Goal: Task Accomplishment & Management: Manage account settings

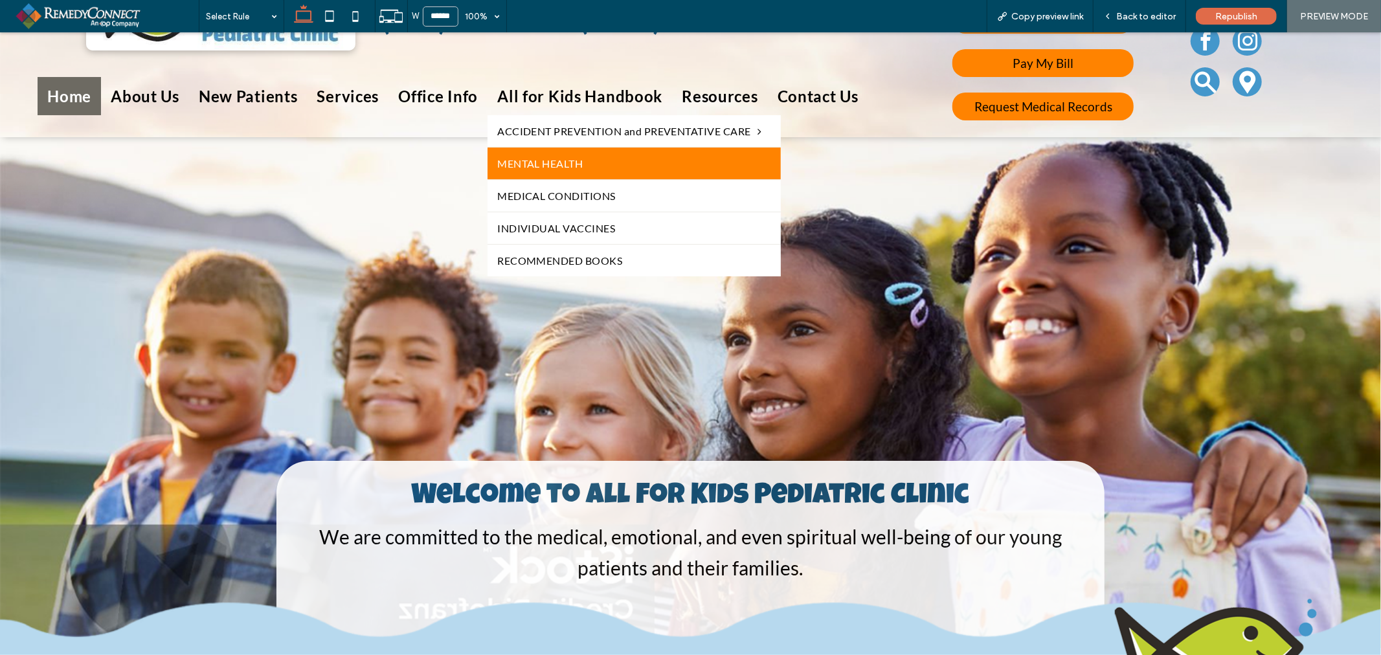
scroll to position [72, 0]
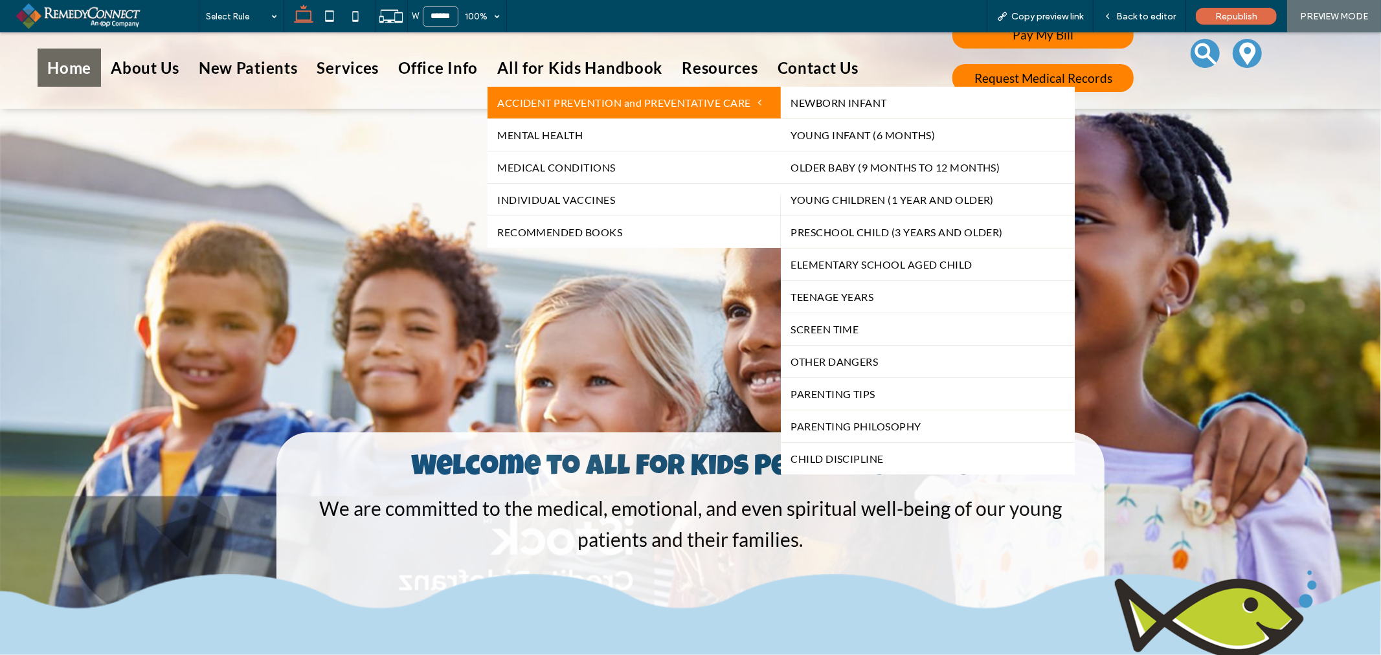
click at [565, 98] on span "ACCIDENT PREVENTION and PREVENTATIVE CARE" at bounding box center [629, 102] width 264 height 12
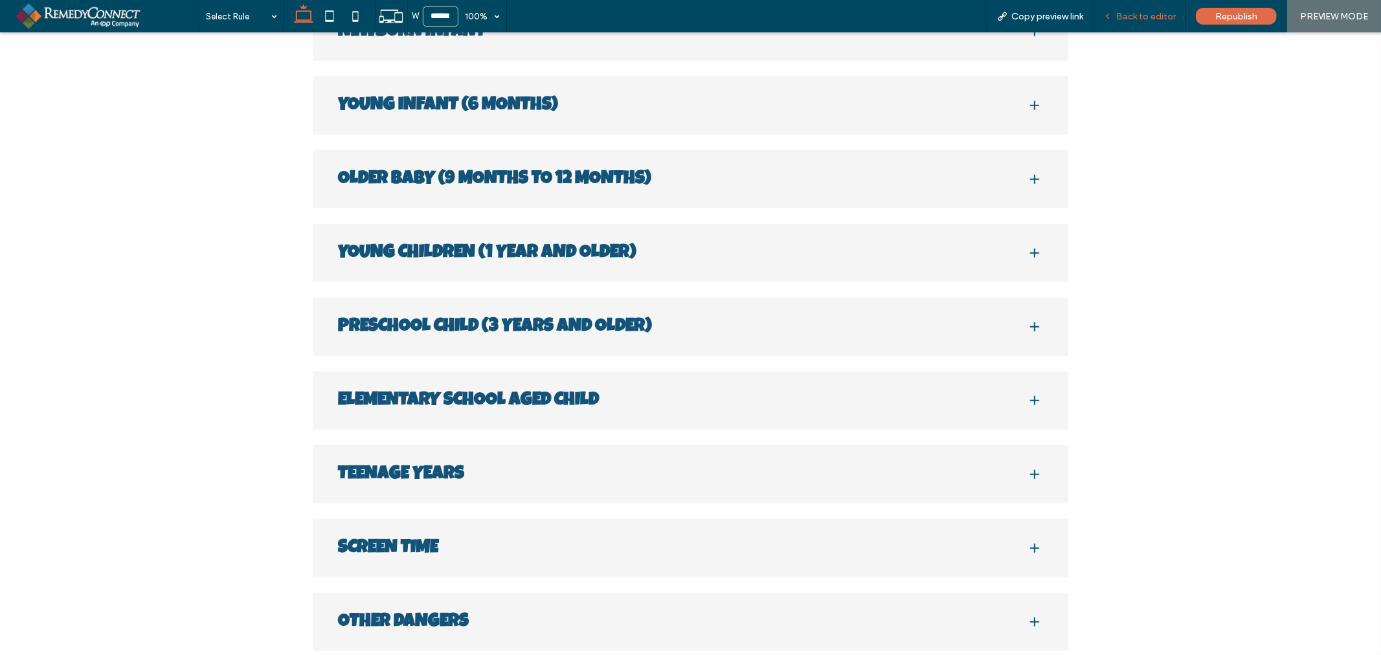
scroll to position [719, 0]
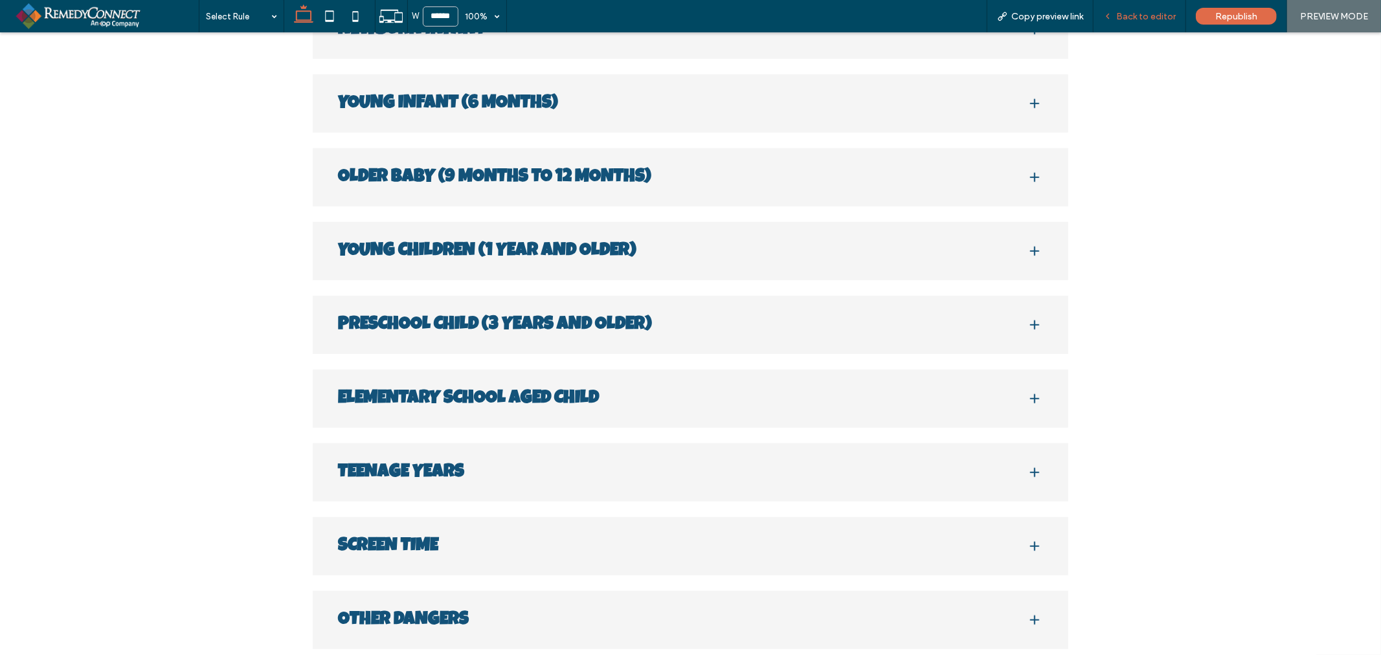
drag, startPoint x: 1133, startPoint y: 18, endPoint x: 1092, endPoint y: 289, distance: 274.5
click at [1133, 18] on span "Back to editor" at bounding box center [1146, 16] width 60 height 11
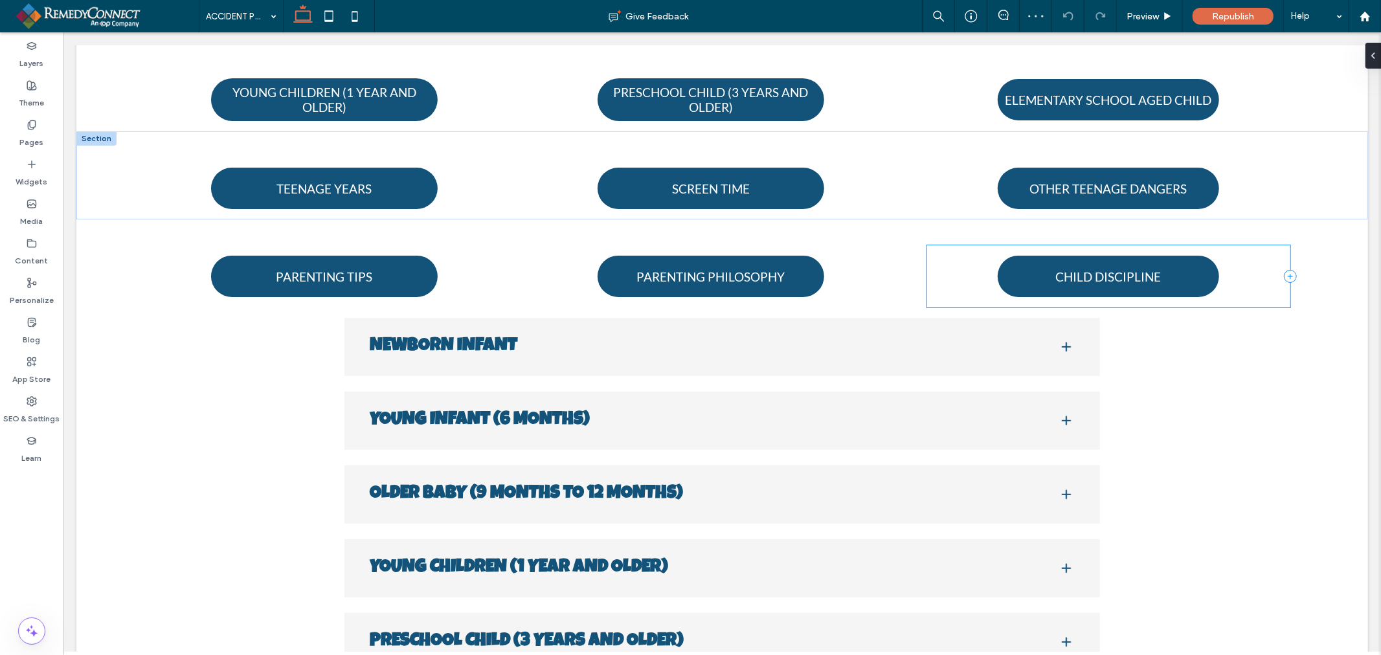
scroll to position [360, 0]
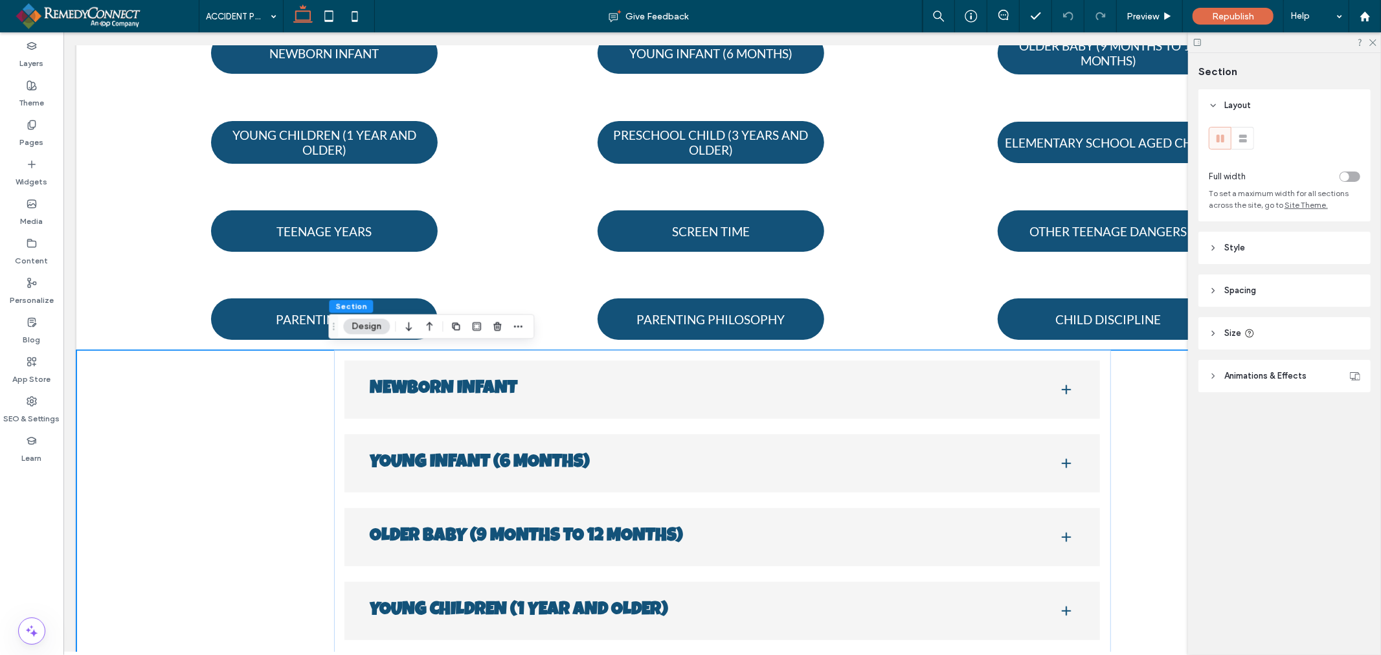
click at [499, 331] on use "button" at bounding box center [497, 326] width 8 height 8
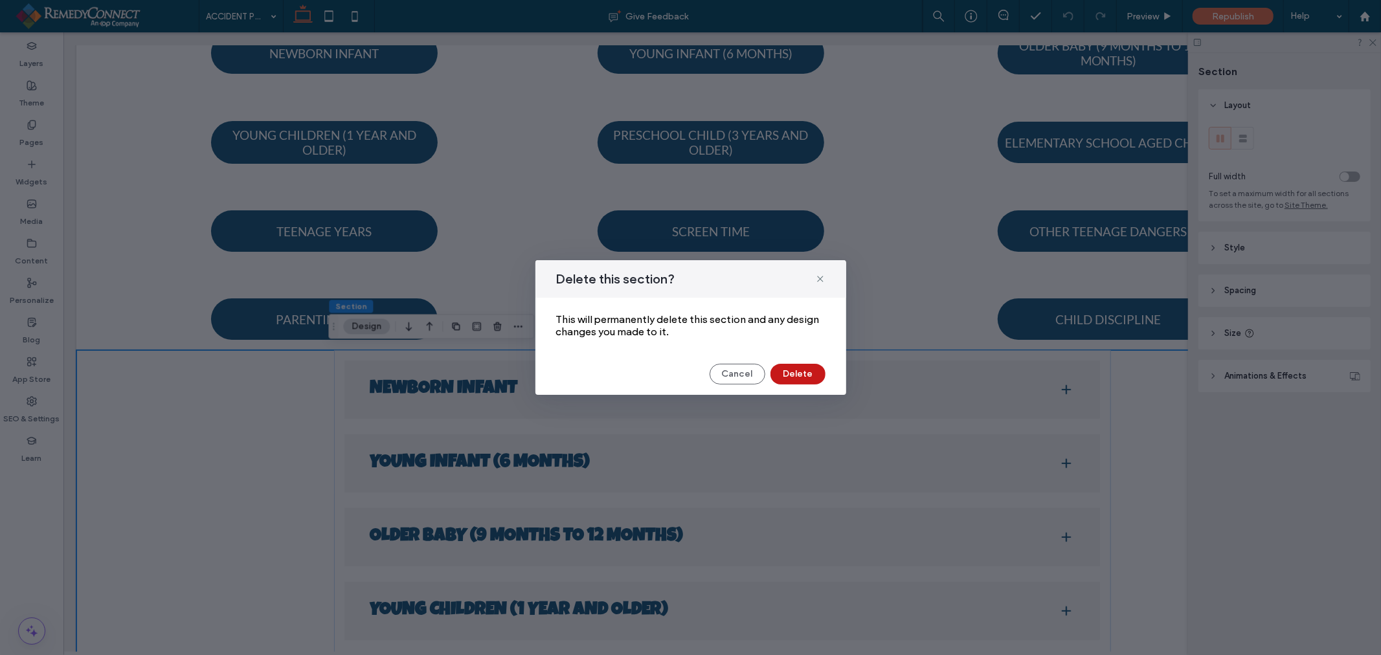
click at [788, 376] on button "Delete" at bounding box center [798, 374] width 55 height 21
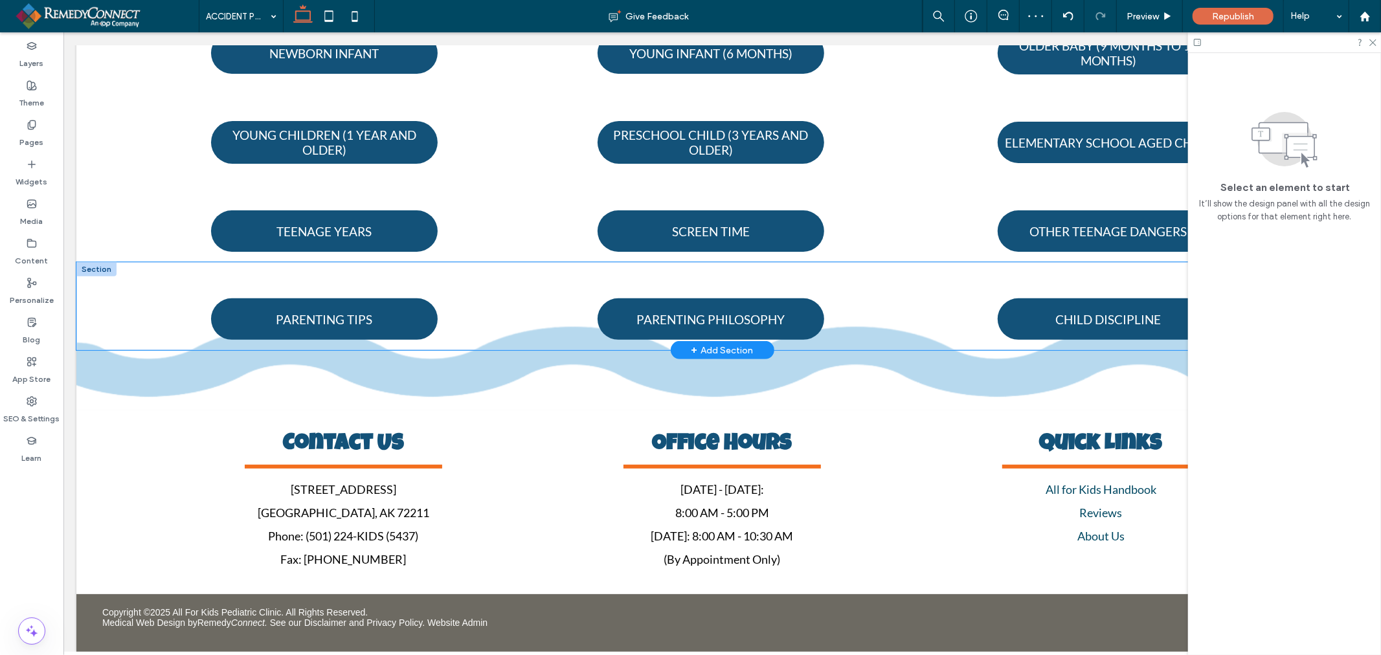
click at [120, 308] on div "PARENTING TIPS PARENTING PHILOSOPHY CHILD DISCIPLINE" at bounding box center [722, 306] width 1292 height 88
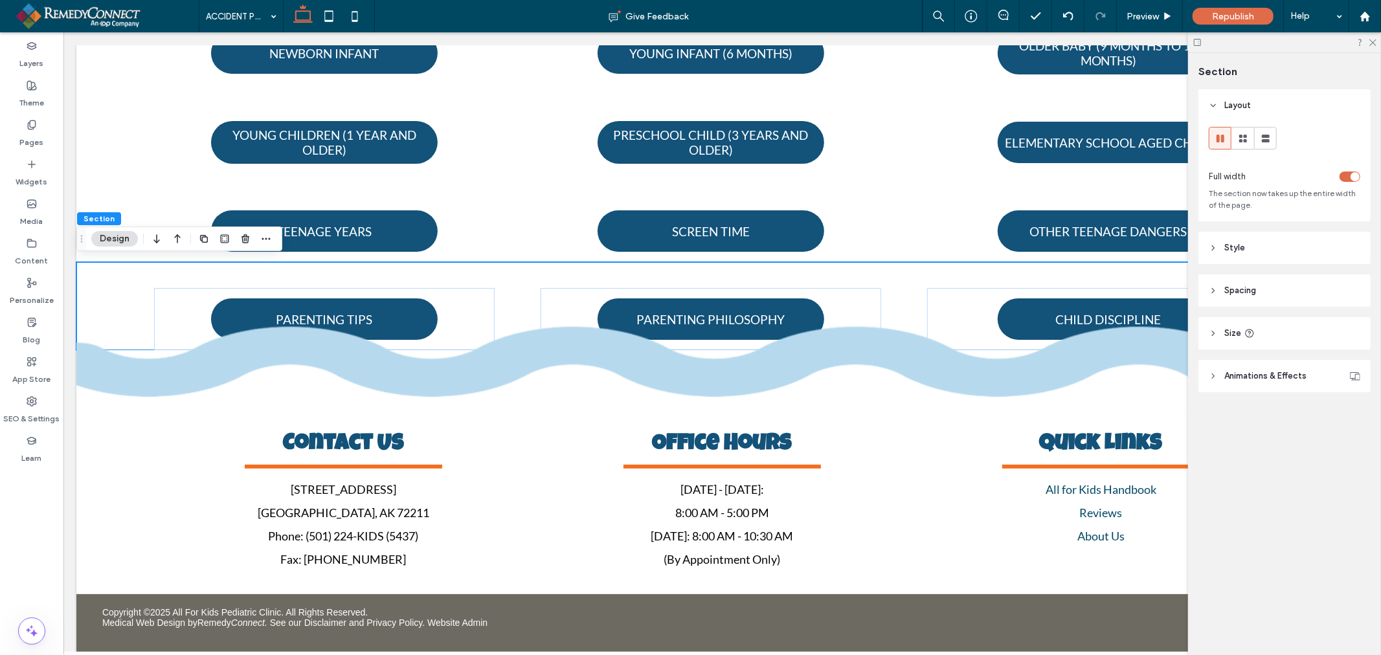
click at [1232, 307] on header "Spacing" at bounding box center [1285, 291] width 172 height 32
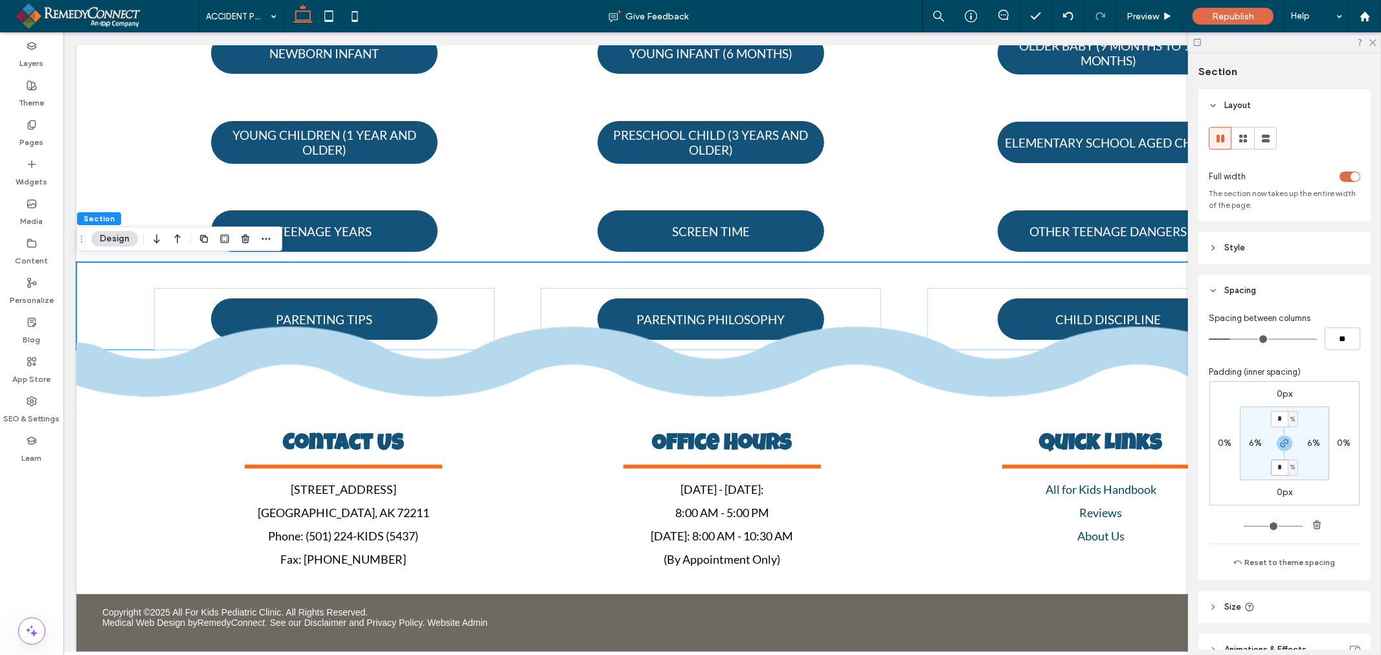
click at [1272, 469] on input "*" at bounding box center [1279, 468] width 17 height 16
type input "**"
click at [1332, 365] on div "Spacing between columns ** Padding (inner spacing) 0px 0% 0px 0% ** % 6% ** % 6…" at bounding box center [1285, 444] width 172 height 274
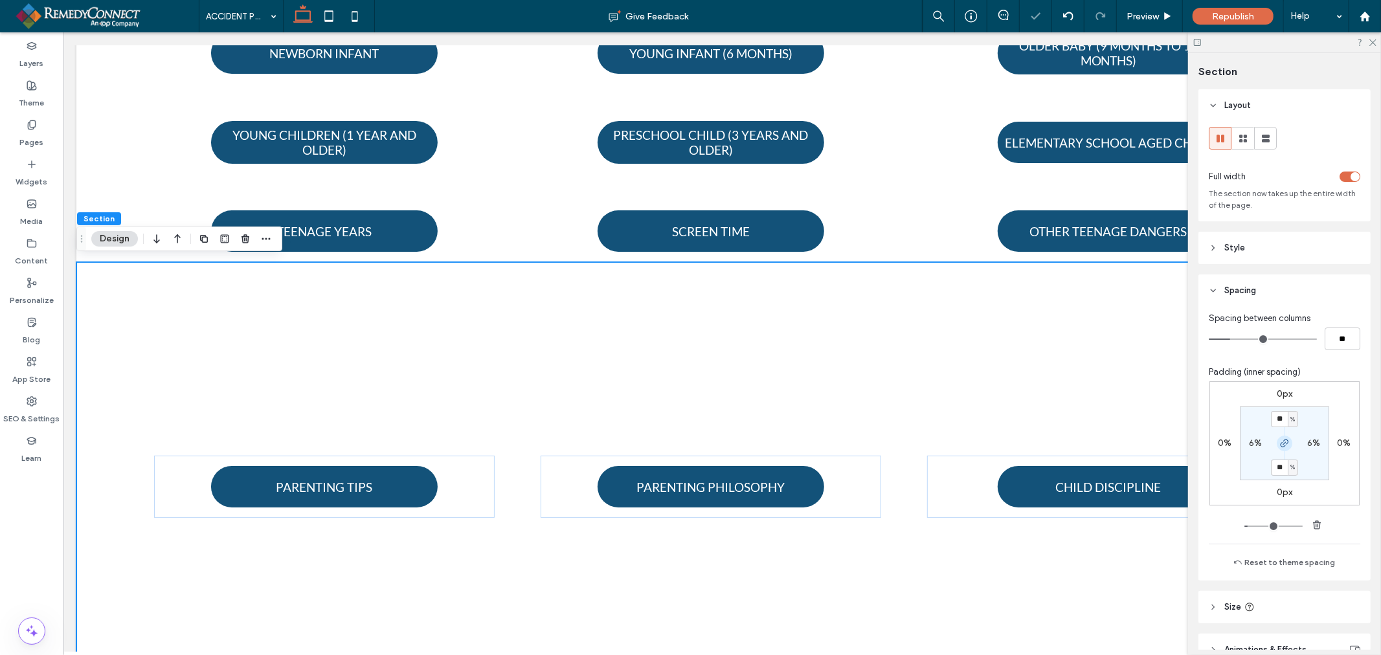
click at [1280, 443] on icon "button" at bounding box center [1284, 443] width 10 height 10
click at [1273, 421] on input "**" at bounding box center [1279, 419] width 17 height 16
type input "*"
click at [1335, 365] on div "Spacing between columns ** Padding (inner spacing) 0px 0% 0px 0% * % 6% 15% 6% …" at bounding box center [1285, 444] width 172 height 274
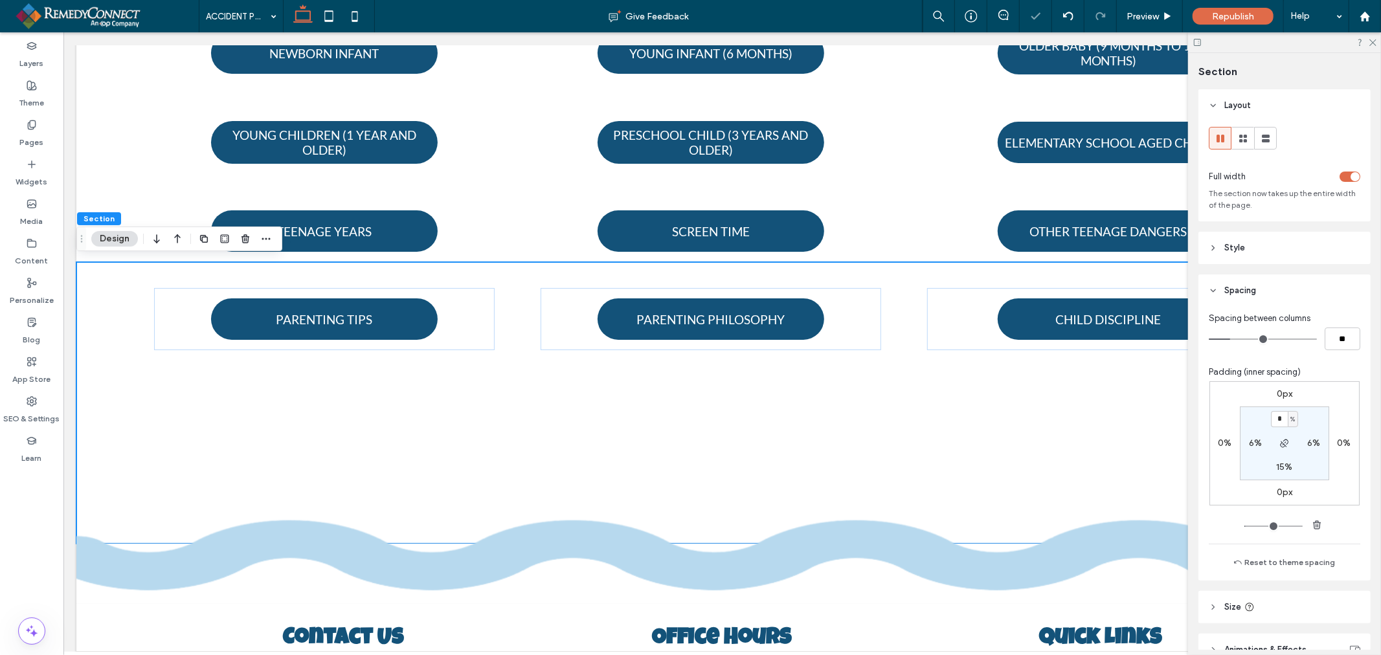
click at [1276, 469] on label "15%" at bounding box center [1284, 467] width 16 height 11
type input "**"
type input "*"
click at [1245, 471] on section "2% 6% * % 6%" at bounding box center [1284, 444] width 89 height 74
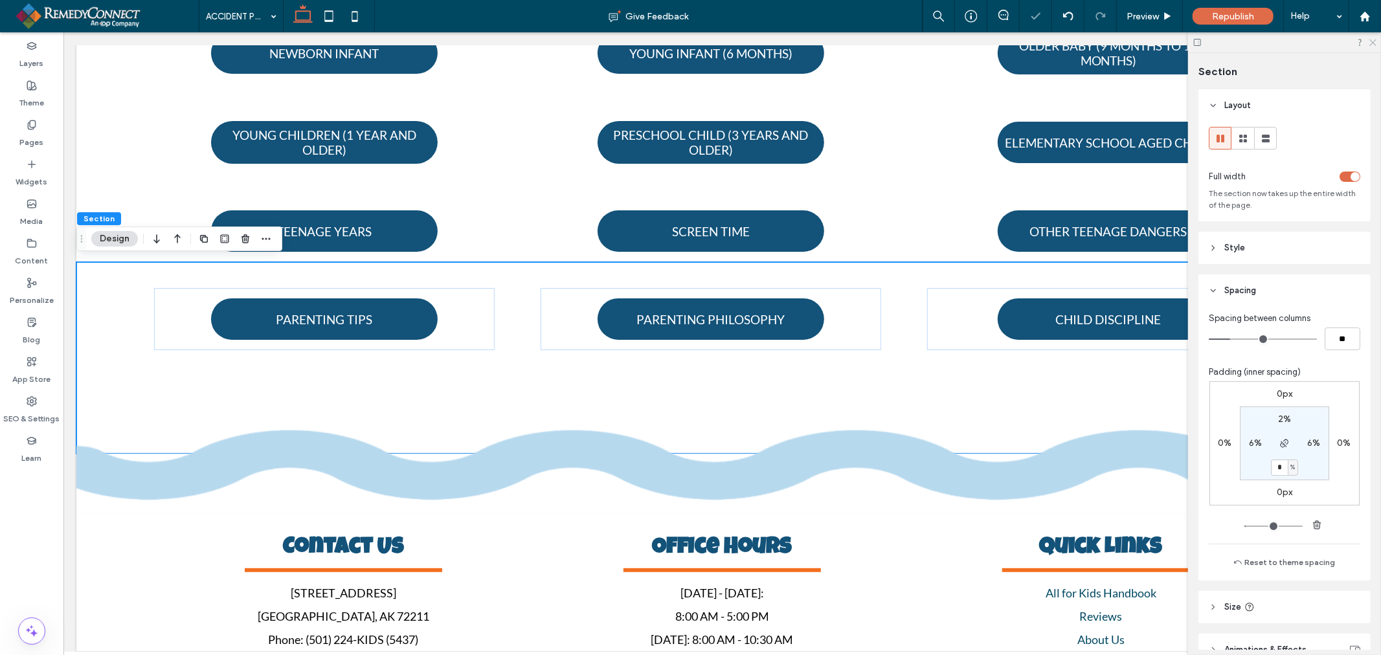
click at [1373, 43] on use at bounding box center [1372, 42] width 7 height 7
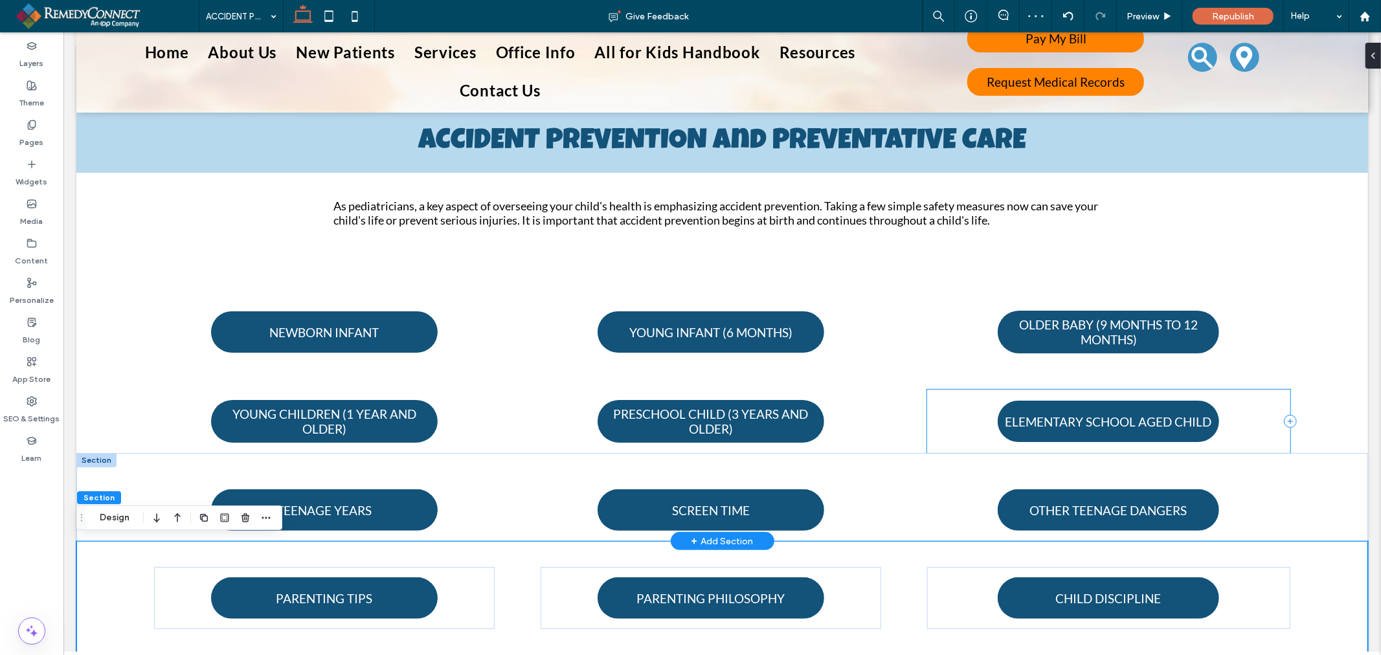
scroll to position [73, 0]
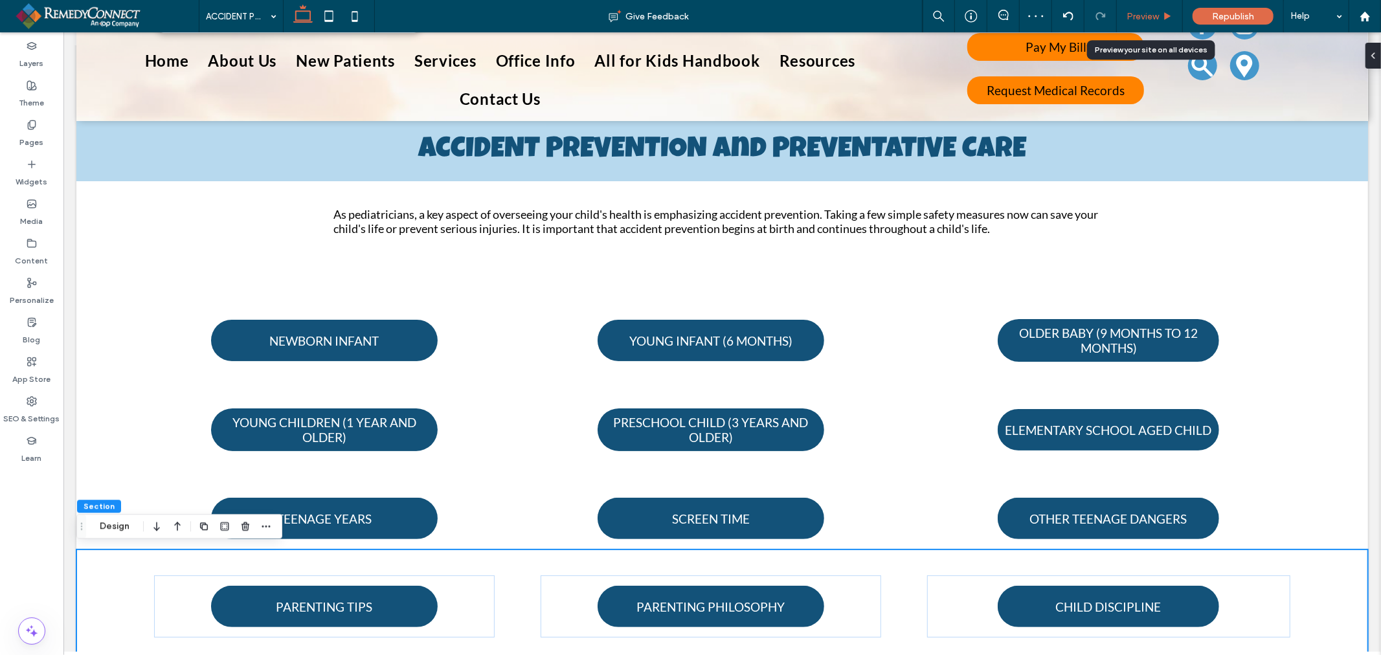
click at [1148, 7] on div "Preview" at bounding box center [1150, 16] width 66 height 32
click at [1129, 23] on div "Preview" at bounding box center [1150, 16] width 66 height 32
click at [1155, 20] on span "Preview" at bounding box center [1143, 16] width 32 height 11
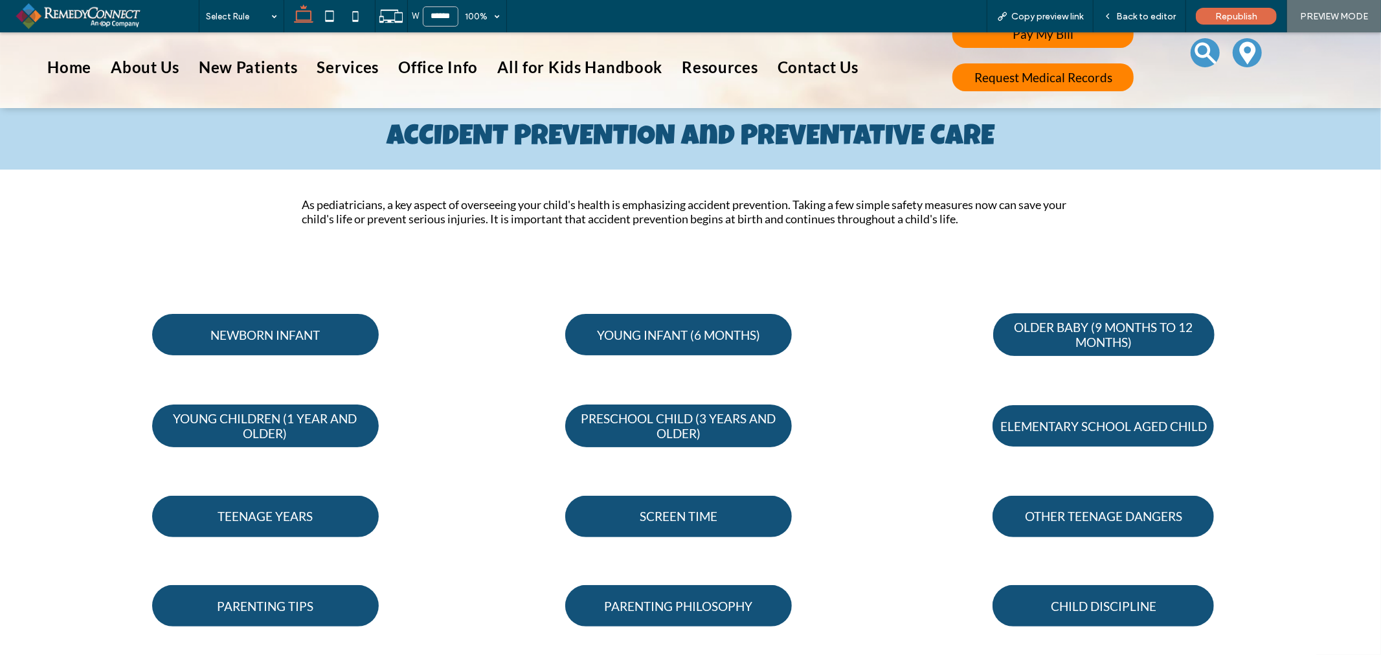
scroll to position [60, 0]
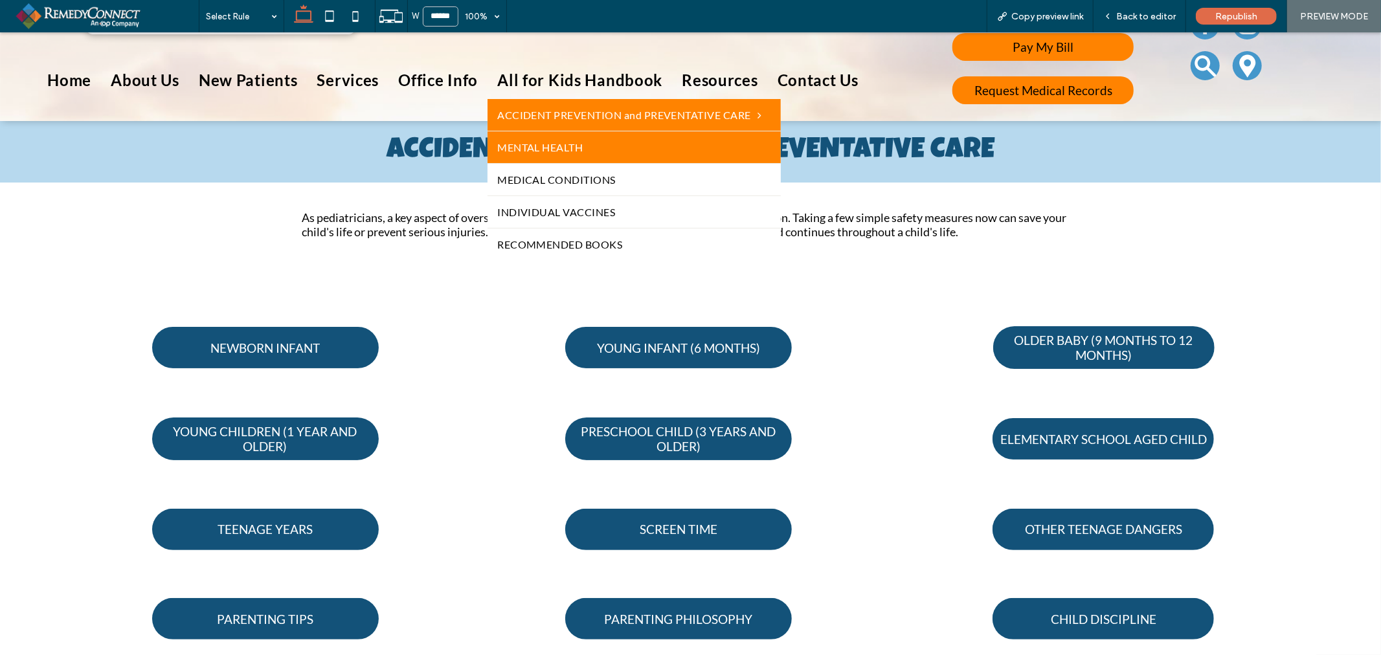
click at [586, 144] on link "MENTAL HEALTH" at bounding box center [634, 147] width 293 height 32
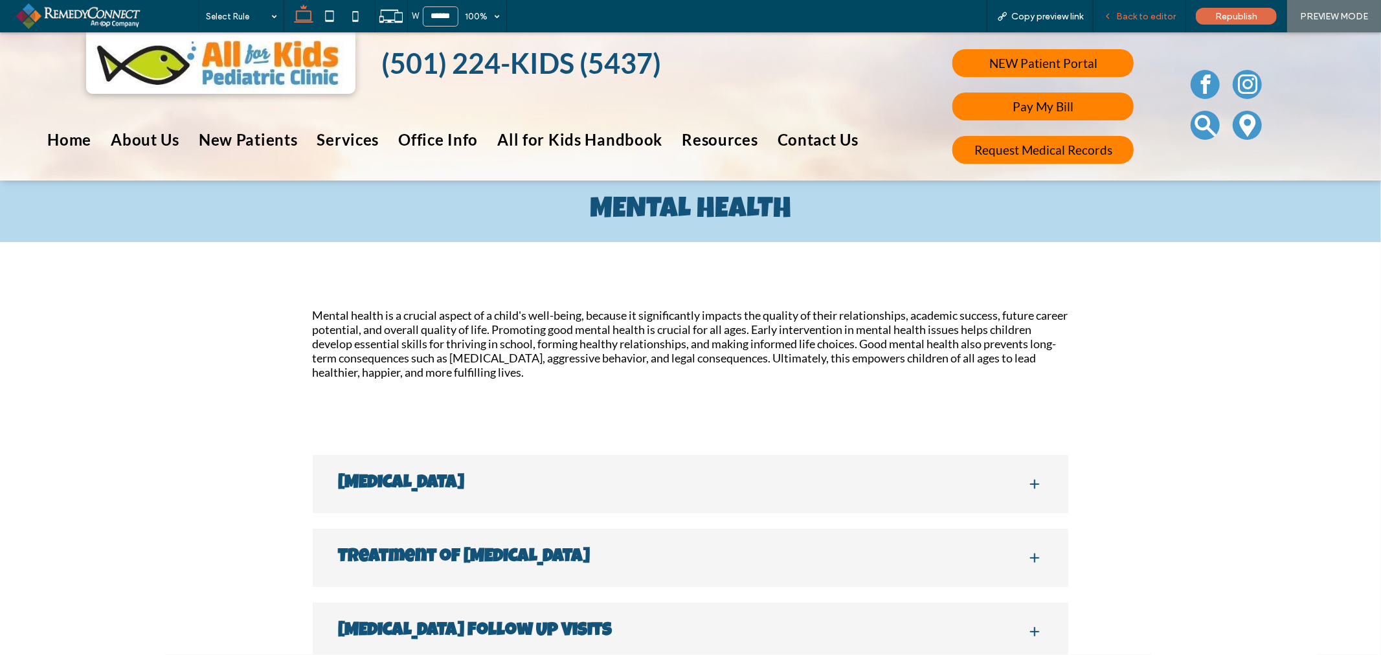
click at [1115, 5] on div "Back to editor" at bounding box center [1140, 16] width 93 height 32
click at [1124, 16] on span "Back to editor" at bounding box center [1146, 16] width 60 height 11
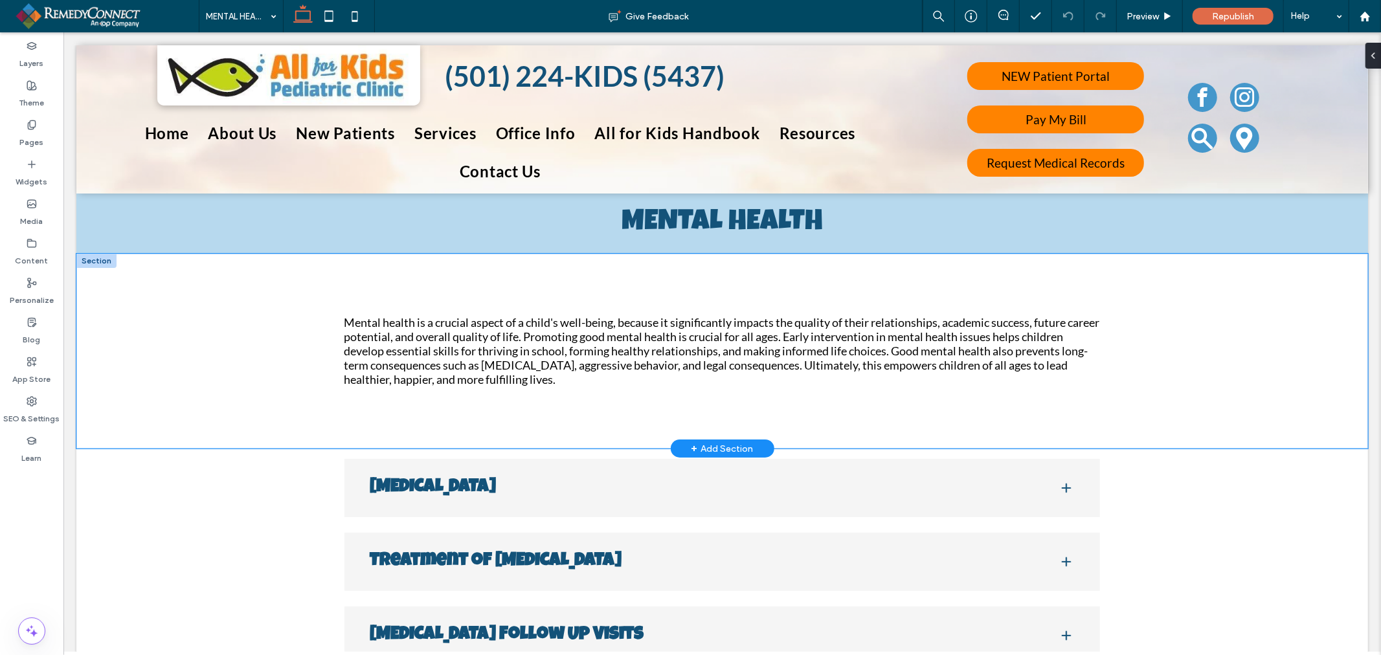
click at [1116, 371] on div "Mental health is a crucial aspect of a child's well-being, because it significa…" at bounding box center [722, 351] width 1292 height 196
click at [376, 229] on button "Design" at bounding box center [366, 232] width 47 height 16
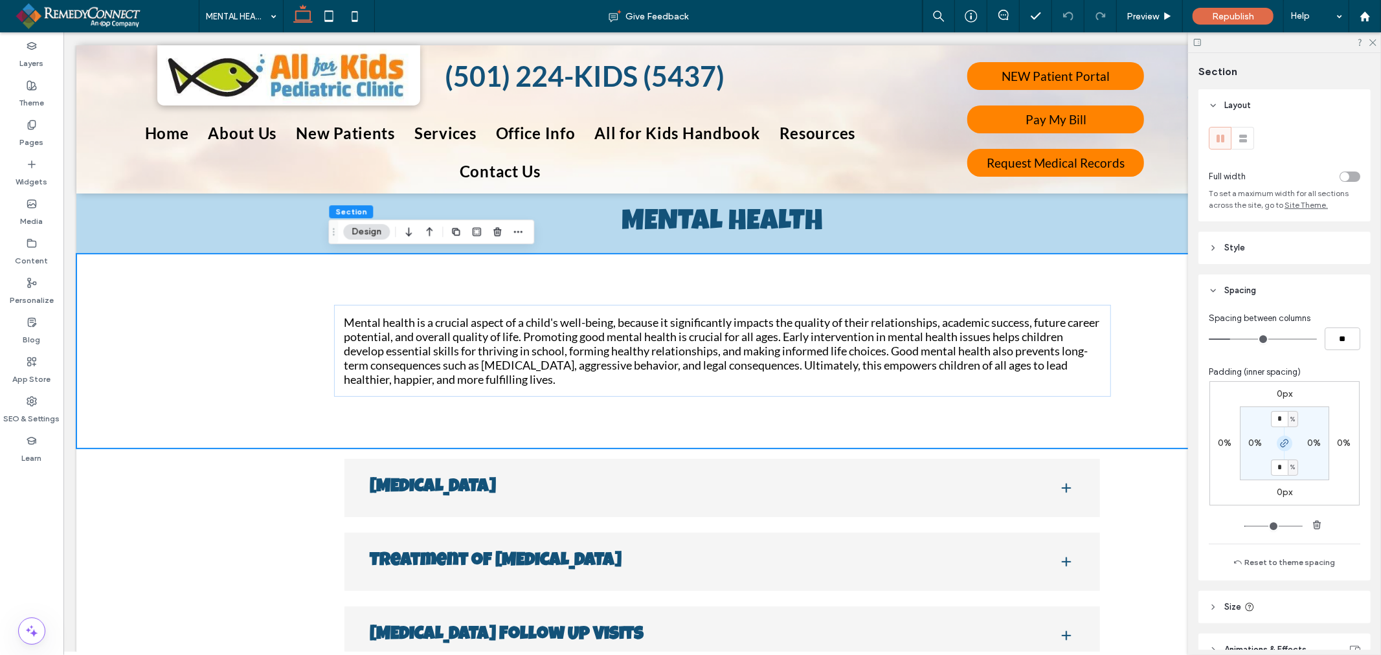
click at [1281, 447] on use "button" at bounding box center [1285, 444] width 8 height 8
click at [1278, 473] on div "4%" at bounding box center [1285, 468] width 14 height 12
click at [1278, 468] on label "4%" at bounding box center [1285, 467] width 14 height 11
type input "*"
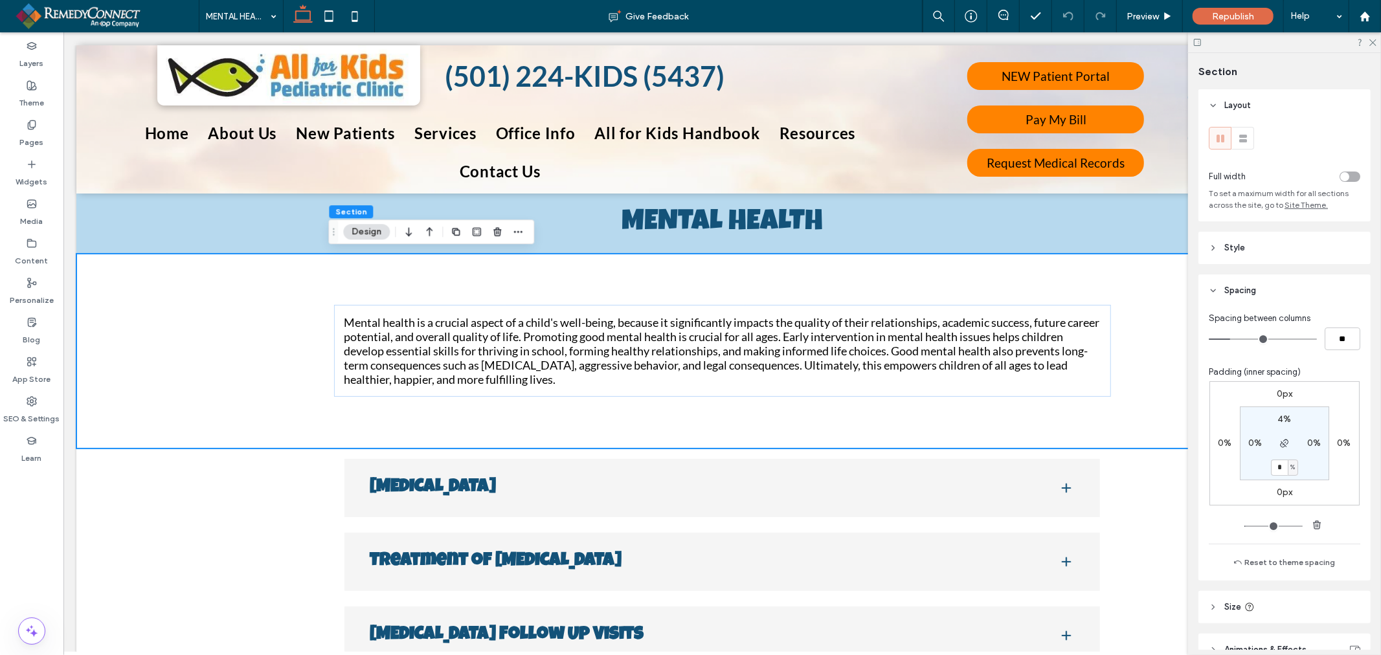
click at [1338, 374] on div "Padding (inner spacing)" at bounding box center [1285, 372] width 152 height 13
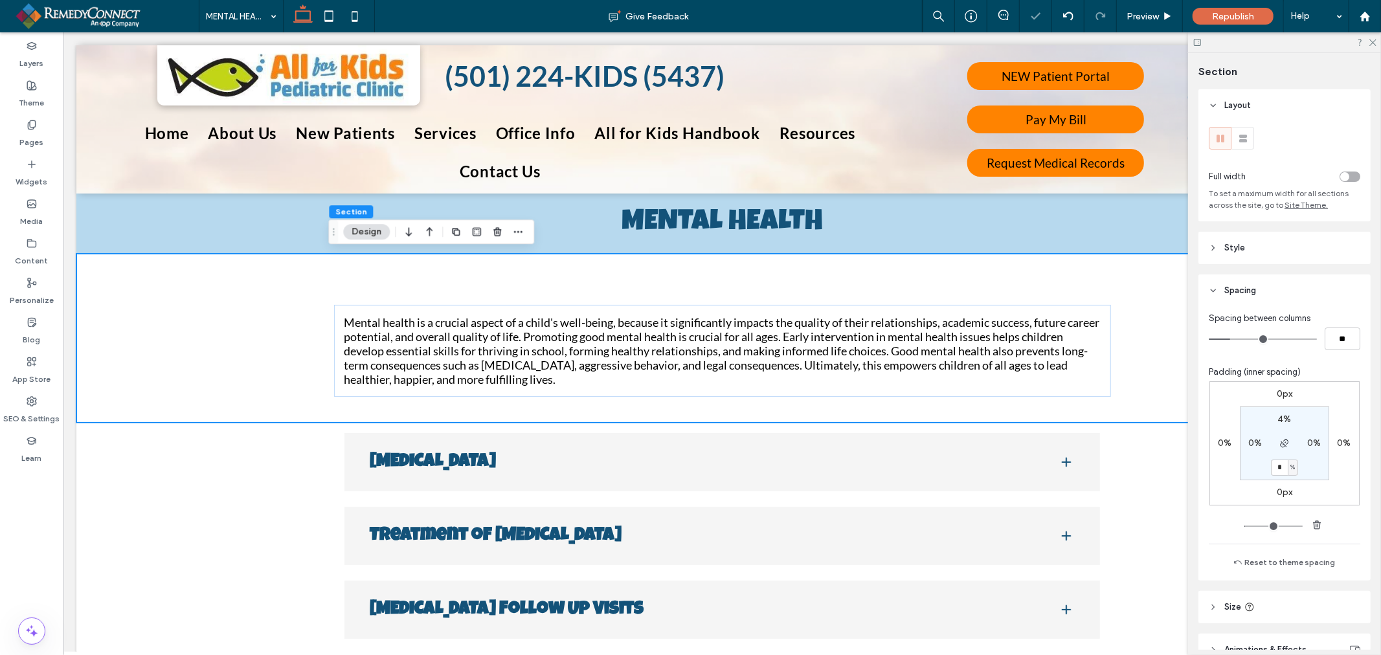
click at [1377, 41] on div at bounding box center [1284, 42] width 193 height 20
click at [1371, 41] on icon at bounding box center [1372, 42] width 8 height 8
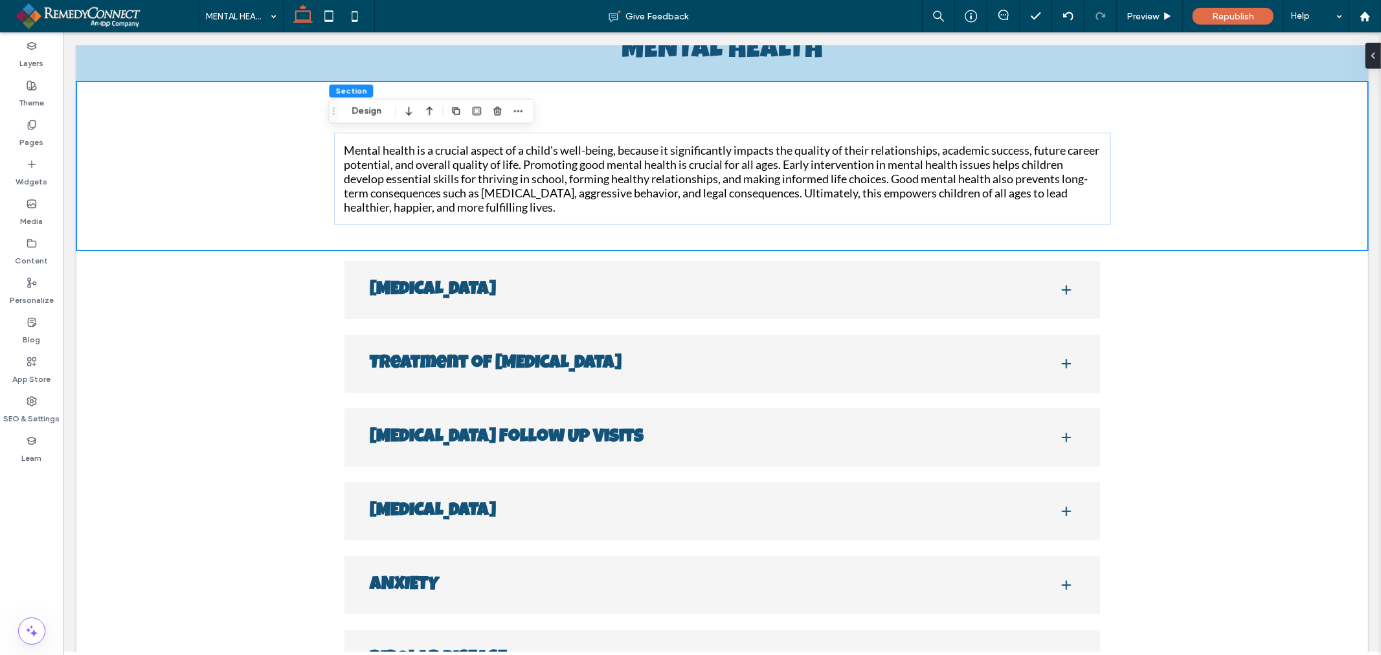
scroll to position [118, 0]
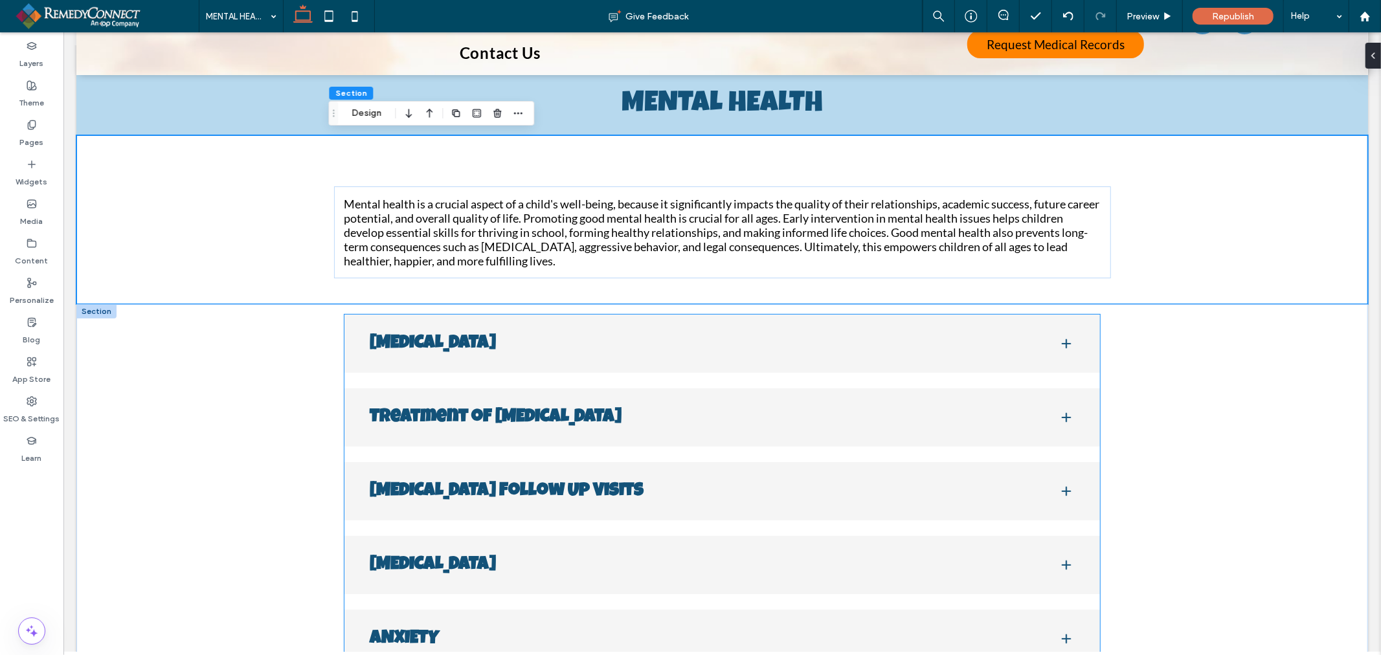
click at [578, 355] on div "[MEDICAL_DATA]" at bounding box center [722, 343] width 756 height 58
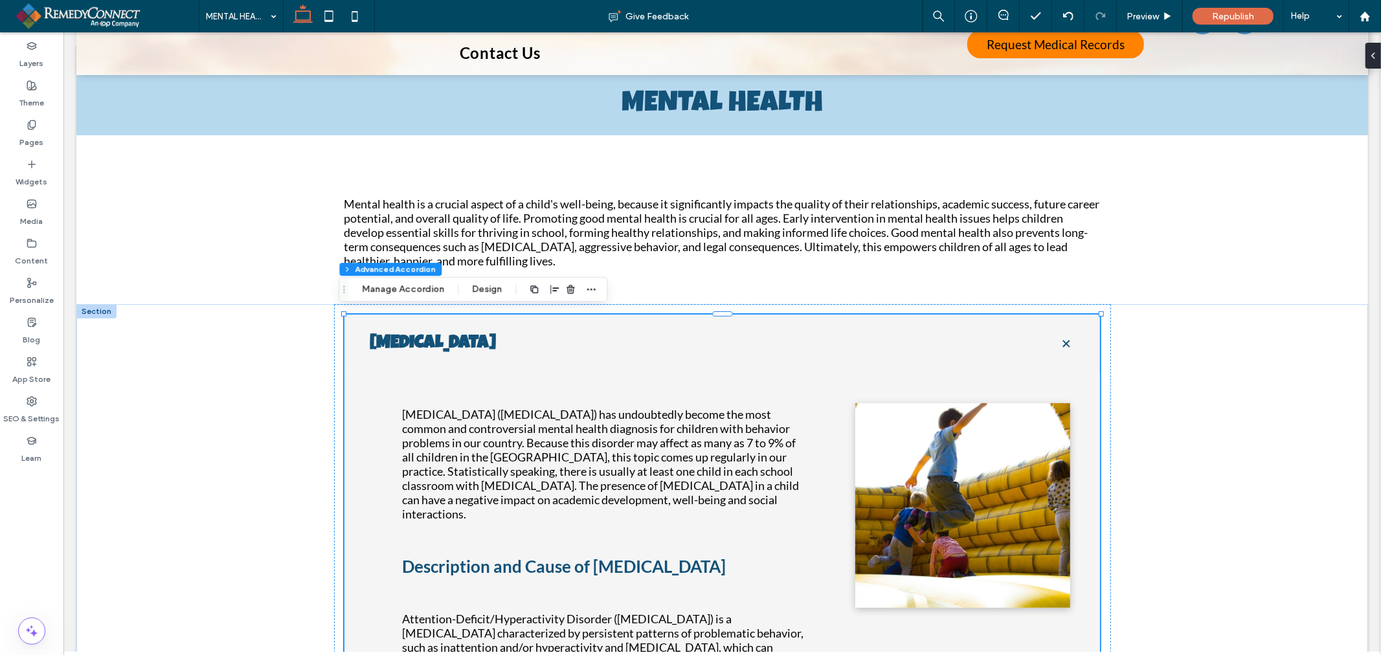
type input "**"
type input "****"
type input "*"
type input "**"
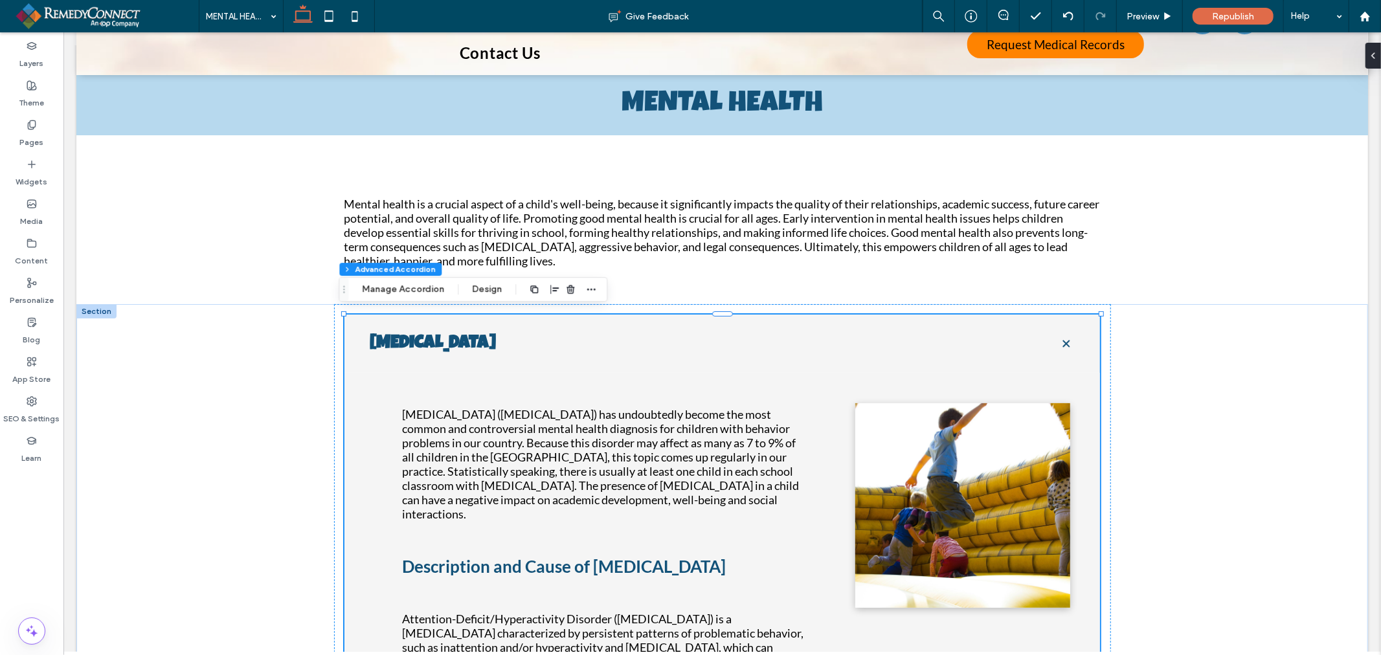
type input "****"
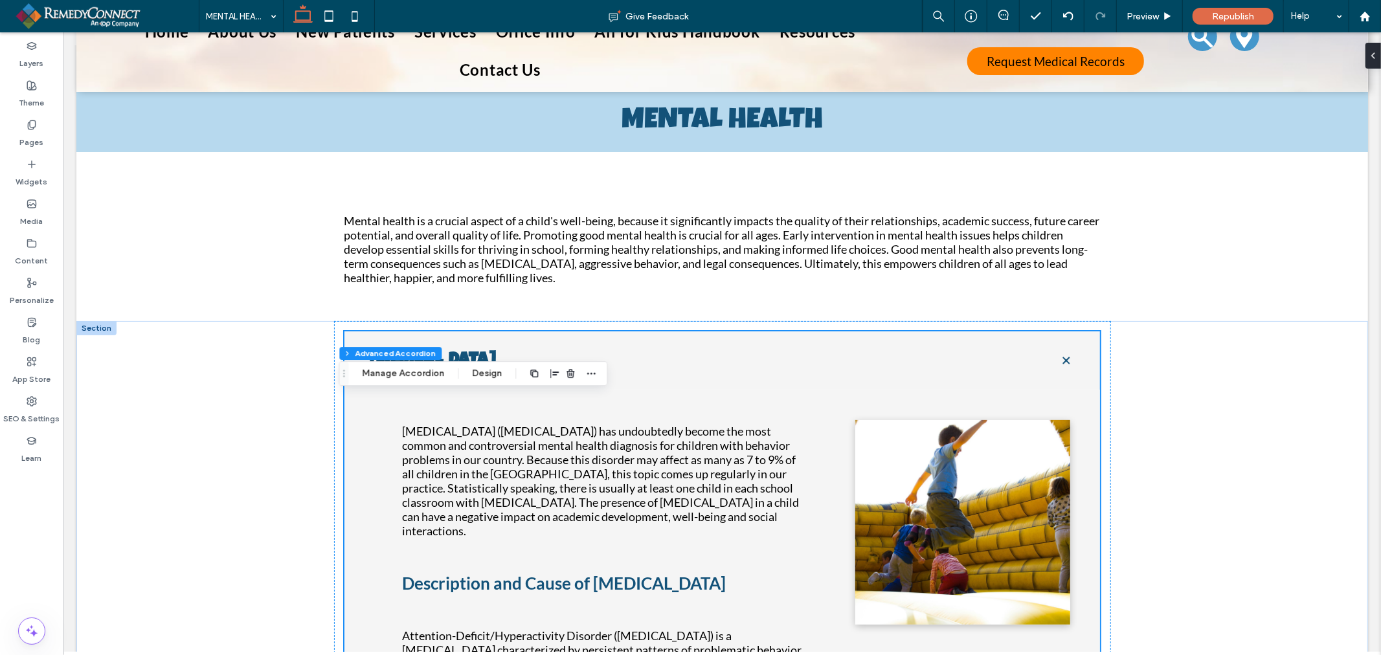
scroll to position [0, 0]
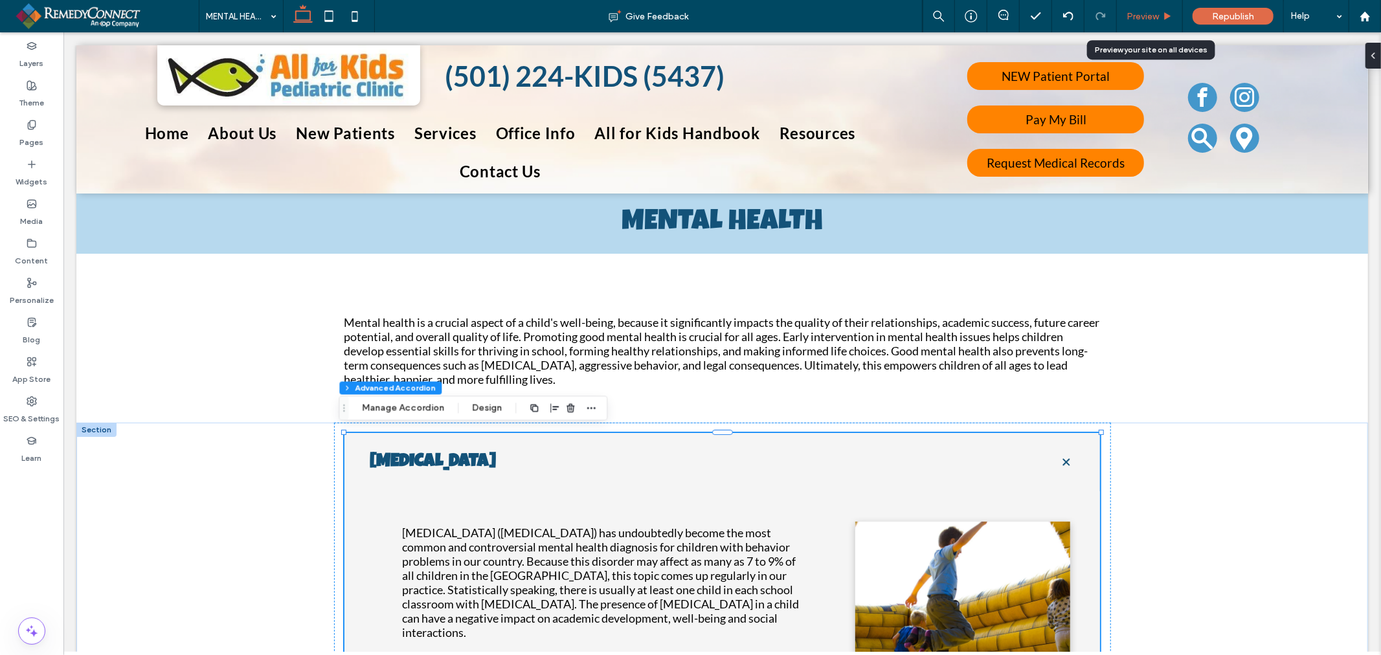
click at [1155, 14] on span "Preview" at bounding box center [1143, 16] width 32 height 11
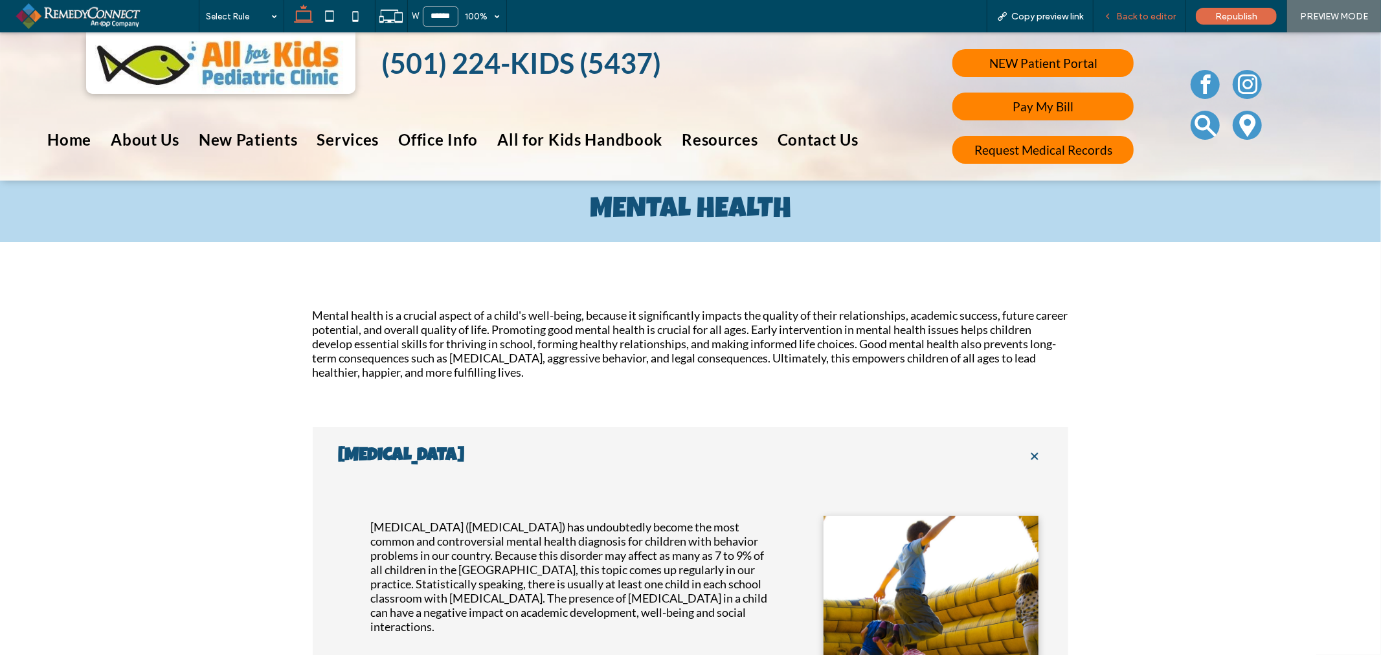
click at [1127, 14] on span "Back to editor" at bounding box center [1146, 16] width 60 height 11
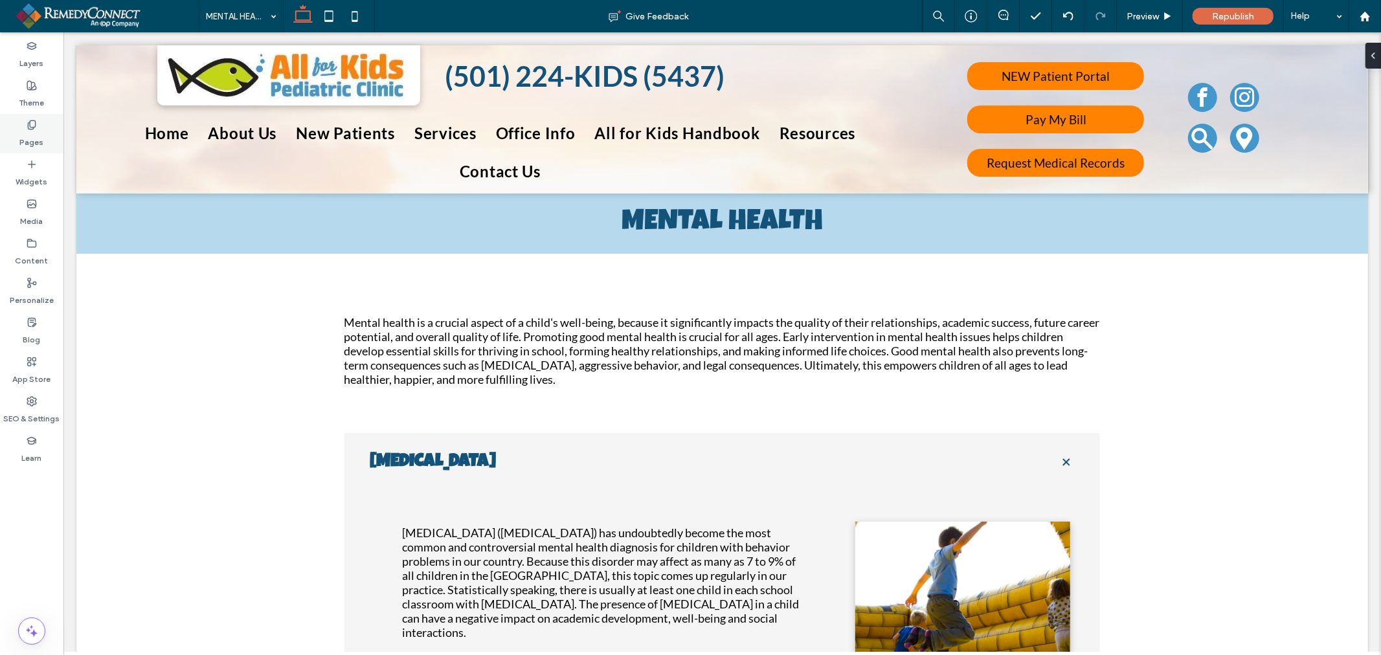
click at [23, 127] on div "Pages" at bounding box center [31, 133] width 63 height 39
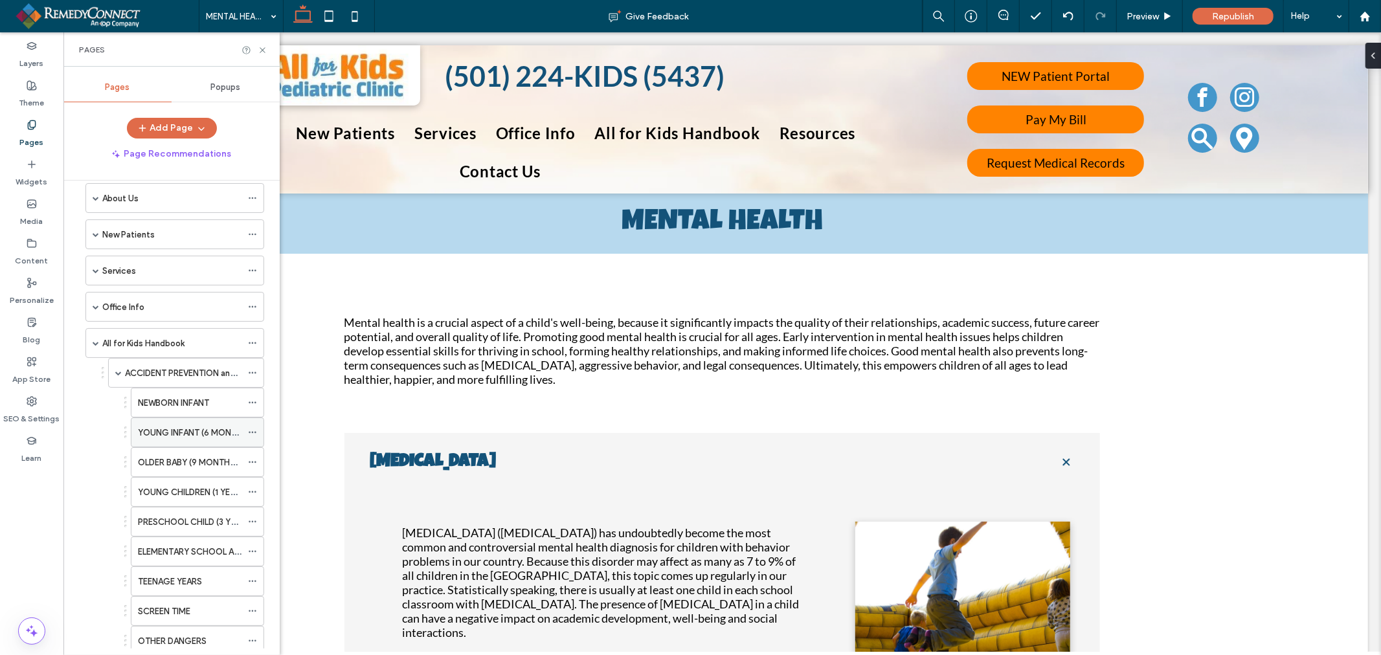
scroll to position [144, 0]
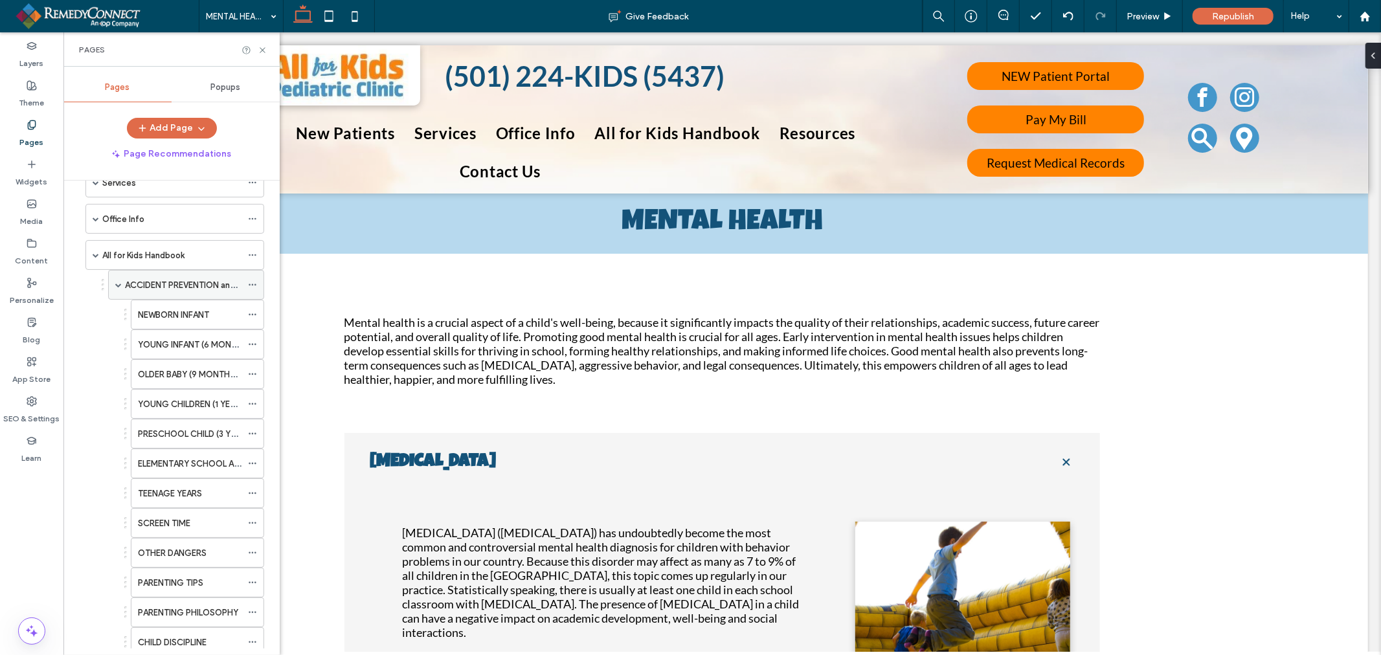
click at [117, 287] on span at bounding box center [118, 285] width 6 height 6
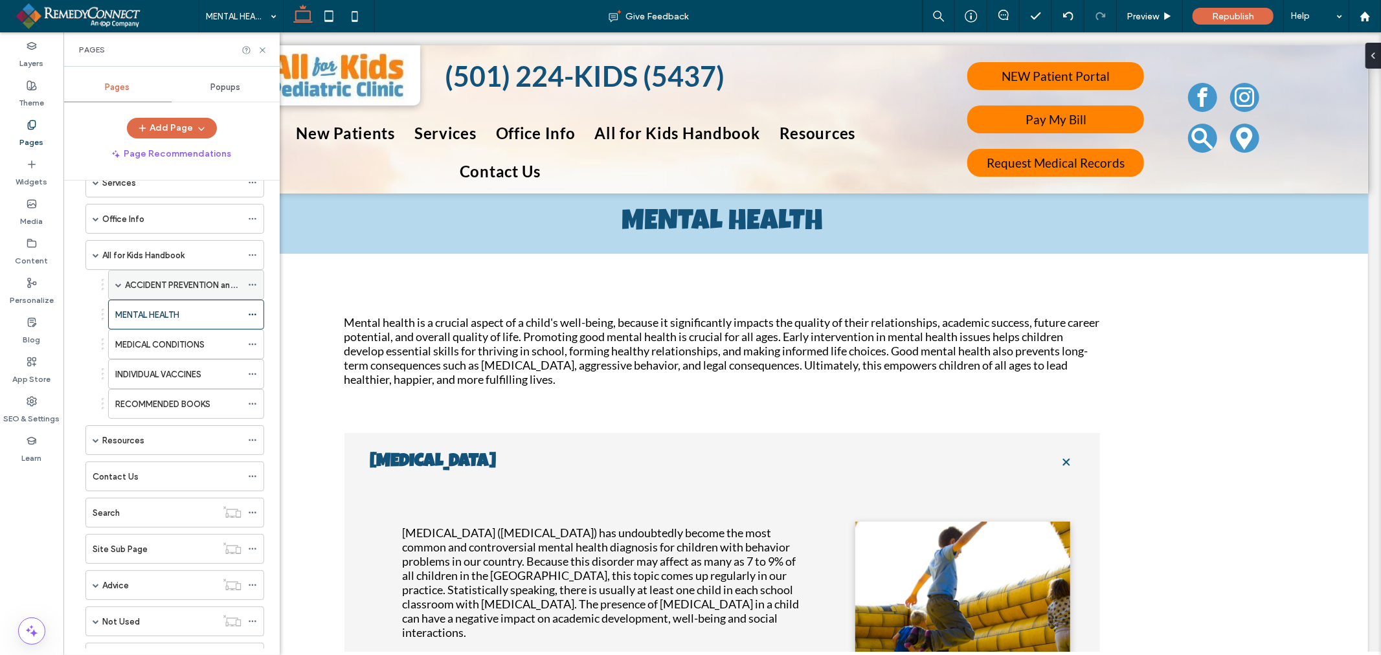
click at [117, 287] on span at bounding box center [118, 285] width 6 height 6
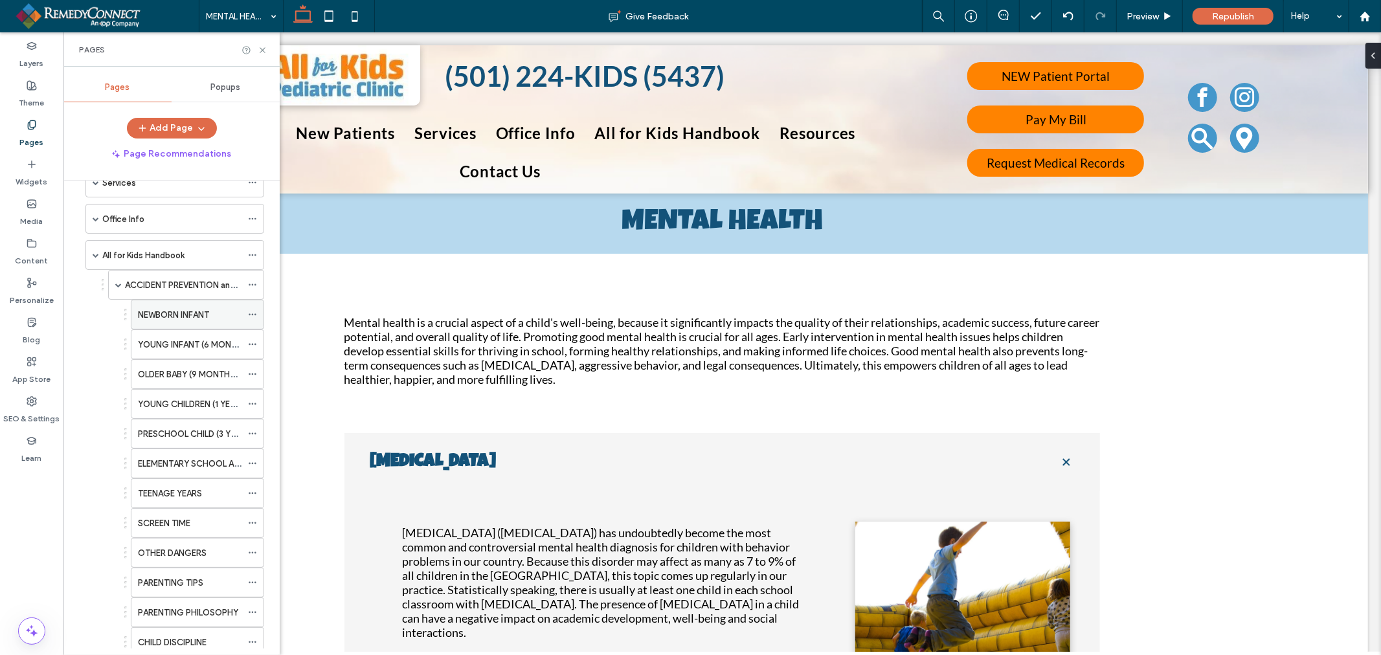
click at [172, 313] on label "NEWBORN INFANT" at bounding box center [173, 315] width 71 height 23
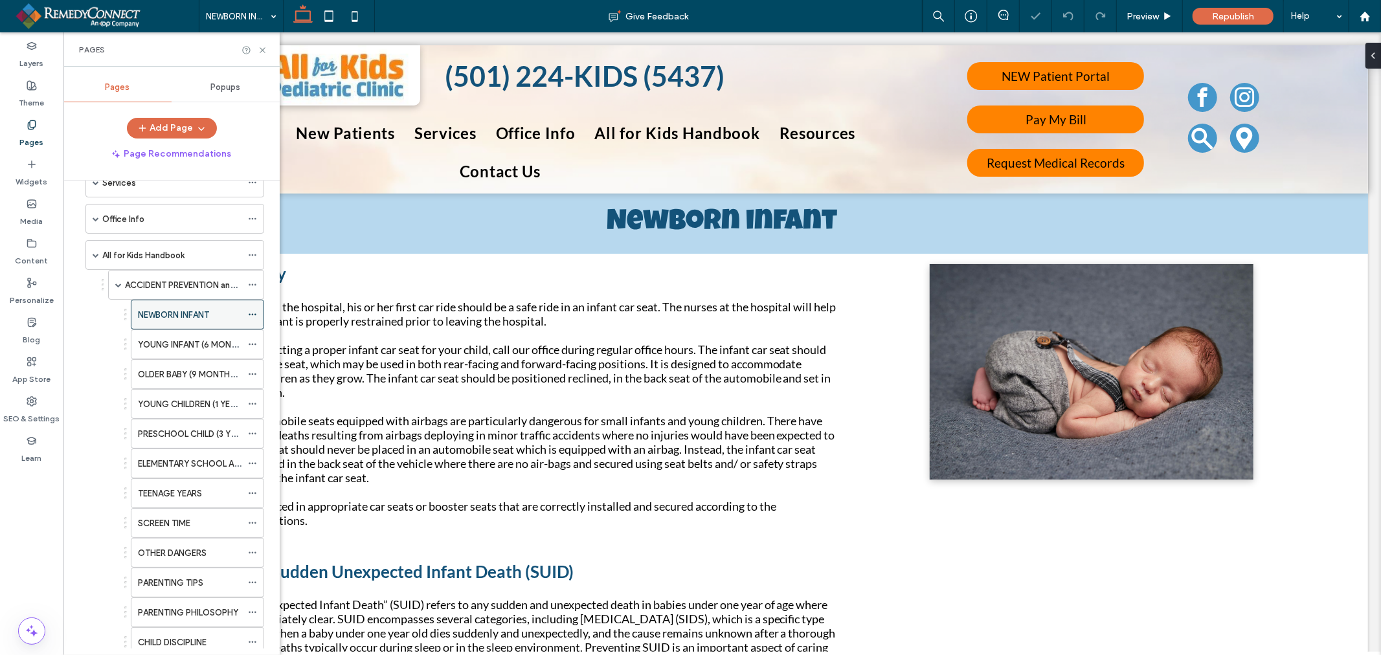
click at [249, 315] on icon at bounding box center [252, 314] width 9 height 9
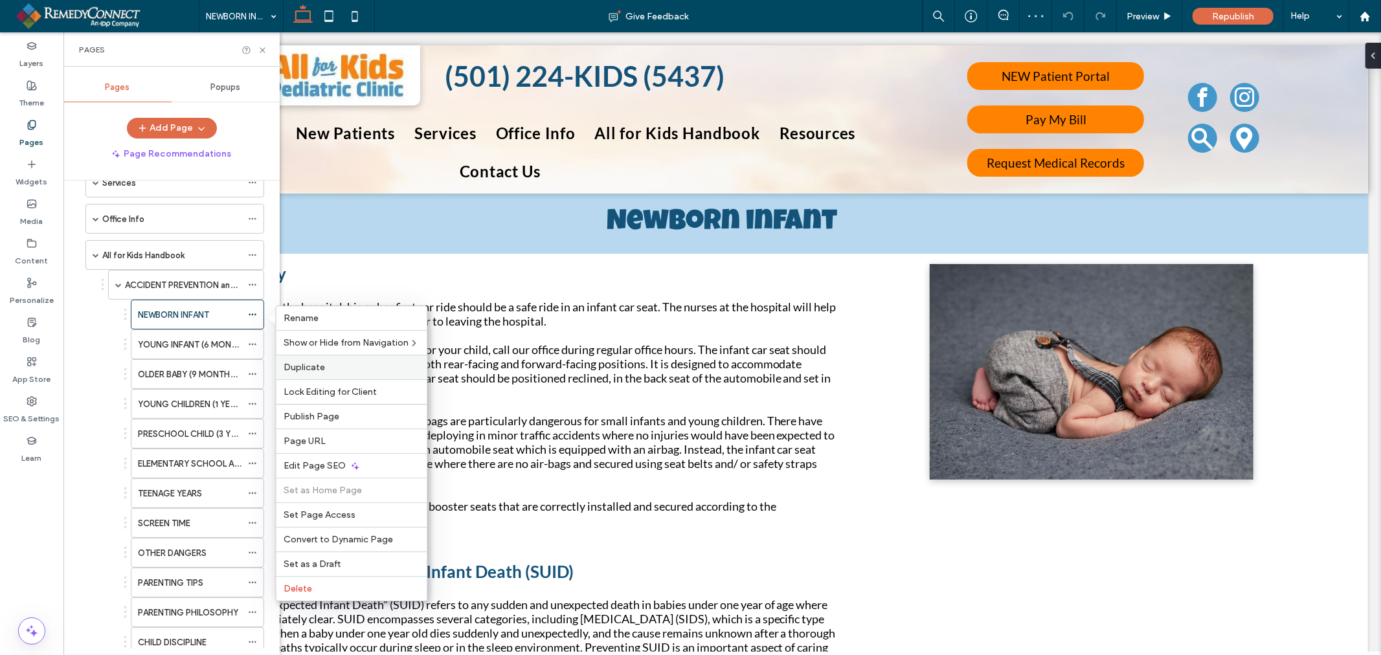
click at [327, 368] on label "Duplicate" at bounding box center [351, 367] width 135 height 11
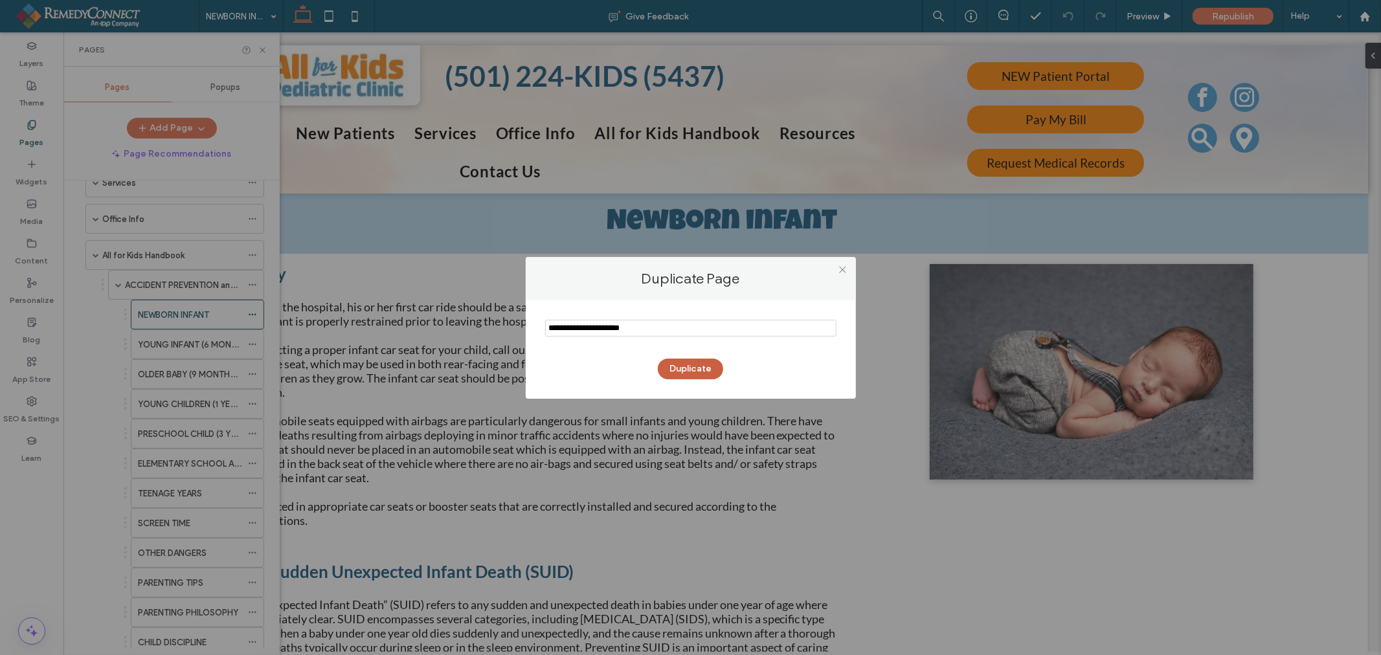
click at [694, 369] on button "Duplicate" at bounding box center [690, 369] width 65 height 21
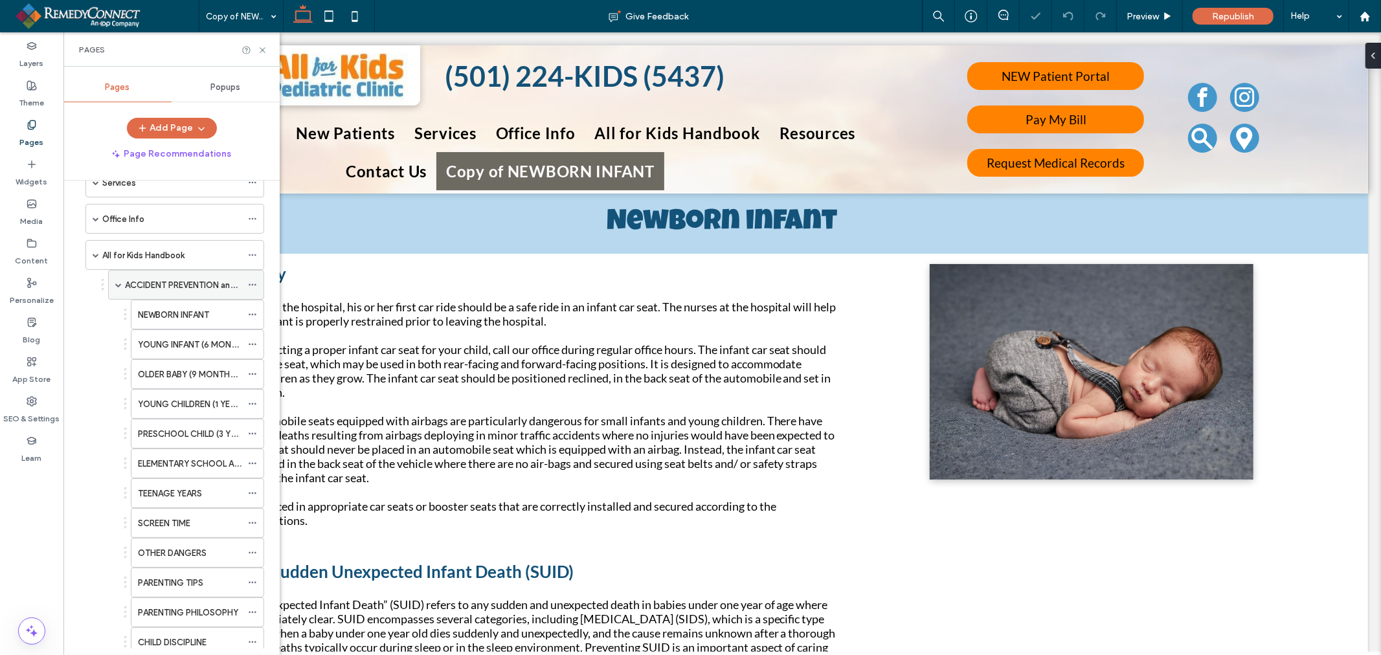
click at [117, 287] on span at bounding box center [118, 285] width 6 height 6
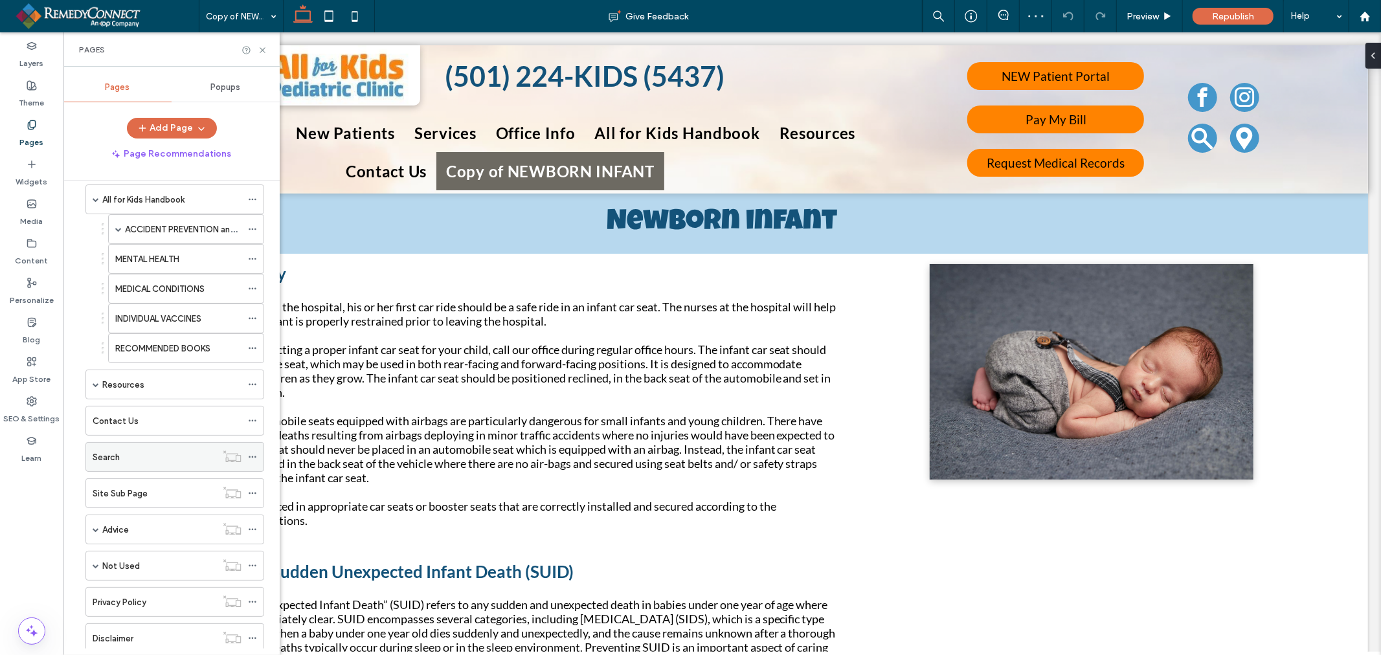
scroll to position [275, 0]
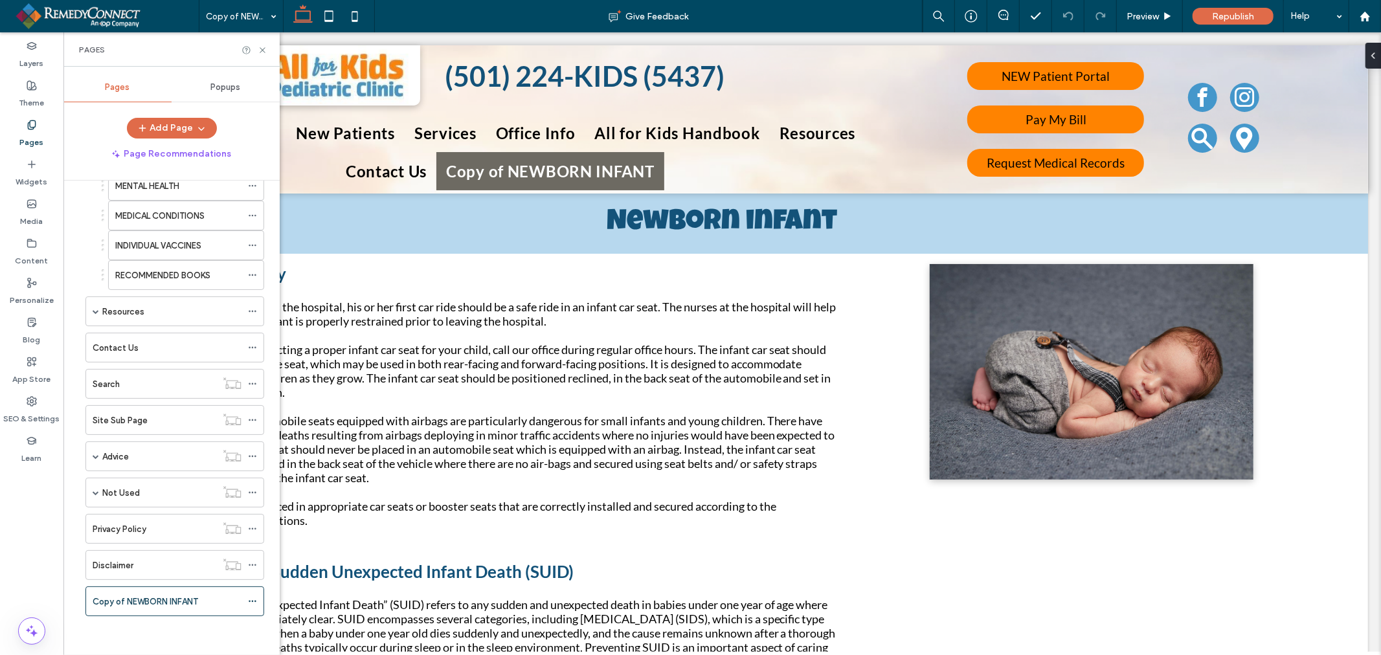
click at [80, 600] on div "Copy of NEWBORN INFANT" at bounding box center [171, 602] width 185 height 30
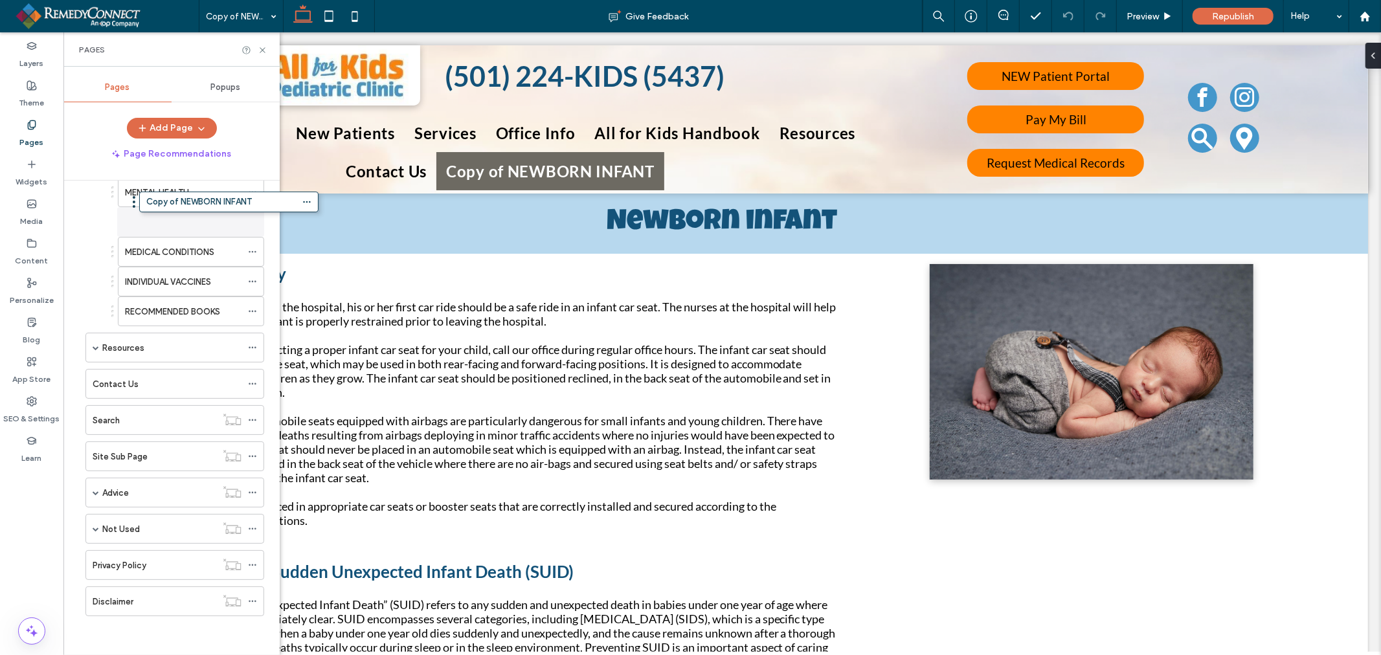
drag, startPoint x: 81, startPoint y: 605, endPoint x: 135, endPoint y: 209, distance: 399.3
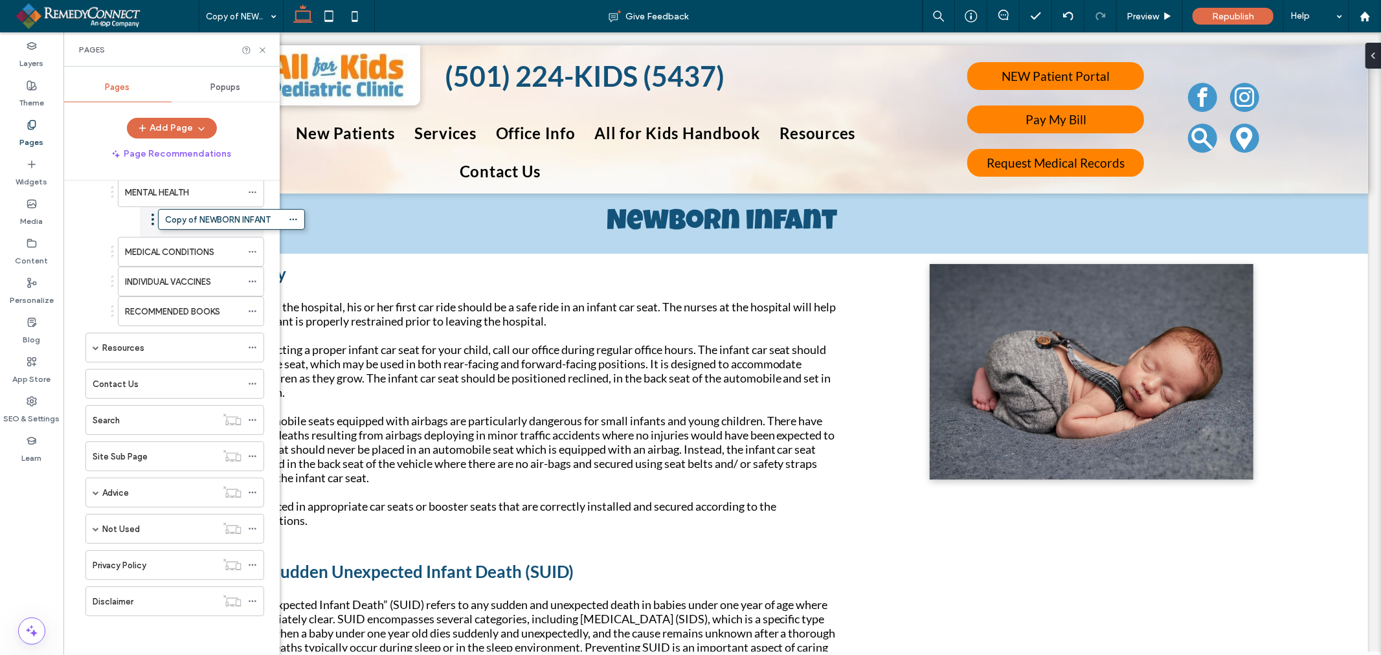
drag, startPoint x: 112, startPoint y: 221, endPoint x: 152, endPoint y: 218, distance: 40.3
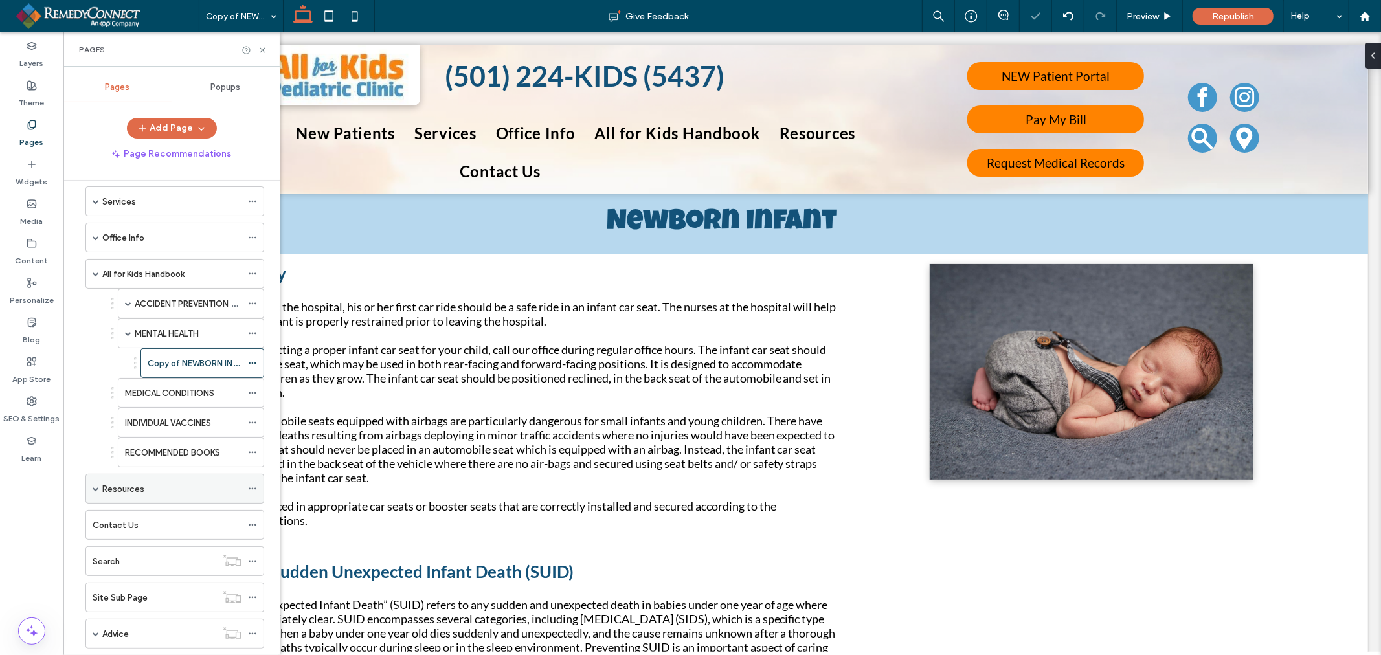
scroll to position [124, 0]
click at [180, 337] on label "MENTAL HEALTH" at bounding box center [167, 334] width 64 height 23
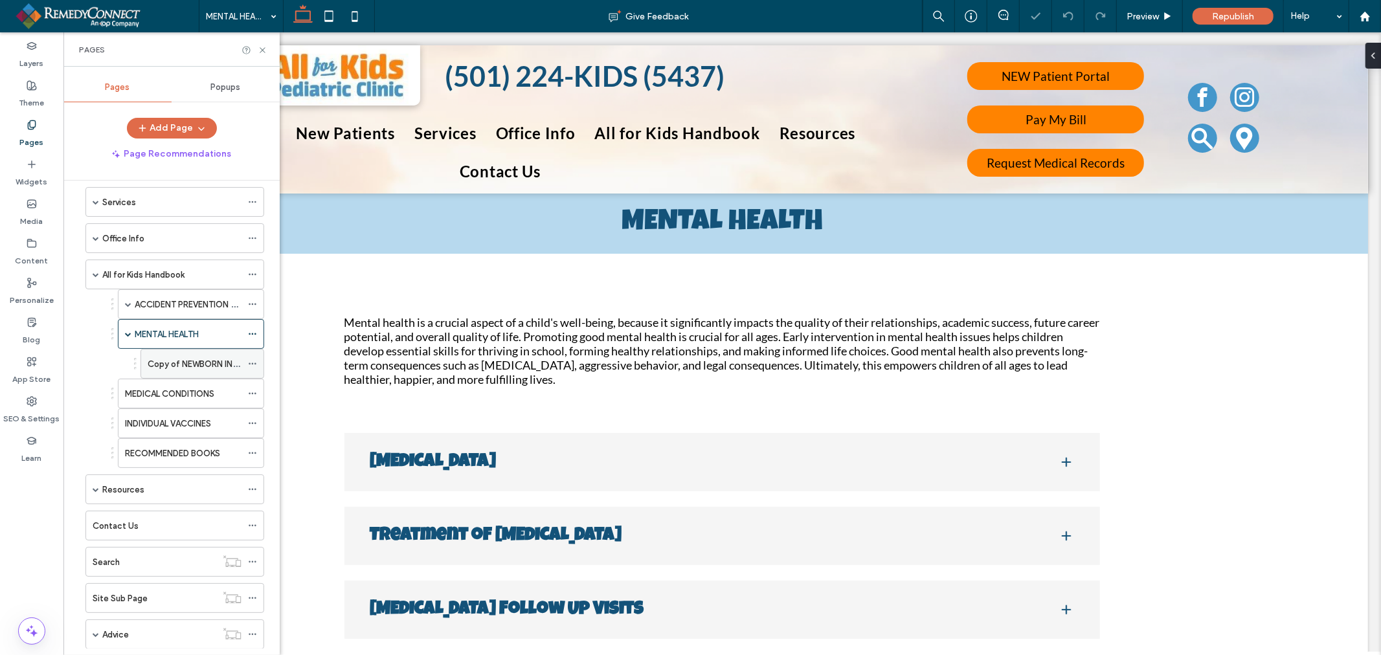
click at [183, 365] on label "Copy of NEWBORN INFANT" at bounding box center [201, 364] width 106 height 23
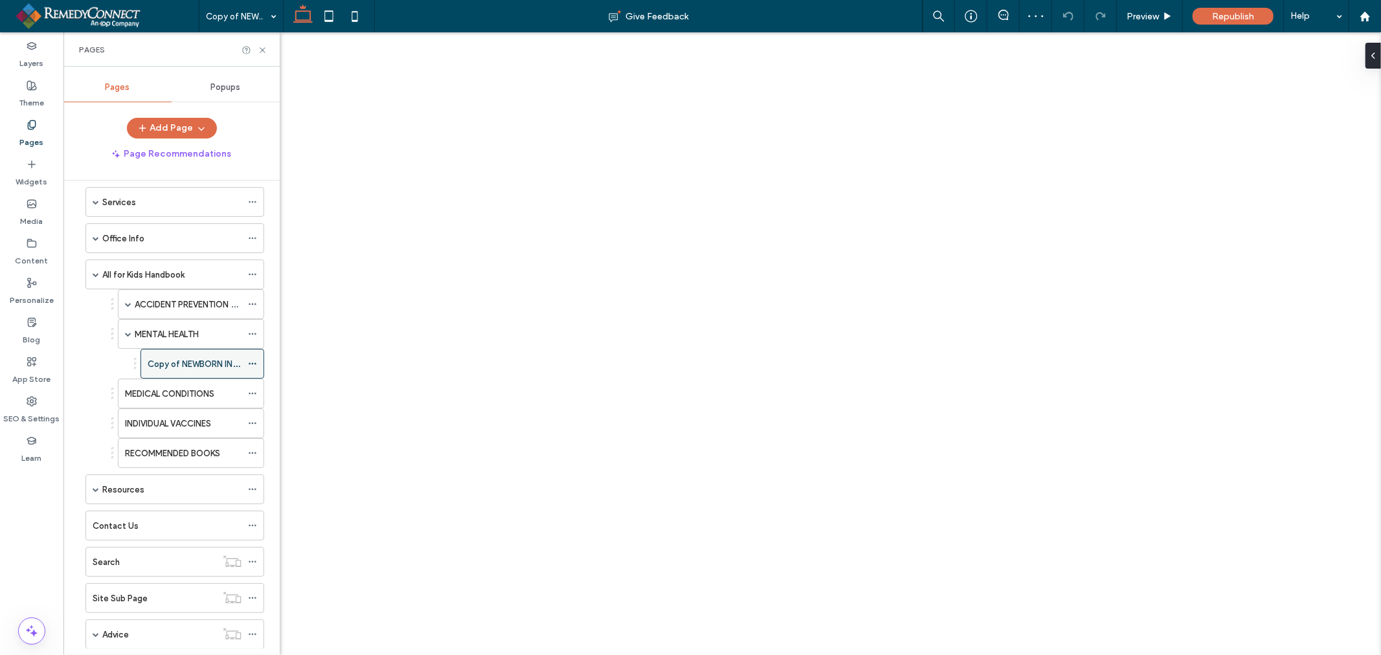
click at [254, 364] on icon at bounding box center [252, 363] width 9 height 9
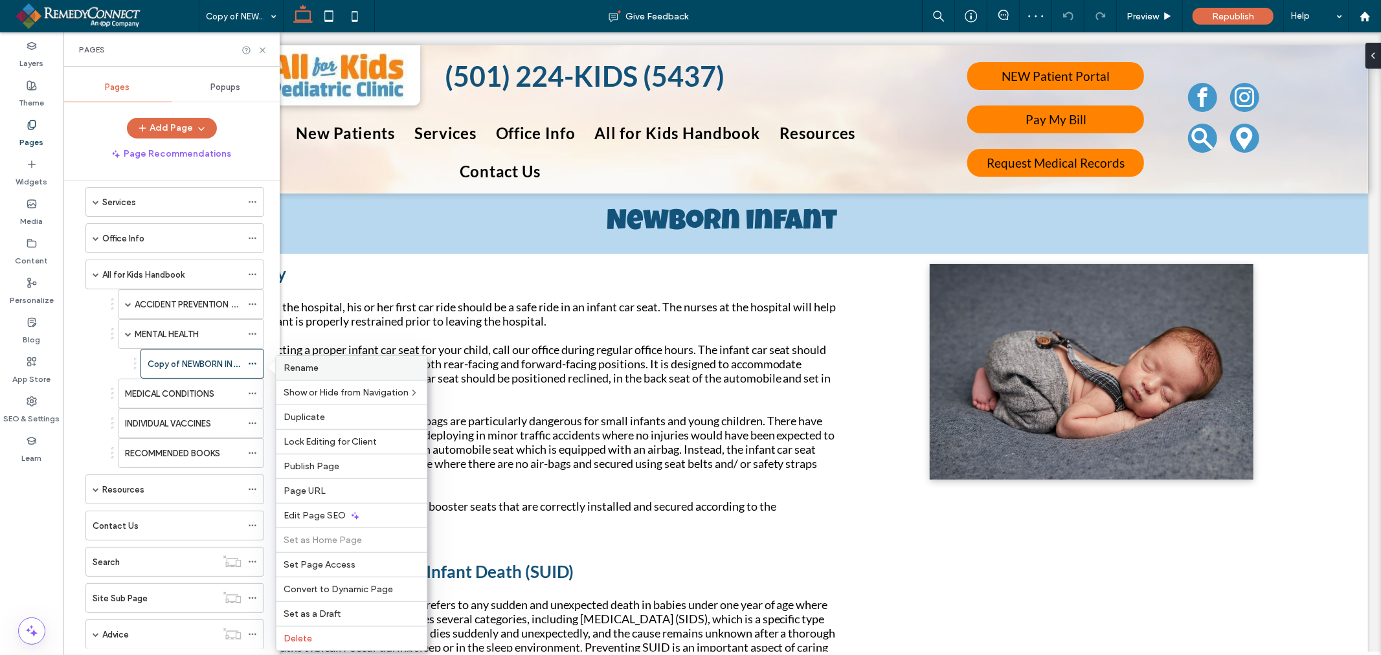
click at [328, 366] on label "Rename" at bounding box center [351, 368] width 135 height 11
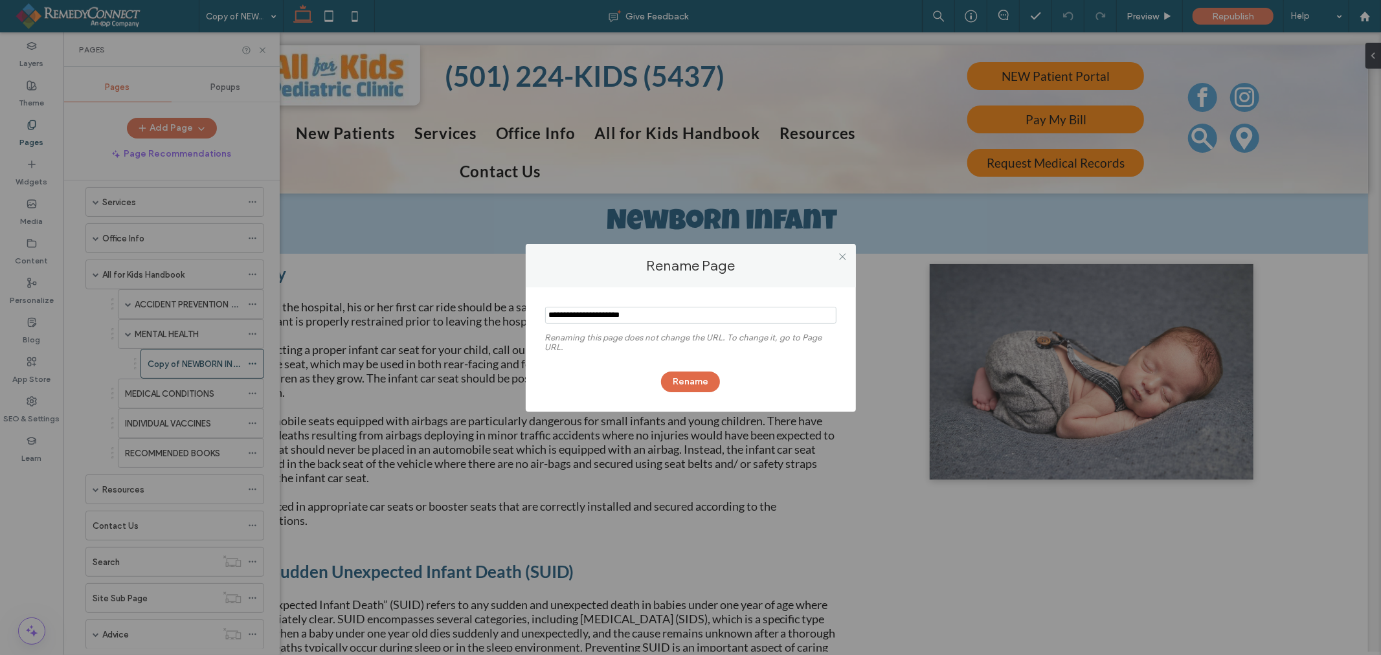
drag, startPoint x: 682, startPoint y: 324, endPoint x: 531, endPoint y: 313, distance: 151.9
click at [531, 313] on div "Renaming this page does not change the URL. To change it, go to Page URL. Rename" at bounding box center [691, 349] width 330 height 124
drag, startPoint x: 723, startPoint y: 313, endPoint x: 530, endPoint y: 314, distance: 193.6
click at [530, 314] on div "Renaming this page does not change the URL. To change it, go to Page URL. Rename" at bounding box center [691, 349] width 330 height 124
type input "****"
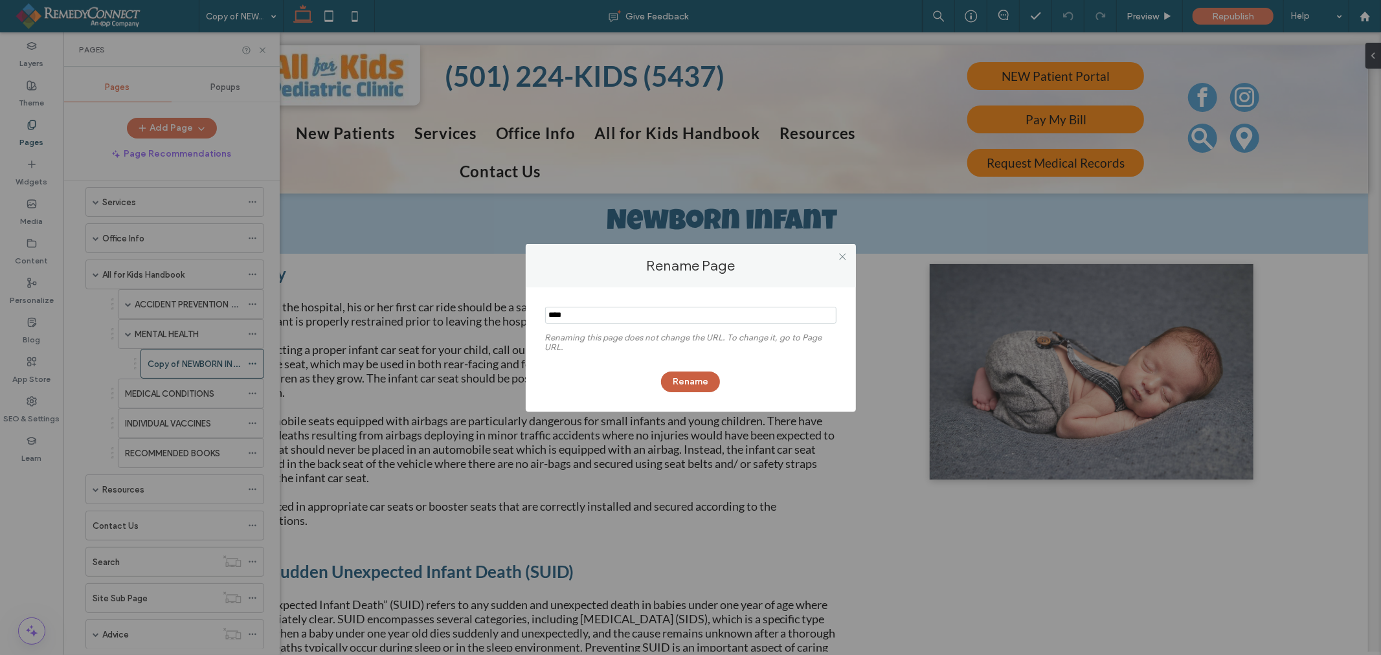
click at [684, 378] on button "Rename" at bounding box center [690, 382] width 59 height 21
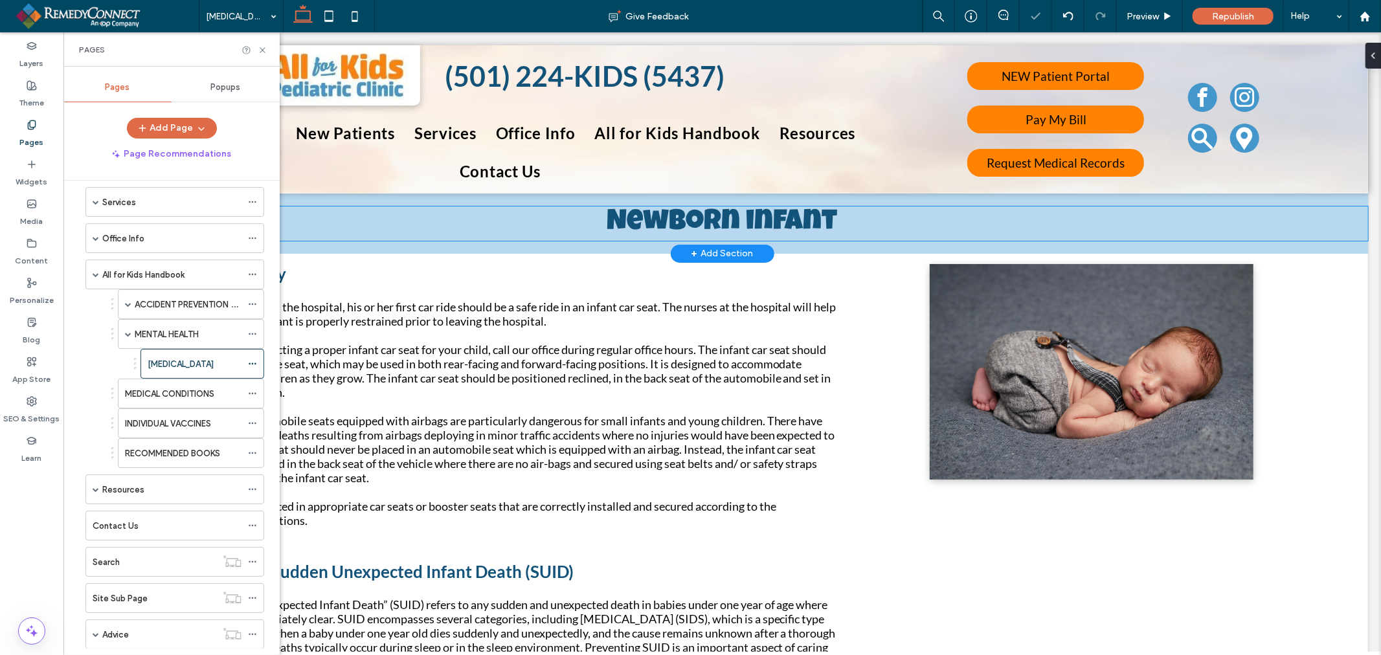
click at [741, 224] on span "Newborn infant" at bounding box center [722, 222] width 231 height 28
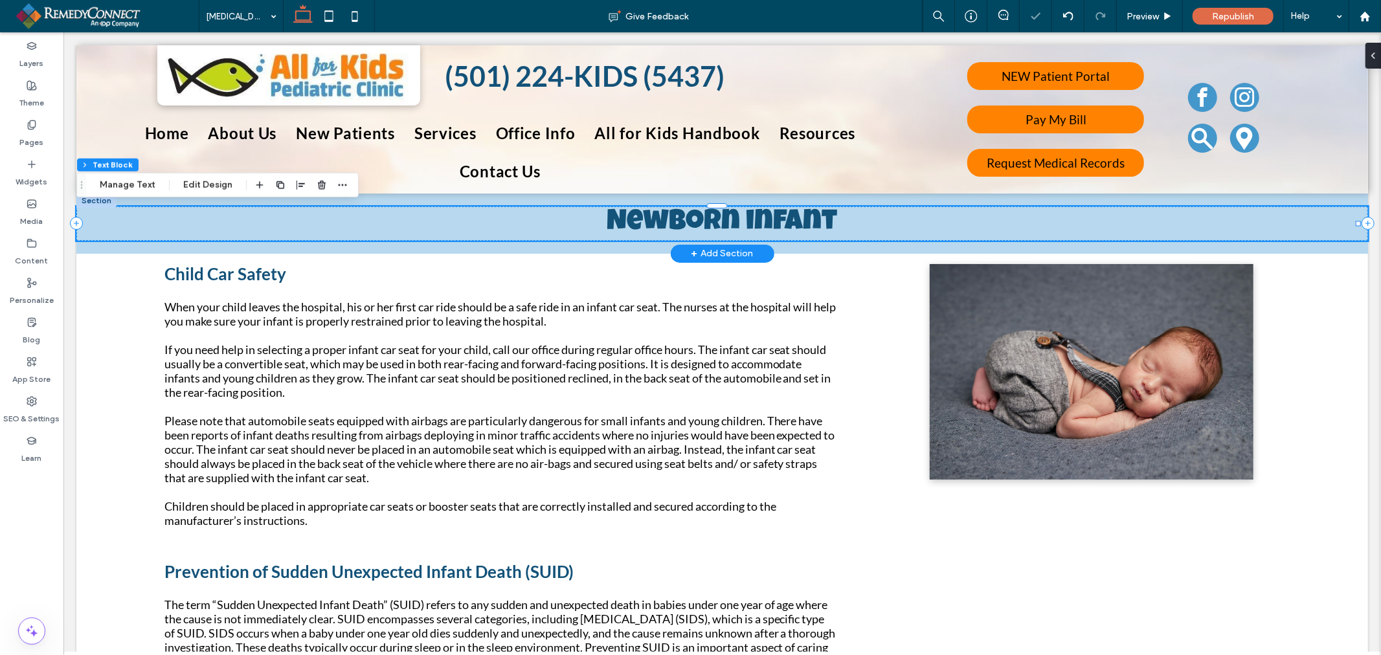
click at [739, 225] on span "Newborn infant" at bounding box center [722, 222] width 231 height 28
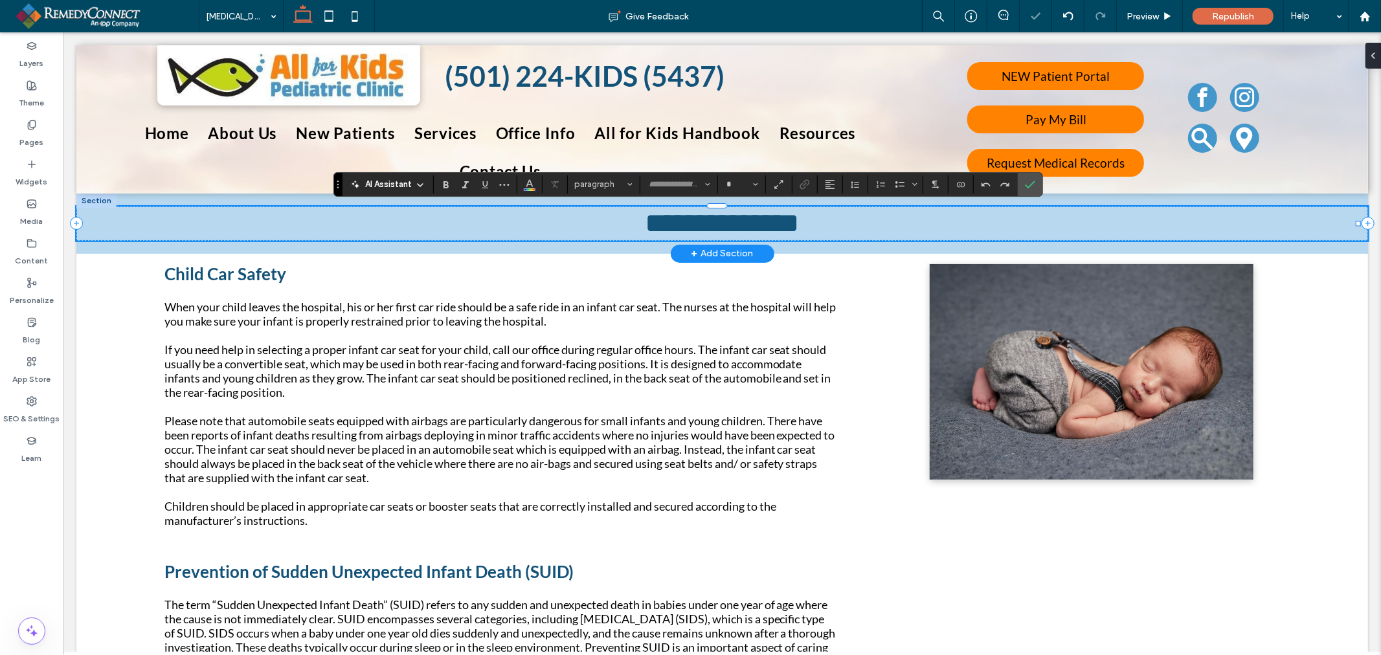
type input "**********"
type input "**"
click at [1023, 184] on label "Confirm" at bounding box center [1029, 184] width 19 height 23
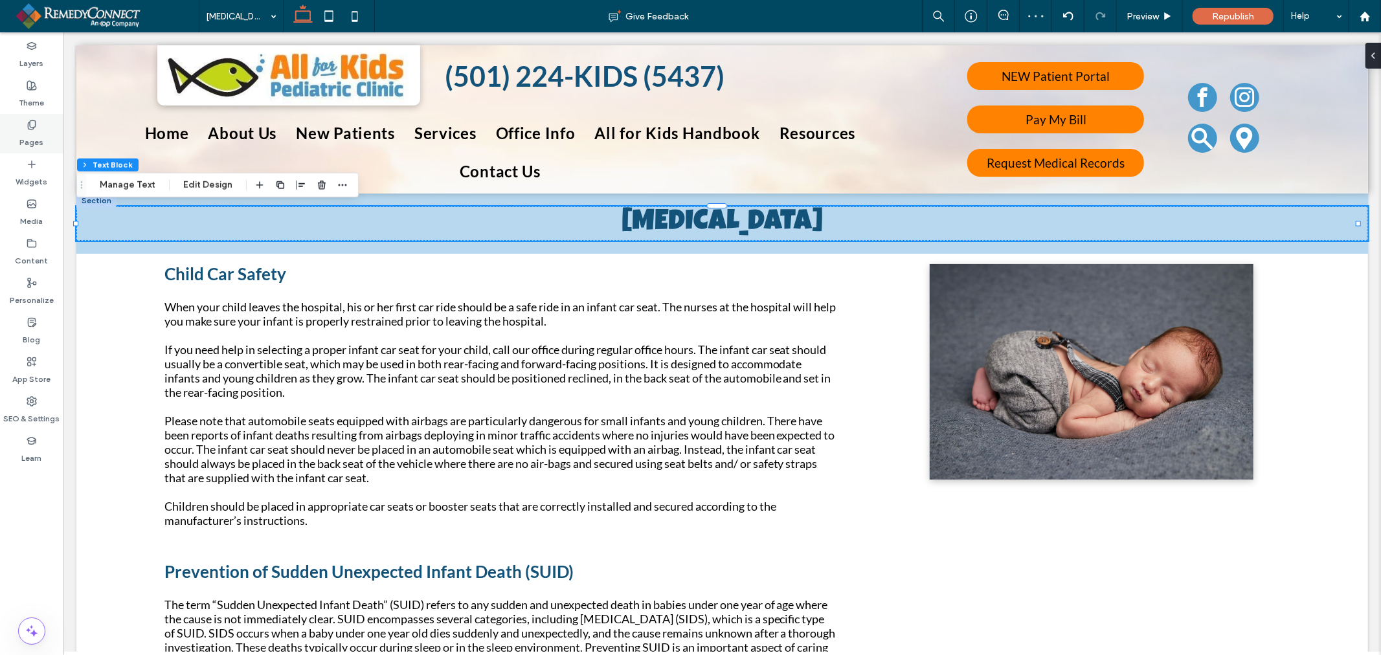
click at [41, 131] on label "Pages" at bounding box center [32, 139] width 24 height 18
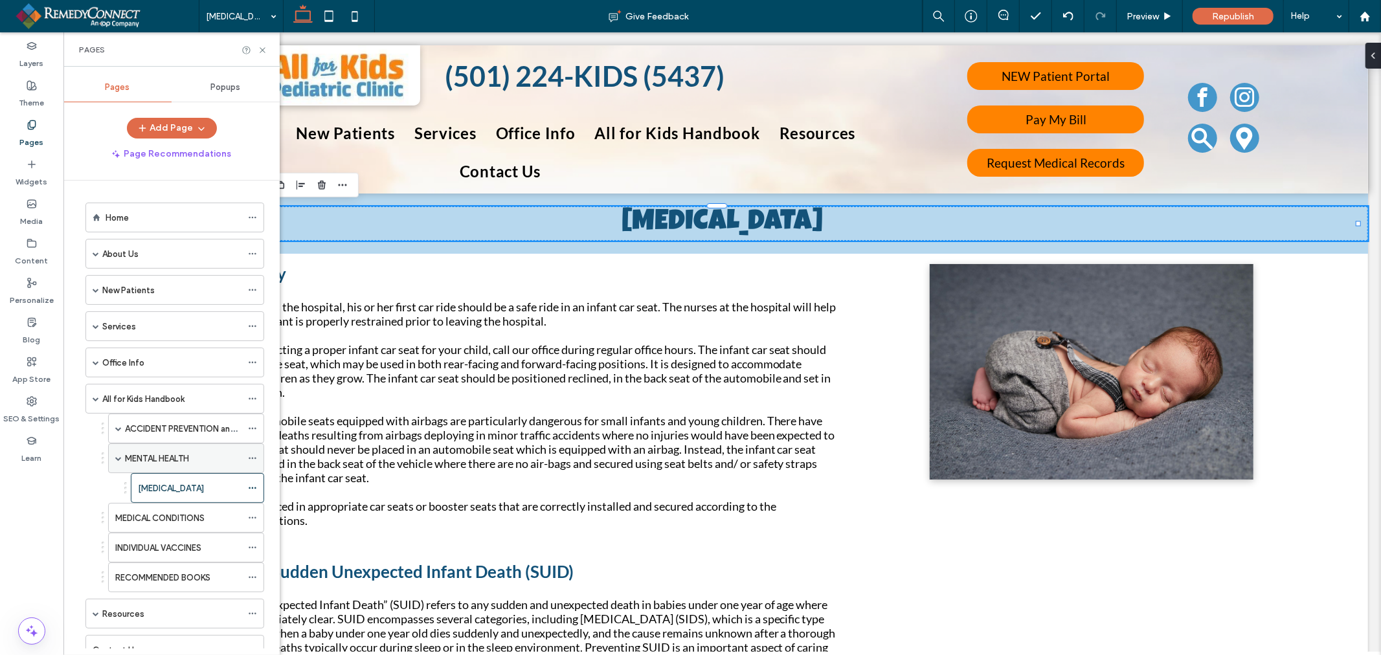
click at [145, 456] on label "MENTAL HEALTH" at bounding box center [157, 458] width 64 height 23
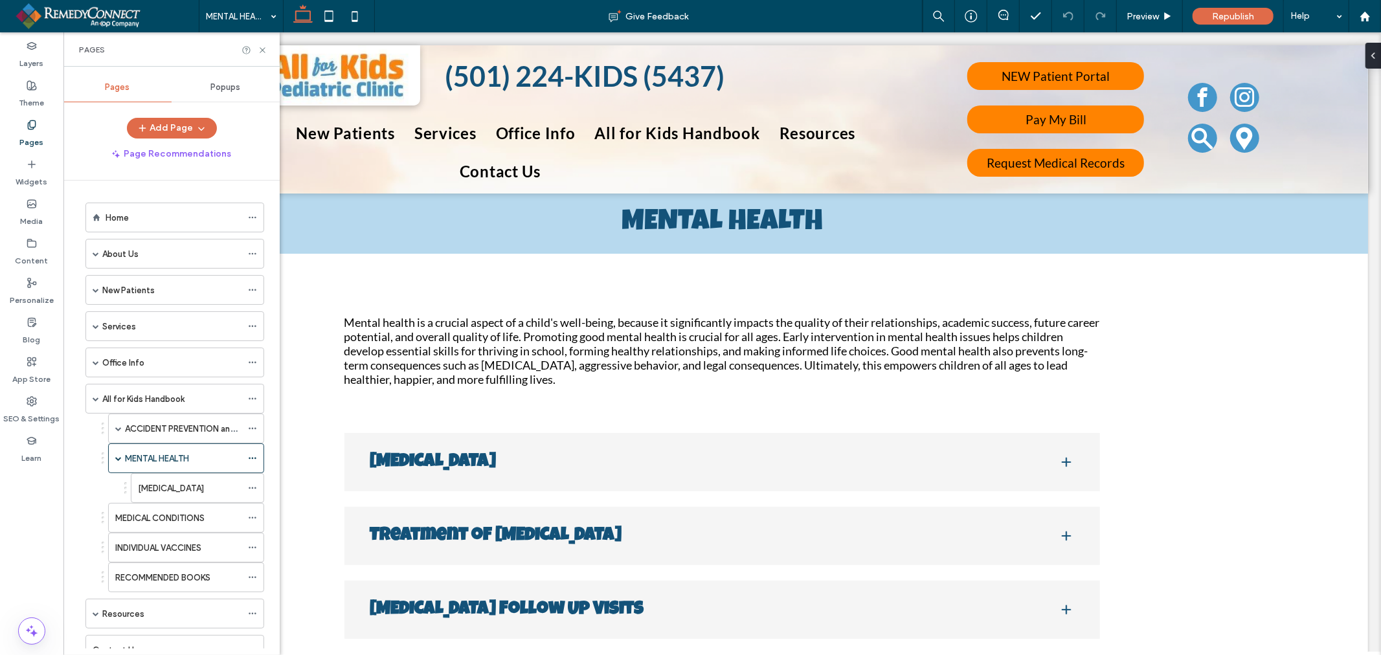
click at [263, 55] on div "Pages" at bounding box center [171, 49] width 216 height 34
drag, startPoint x: 263, startPoint y: 51, endPoint x: 212, endPoint y: 65, distance: 52.7
click at [263, 51] on icon at bounding box center [263, 50] width 10 height 10
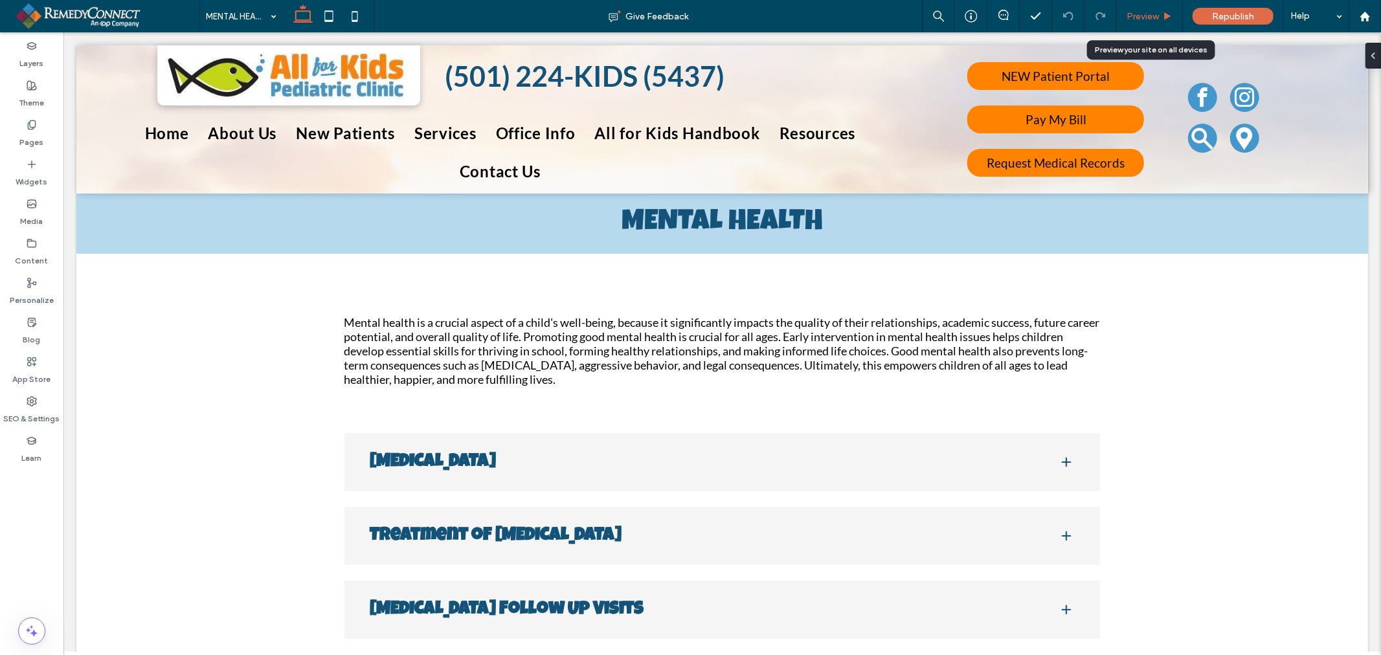
drag, startPoint x: 687, startPoint y: 105, endPoint x: 1156, endPoint y: 20, distance: 476.4
click at [1156, 20] on span "Preview" at bounding box center [1143, 16] width 32 height 11
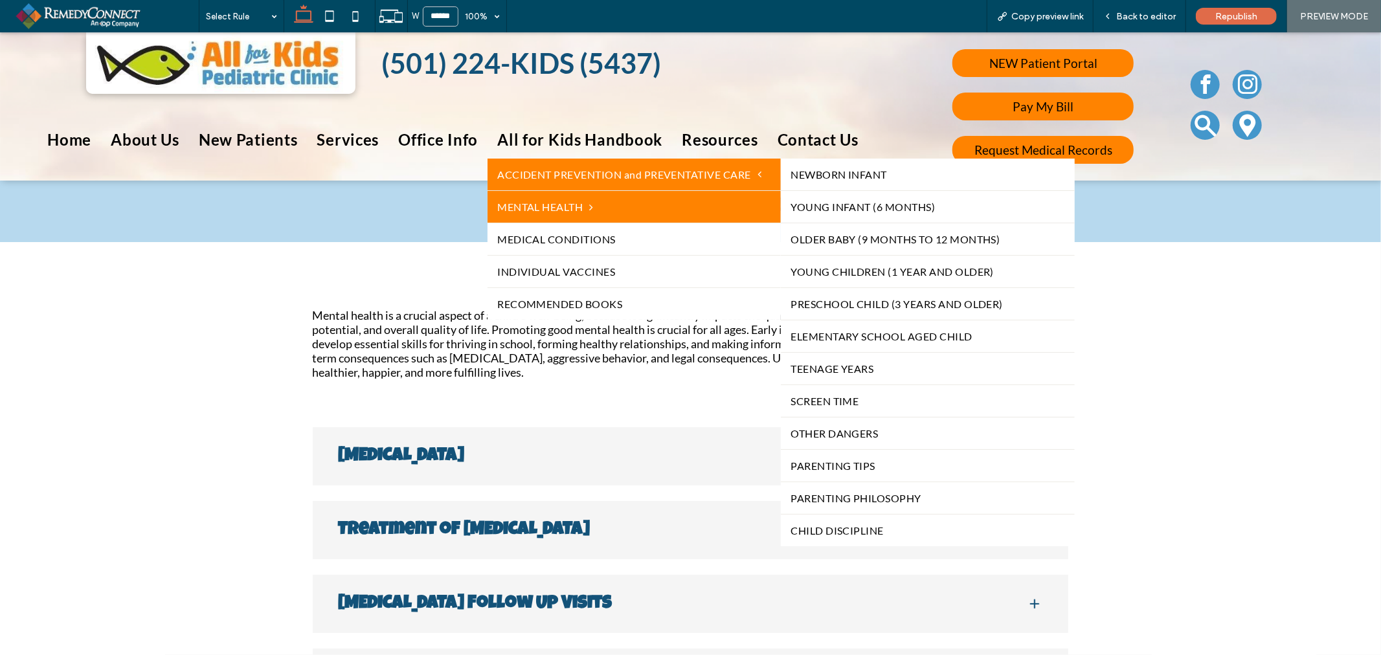
click at [548, 175] on span "ACCIDENT PREVENTION and PREVENTATIVE CARE" at bounding box center [629, 174] width 264 height 12
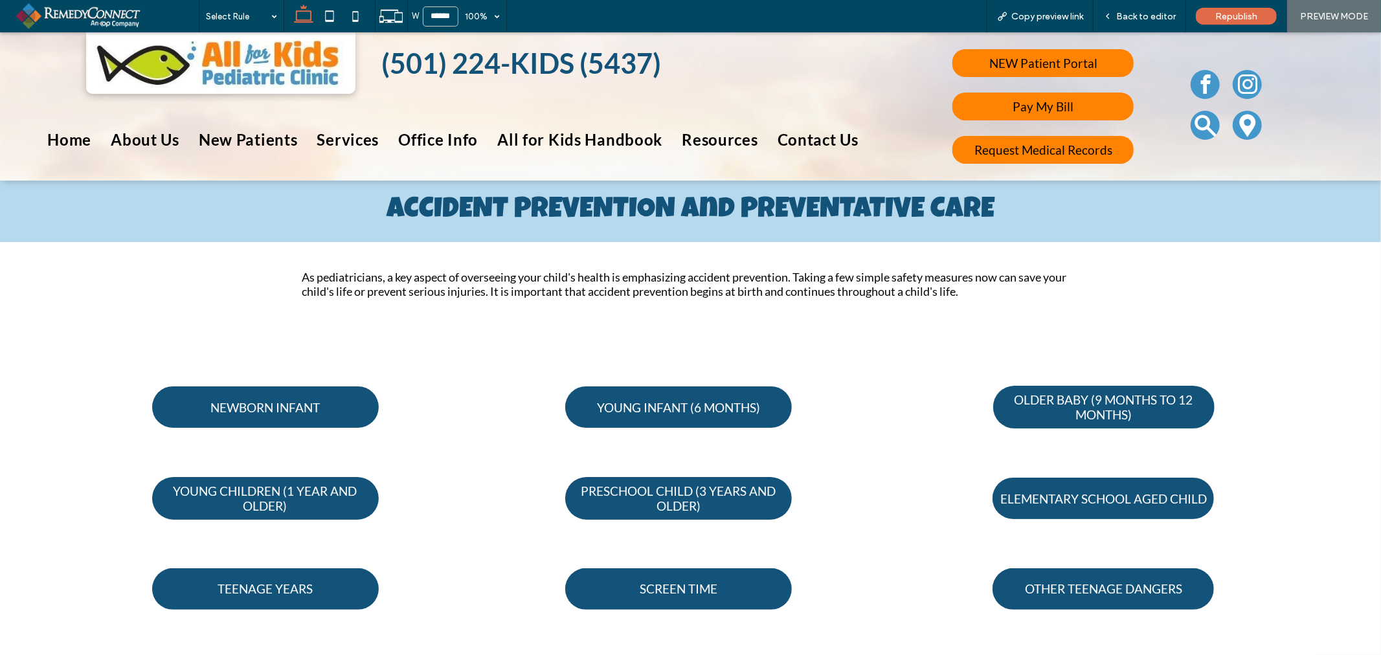
scroll to position [72, 0]
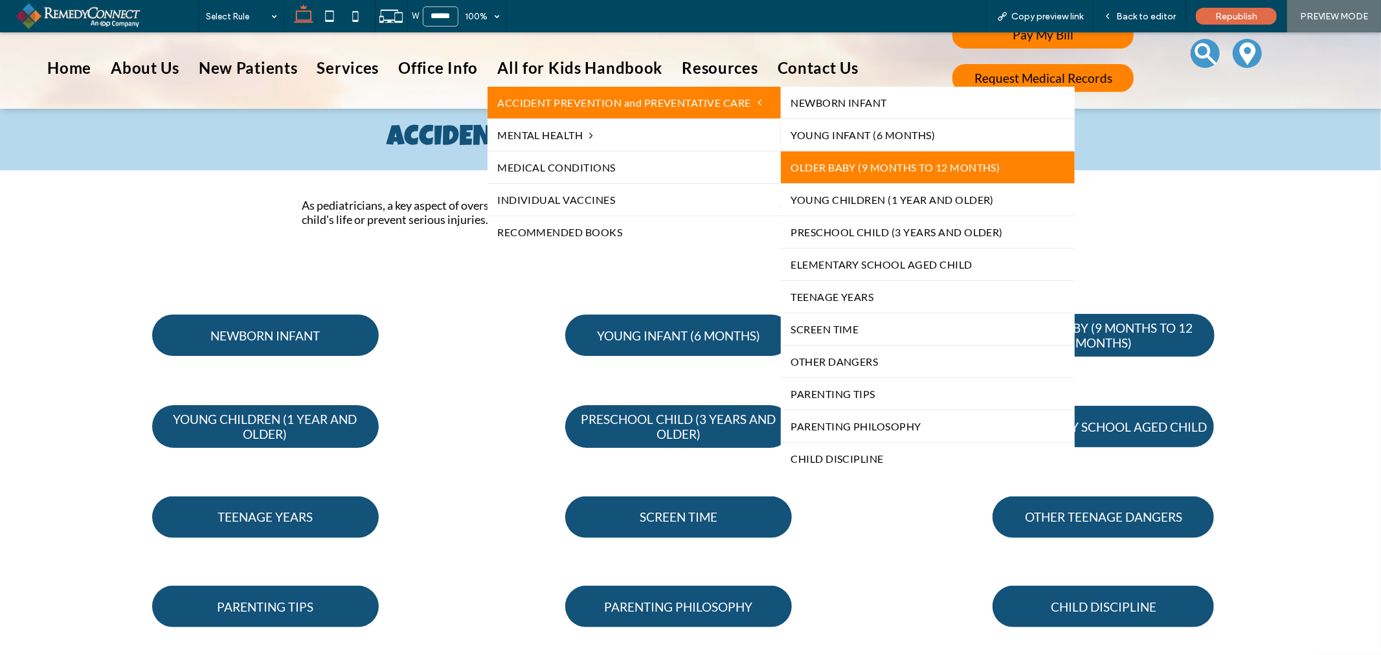
click at [886, 164] on link "OLDER BABY (9 MONTHS TO 12 MONTHS)" at bounding box center [927, 167] width 293 height 32
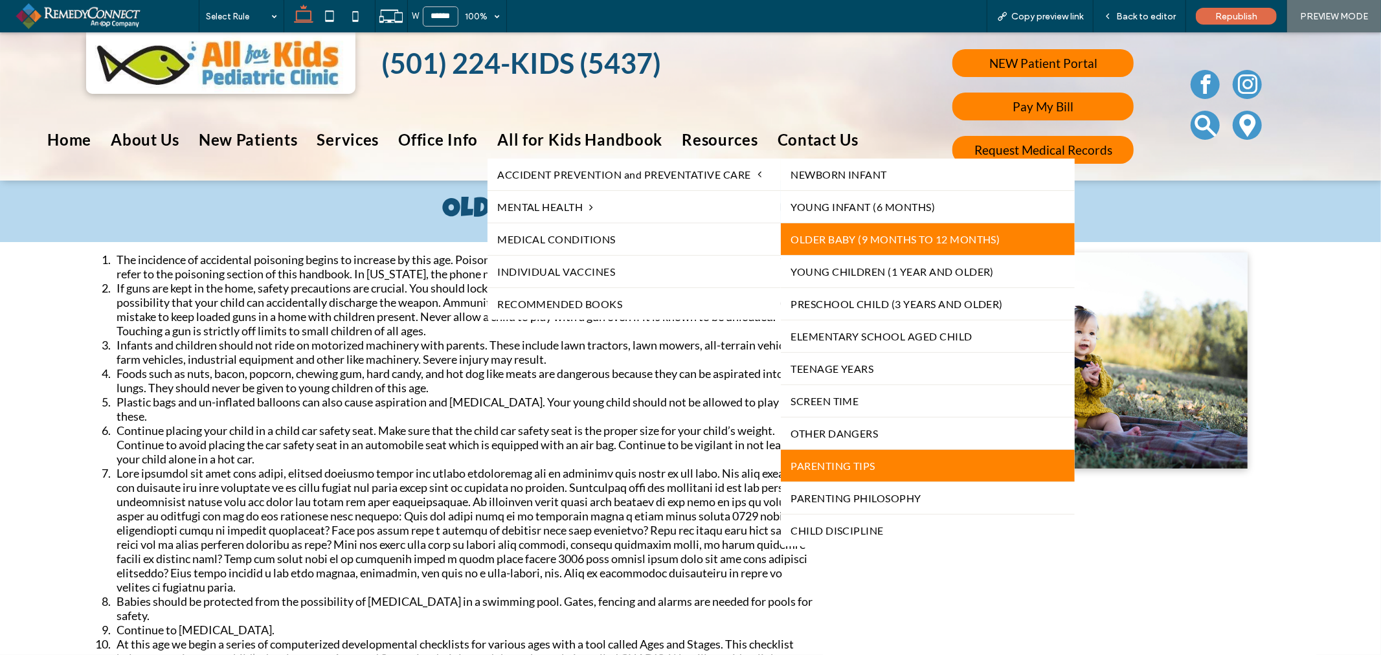
click at [863, 451] on link "PARENTING TIPS" at bounding box center [927, 465] width 293 height 32
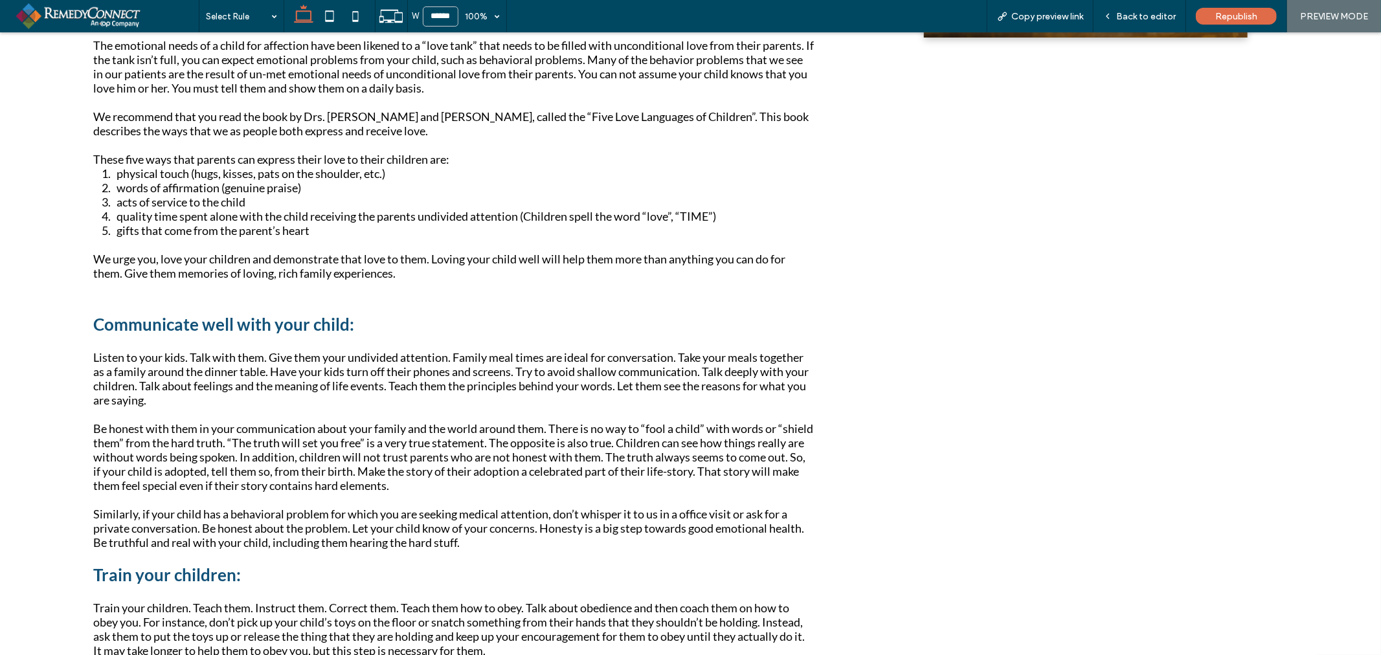
scroll to position [72, 0]
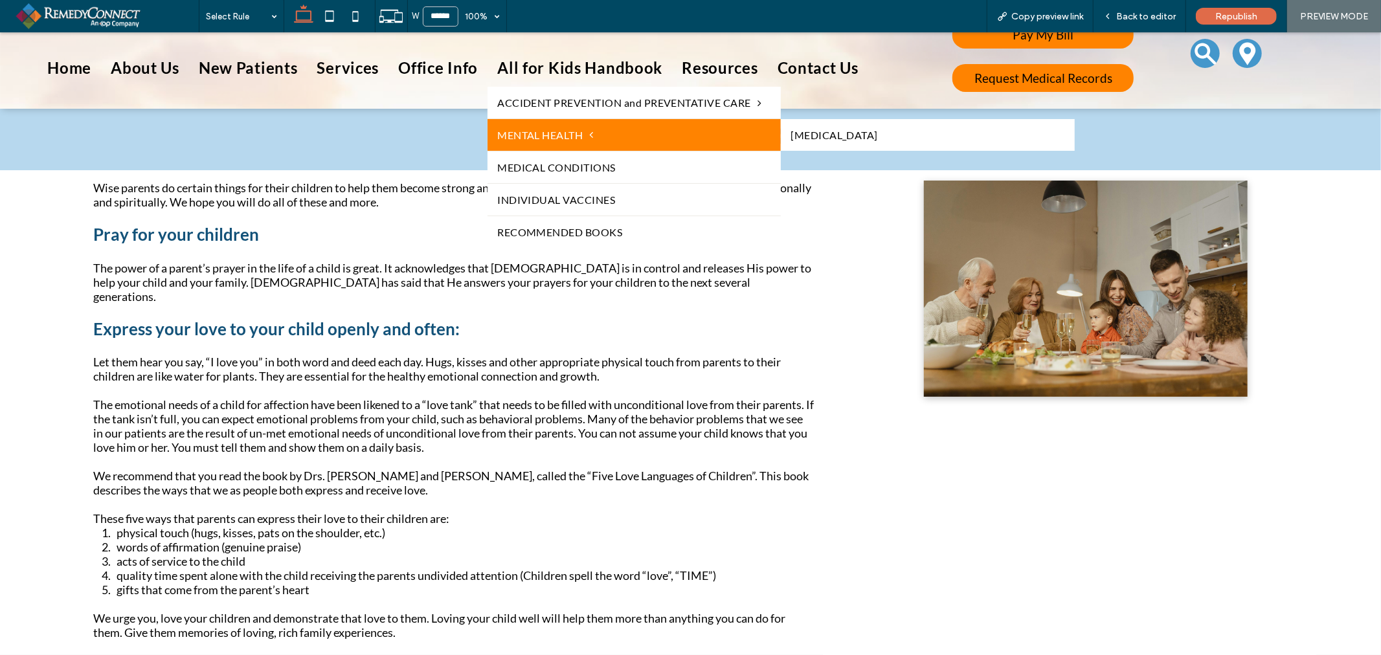
click at [580, 131] on span "MENTAL HEALTH" at bounding box center [545, 134] width 96 height 12
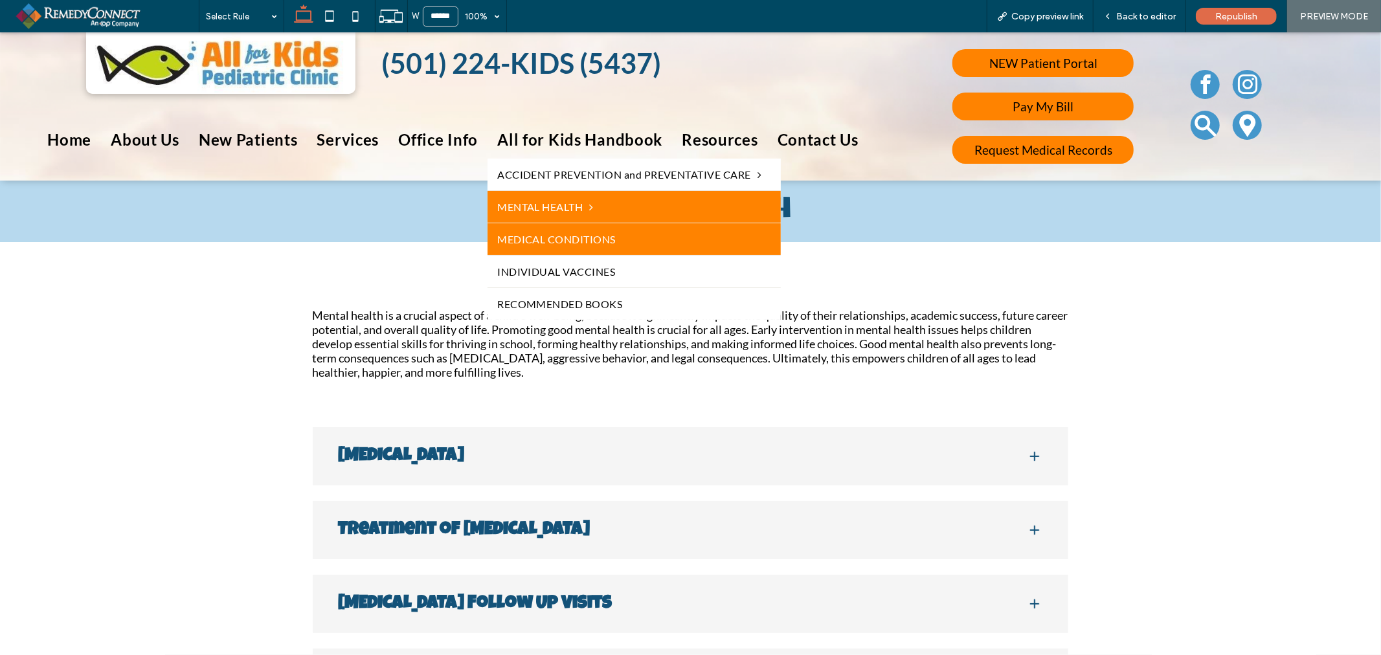
click at [587, 235] on span "MEDICAL CONDITIONS" at bounding box center [556, 238] width 118 height 12
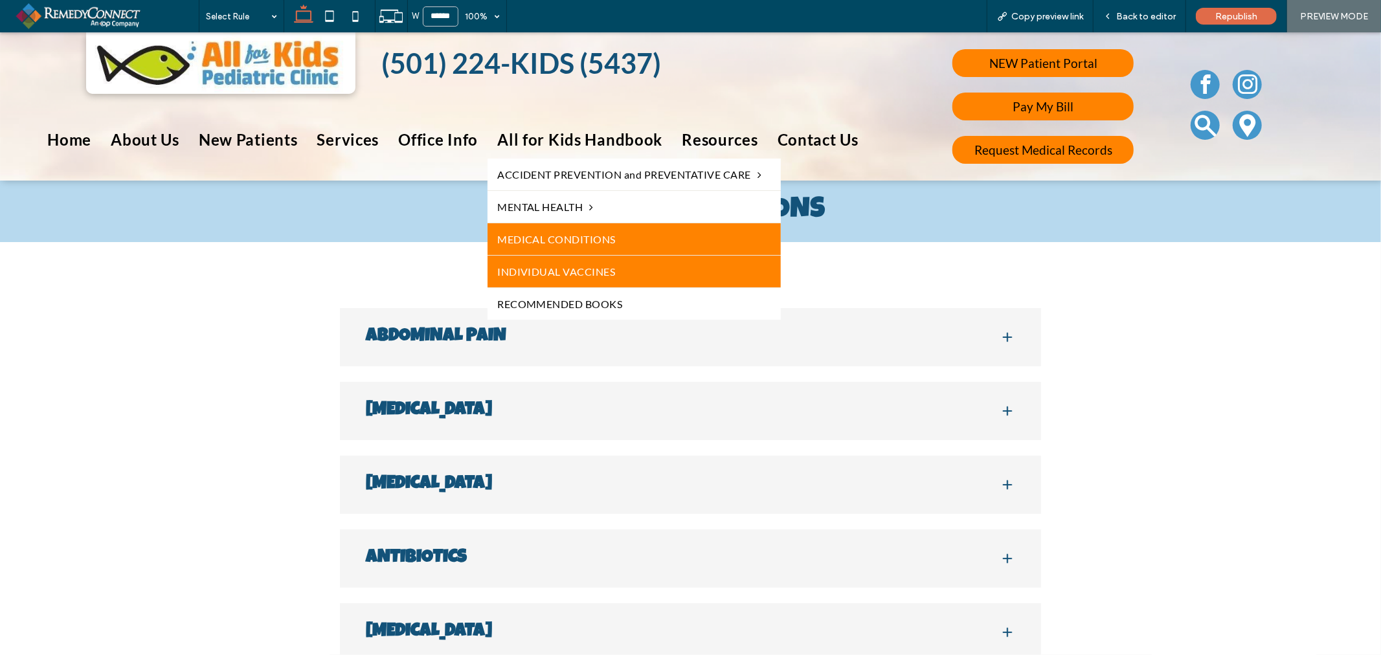
click at [602, 278] on link "INDIVIDUAL VACCINES" at bounding box center [634, 271] width 293 height 32
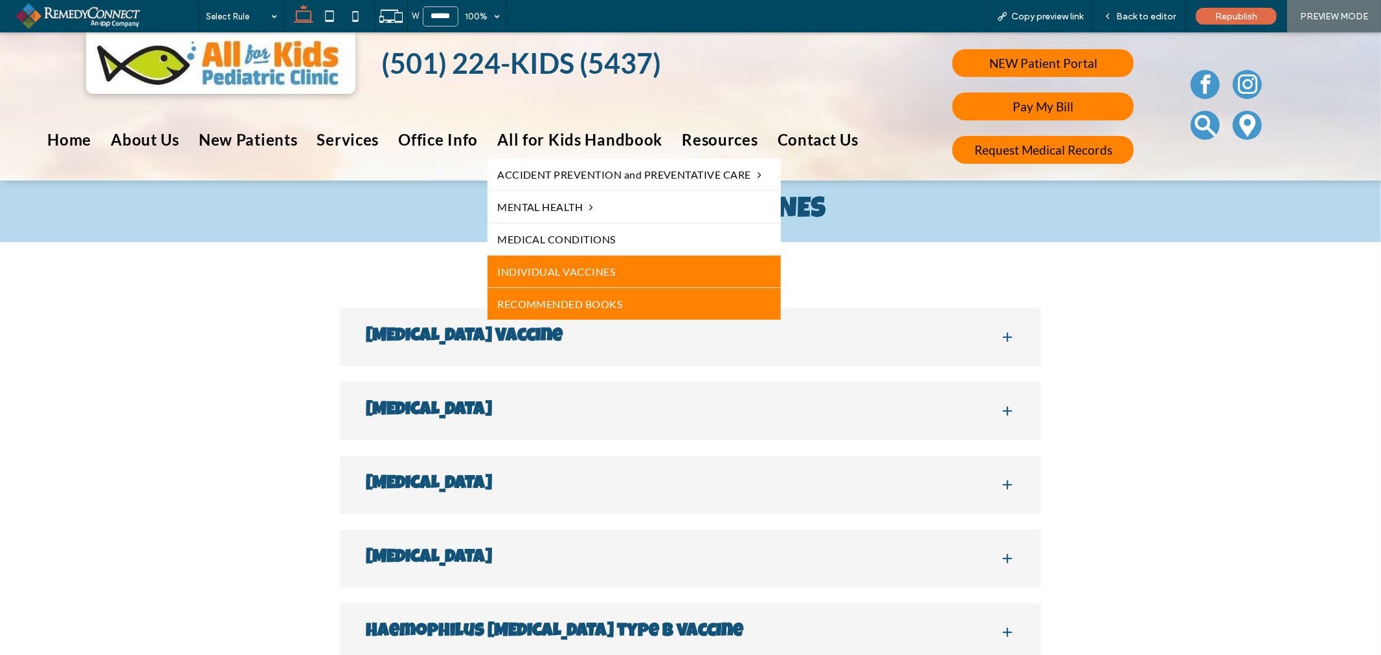
click at [592, 315] on link "RECOMMENDED BOOKS" at bounding box center [634, 303] width 293 height 32
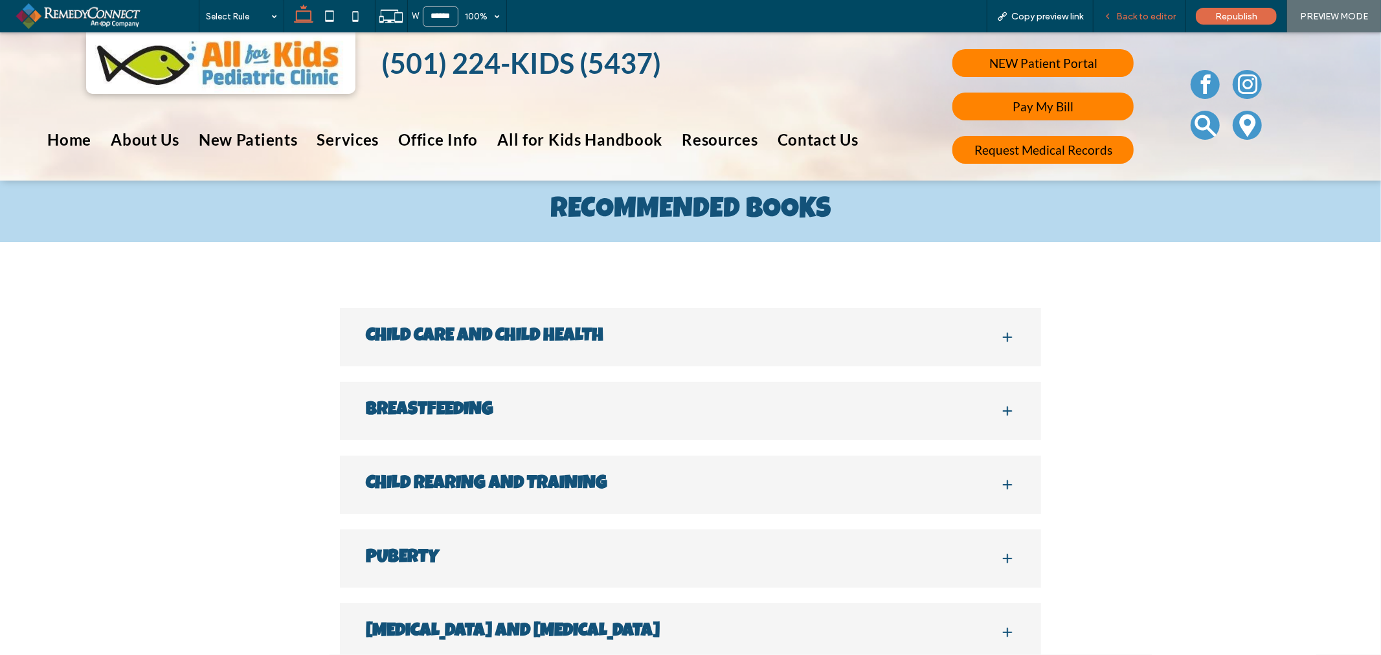
drag, startPoint x: 1127, startPoint y: 18, endPoint x: 243, endPoint y: 201, distance: 903.3
click at [1127, 18] on span "Back to editor" at bounding box center [1146, 16] width 60 height 11
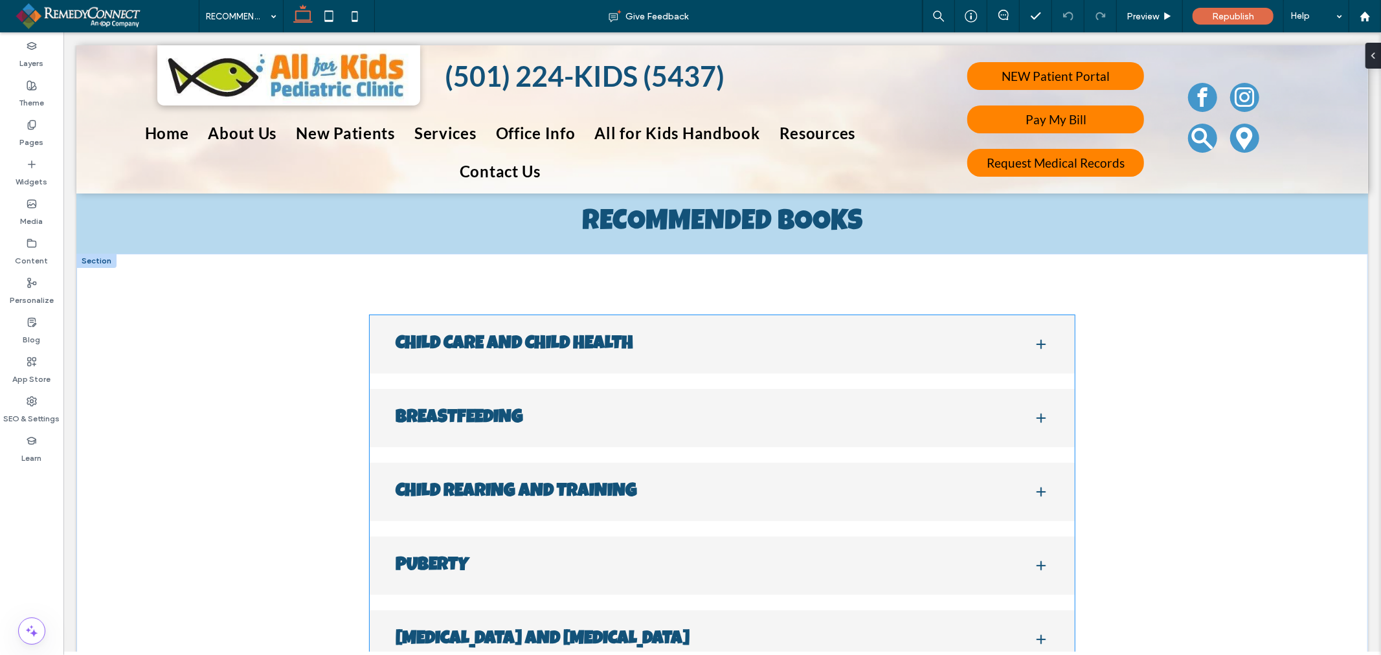
click at [739, 359] on div "CHILD CARE AND CHILD HEALTH" at bounding box center [721, 344] width 704 height 58
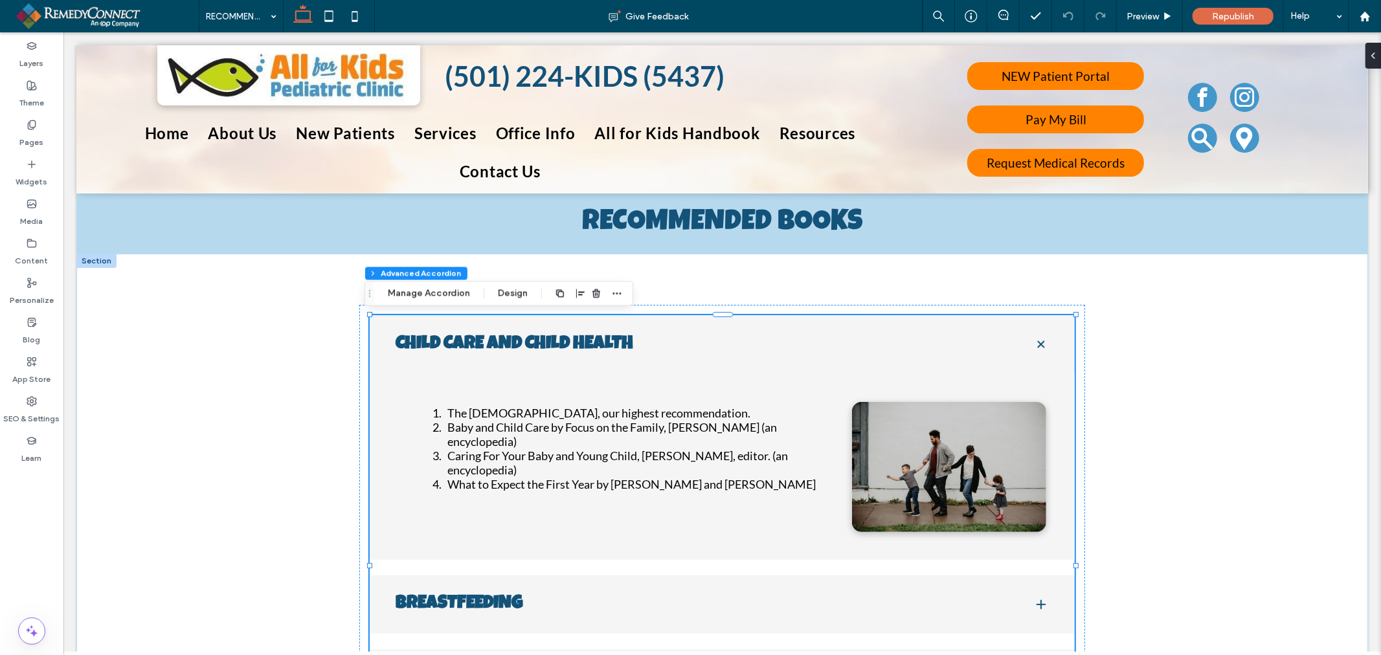
type input "***"
type input "**"
type input "****"
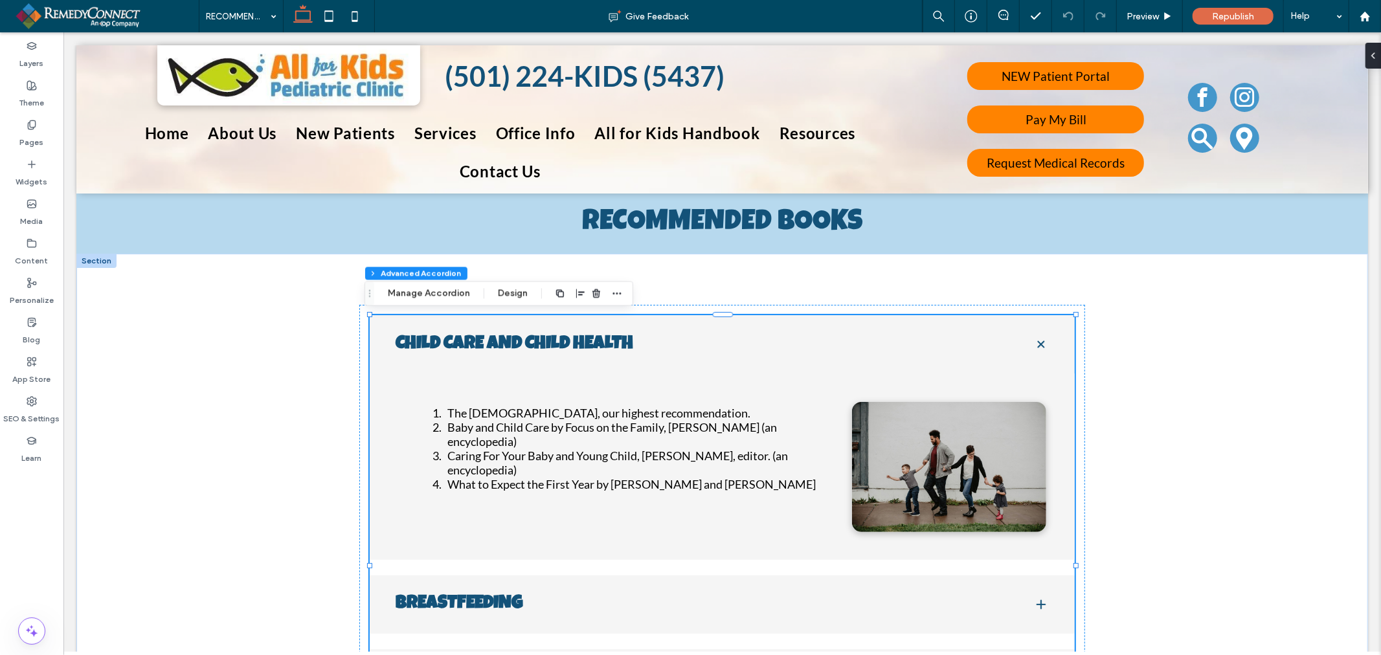
type input "*"
type input "**"
type input "****"
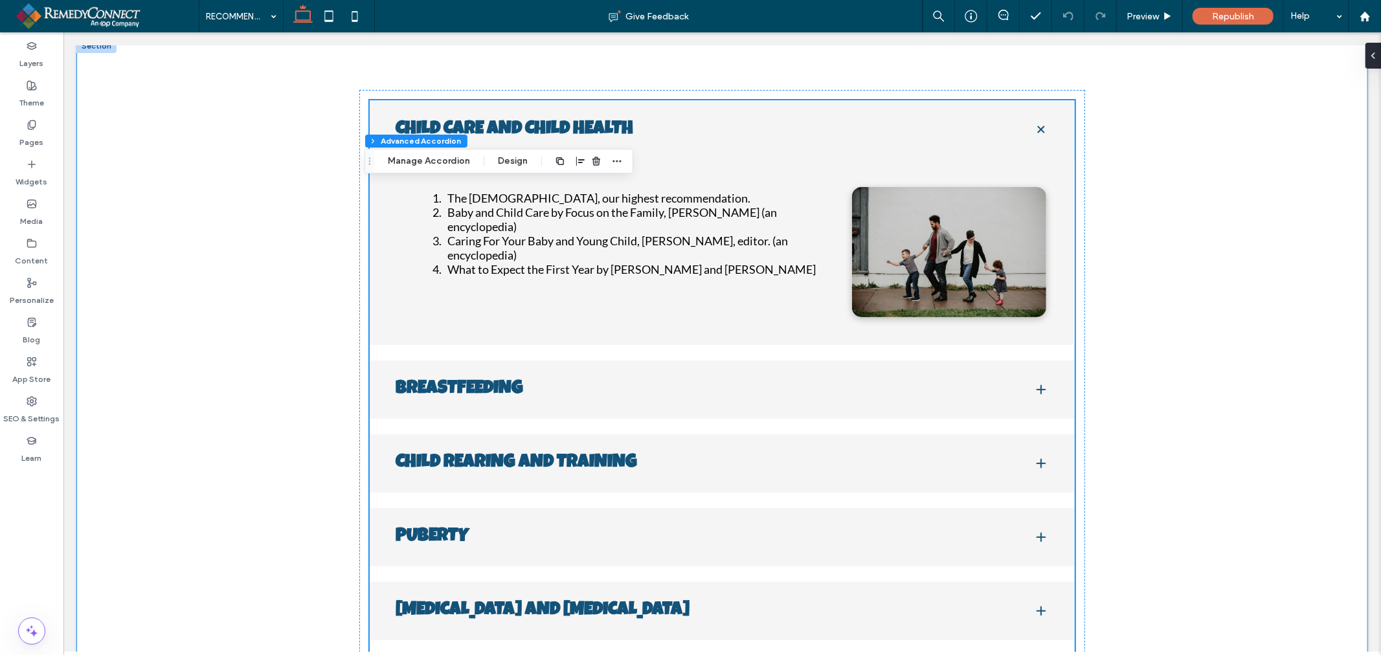
scroll to position [216, 0]
click at [638, 396] on h3 "BREASTFEEDING" at bounding box center [703, 389] width 616 height 22
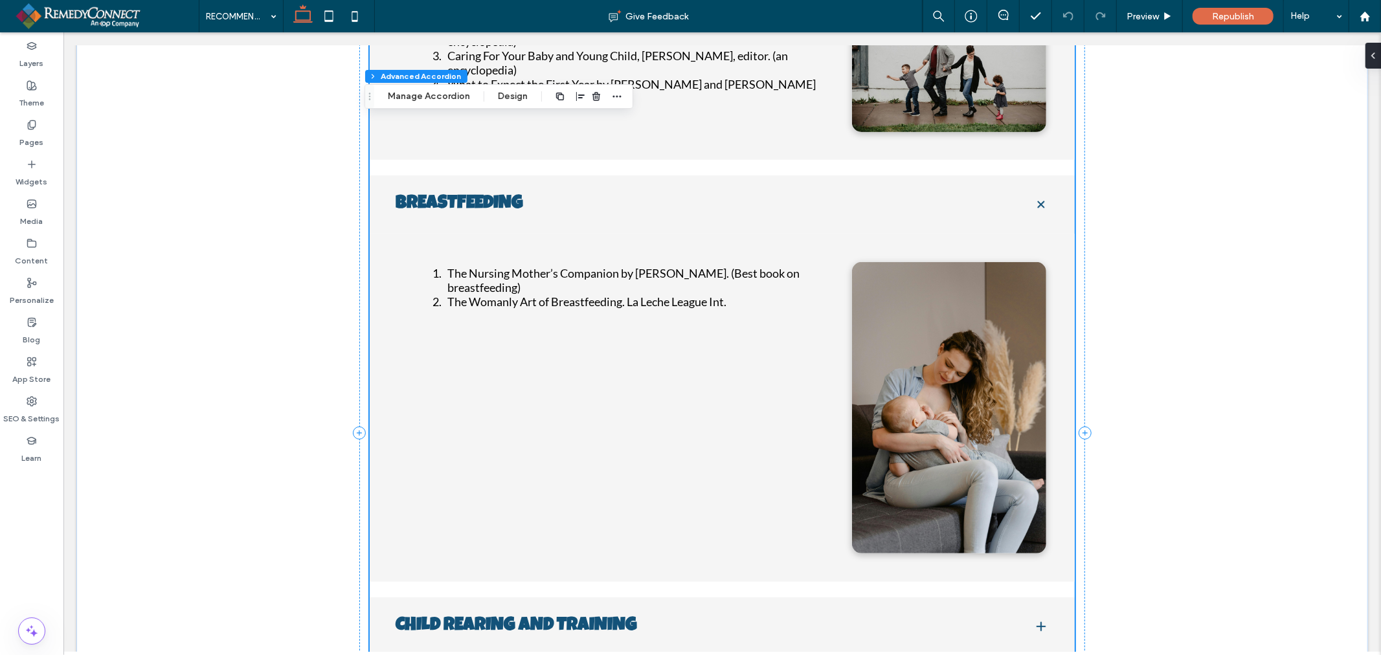
scroll to position [287, 0]
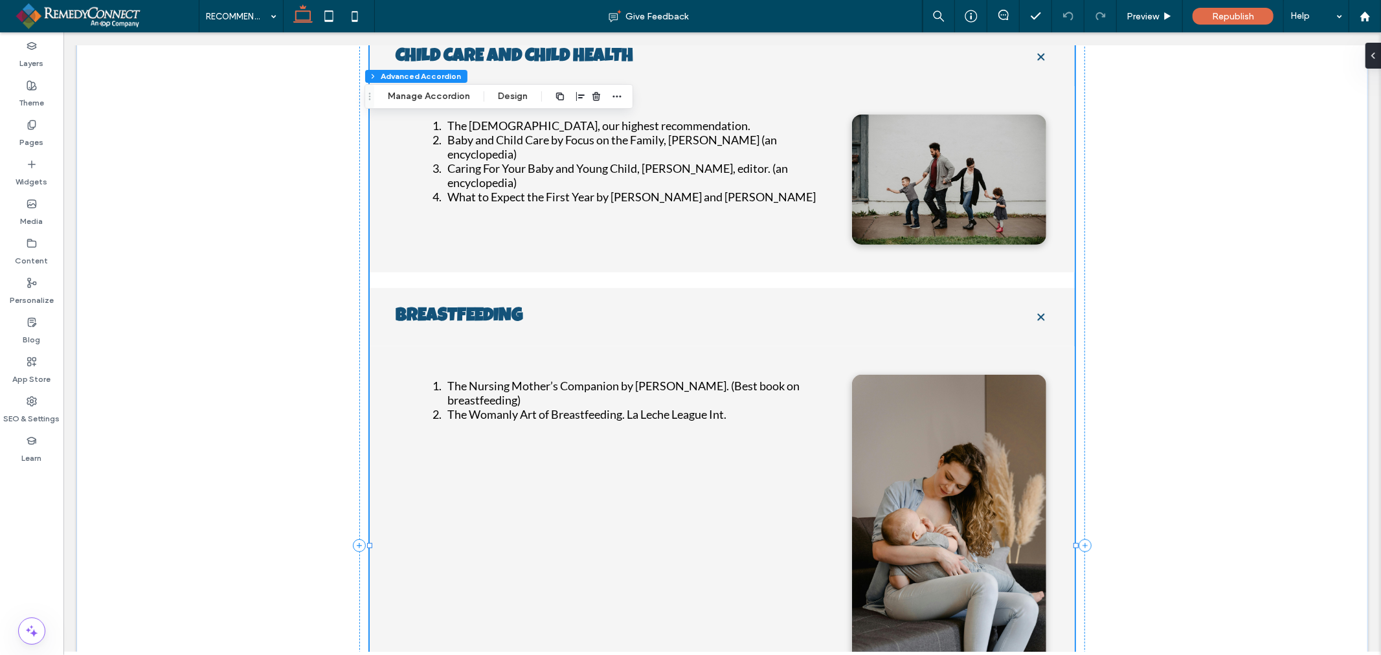
click at [701, 315] on h3 "BREASTFEEDING" at bounding box center [703, 317] width 616 height 22
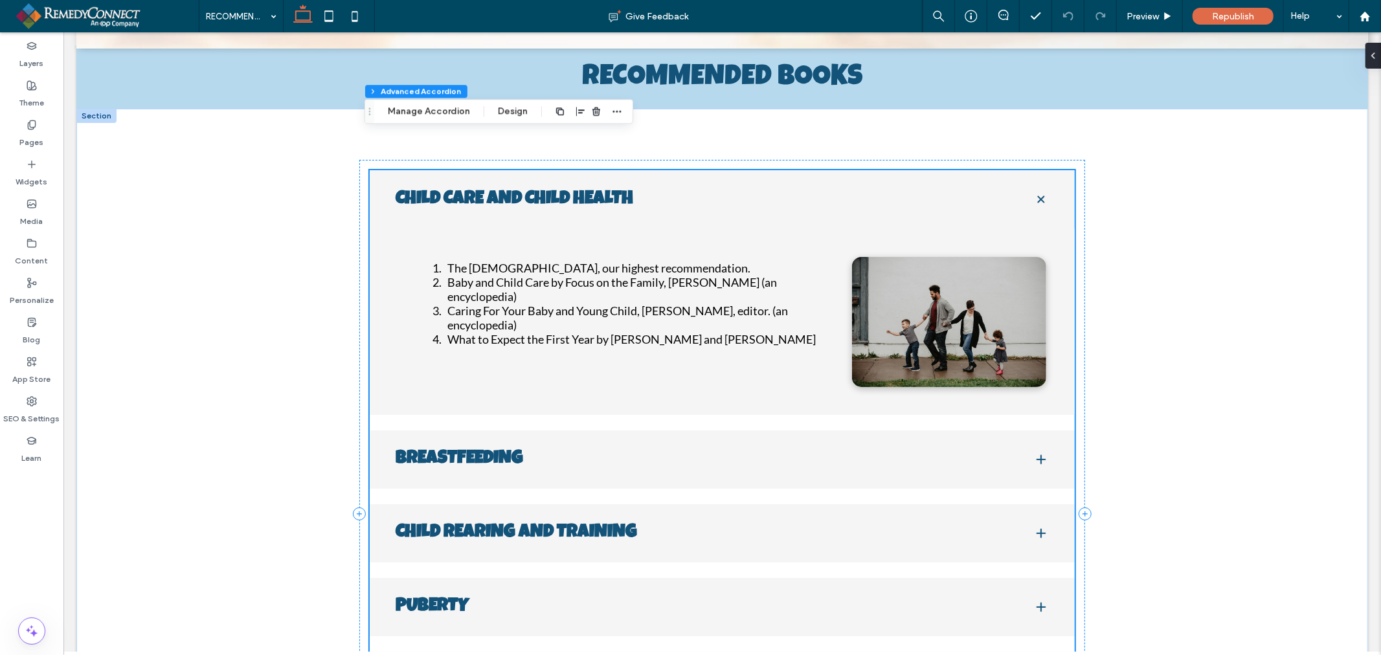
scroll to position [144, 0]
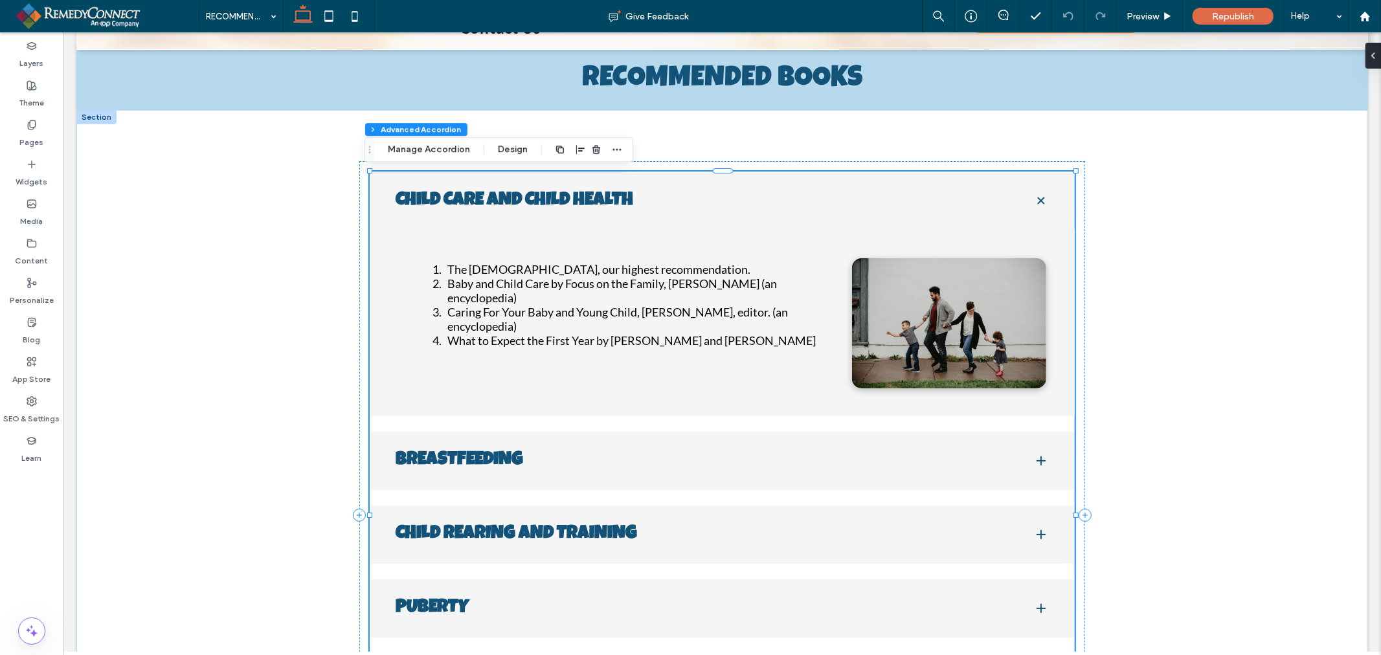
click at [738, 201] on h3 "CHILD CARE AND CHILD HEALTH" at bounding box center [703, 201] width 616 height 22
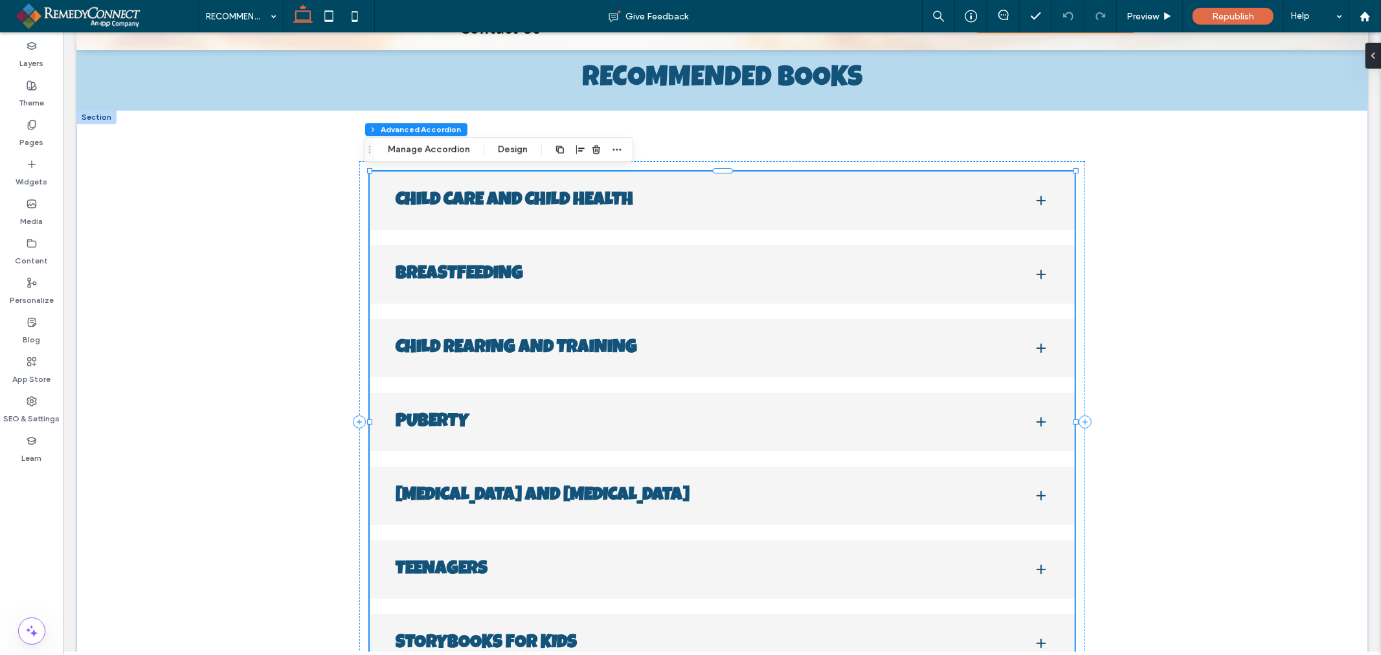
click at [585, 437] on div "PUBERTY" at bounding box center [721, 421] width 704 height 58
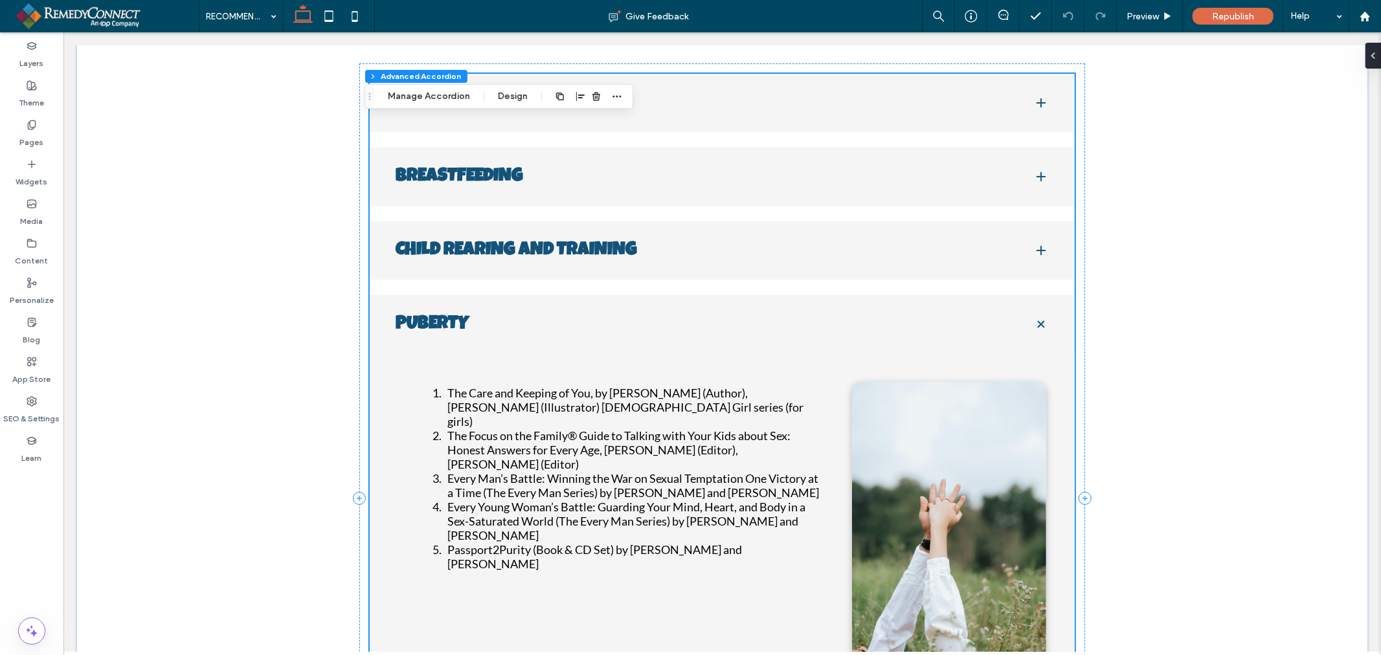
scroll to position [216, 0]
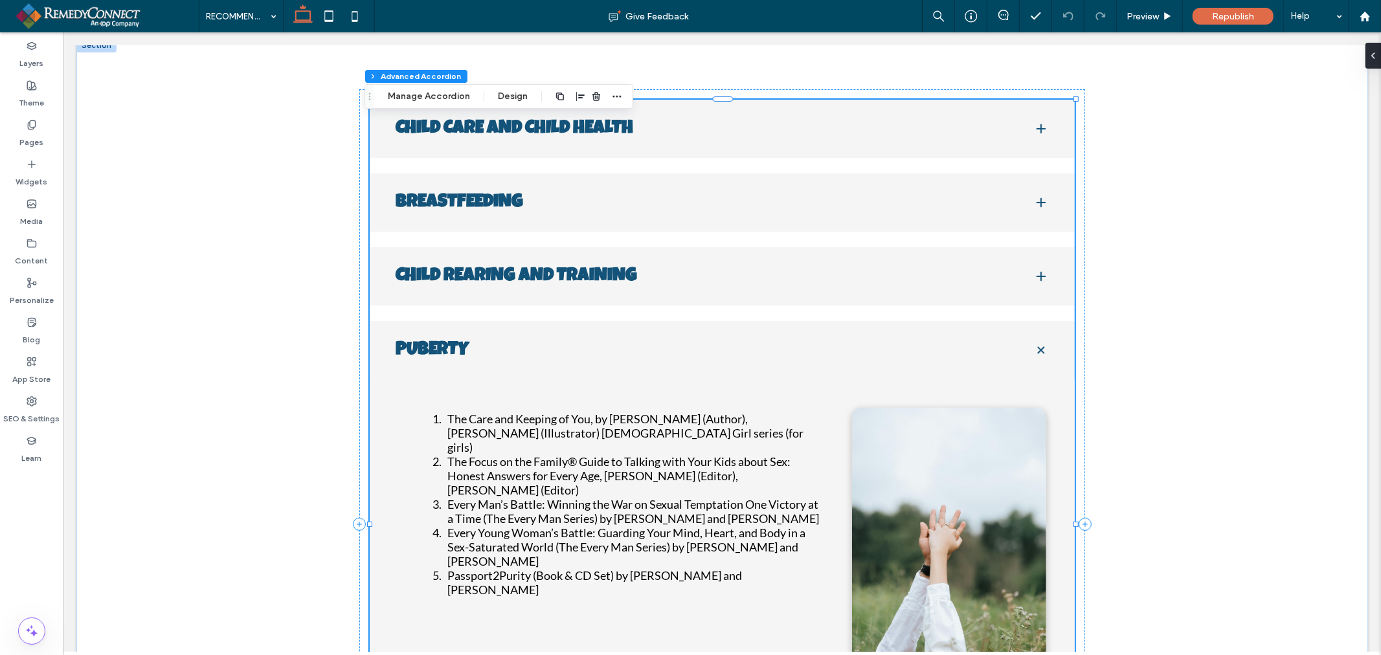
click at [693, 349] on h3 "PUBERTY" at bounding box center [703, 350] width 616 height 22
